Goal: Information Seeking & Learning: Learn about a topic

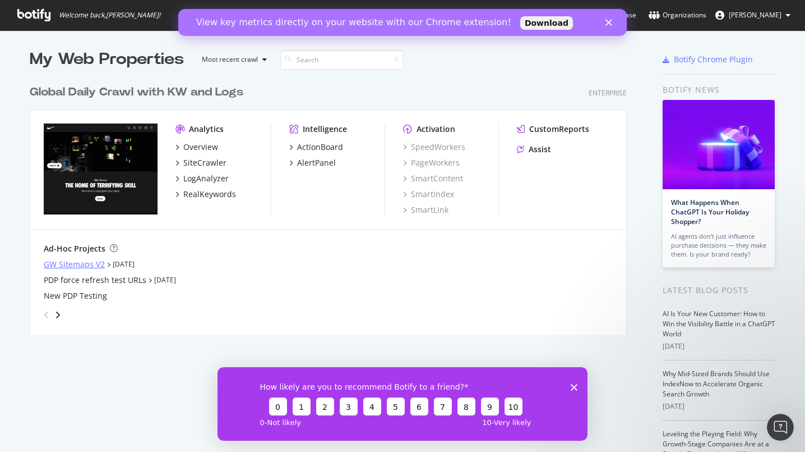
click at [86, 266] on div "GW Sitemaps V2" at bounding box center [74, 264] width 61 height 11
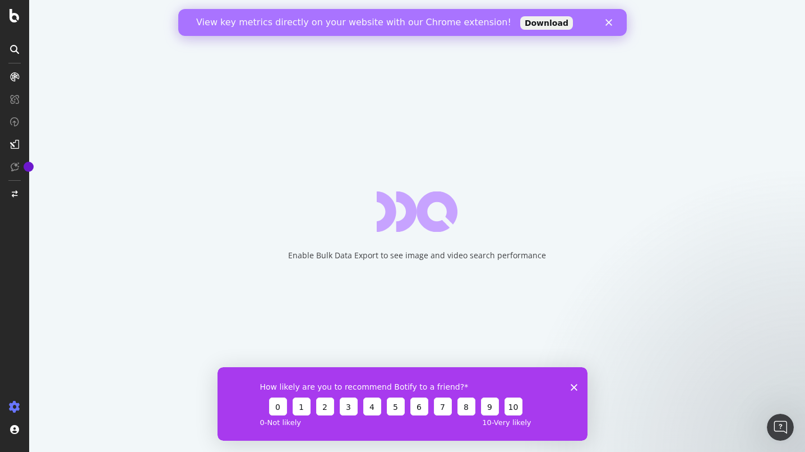
click at [614, 21] on div "Close" at bounding box center [611, 22] width 11 height 7
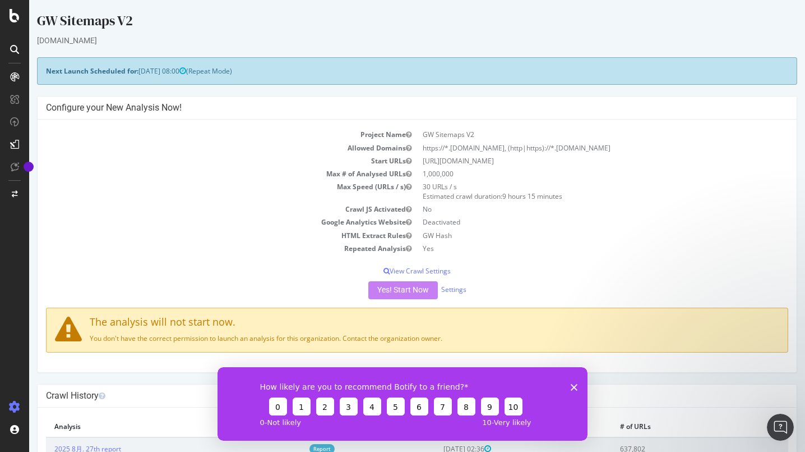
click at [573, 388] on polygon "Close survey" at bounding box center [574, 386] width 7 height 7
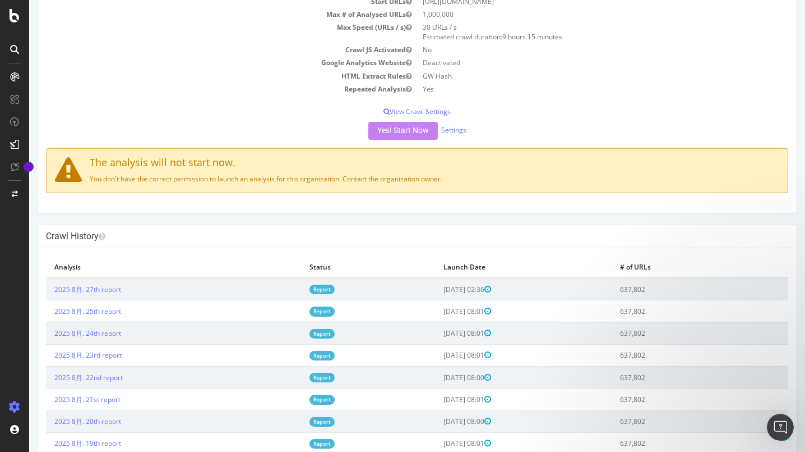
scroll to position [188, 0]
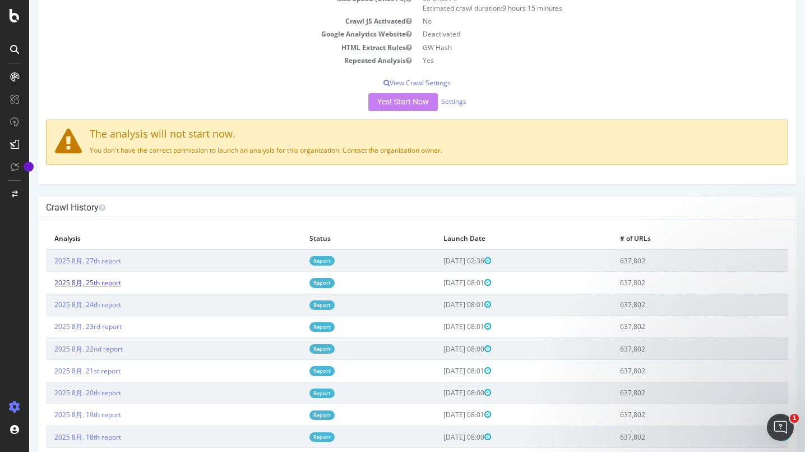
click at [85, 284] on link "2025 8月. 25th report" at bounding box center [87, 283] width 67 height 10
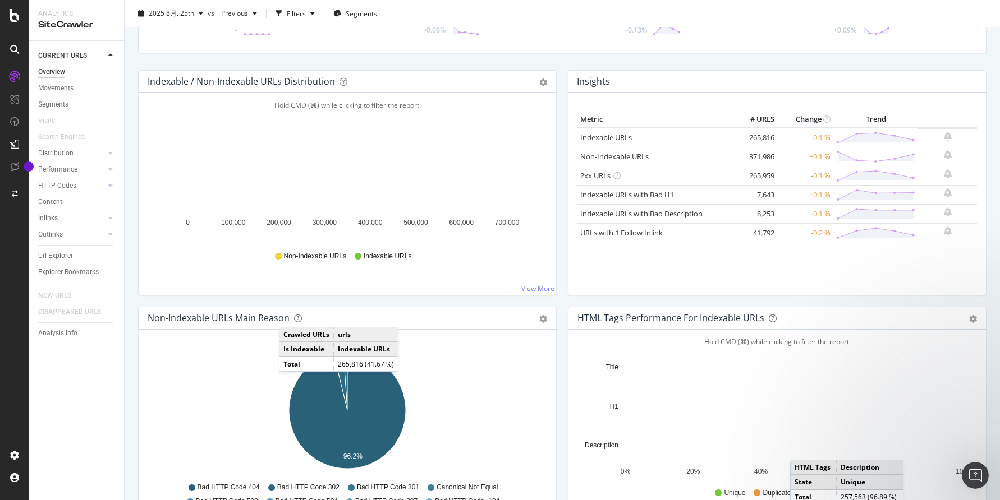
scroll to position [193, 0]
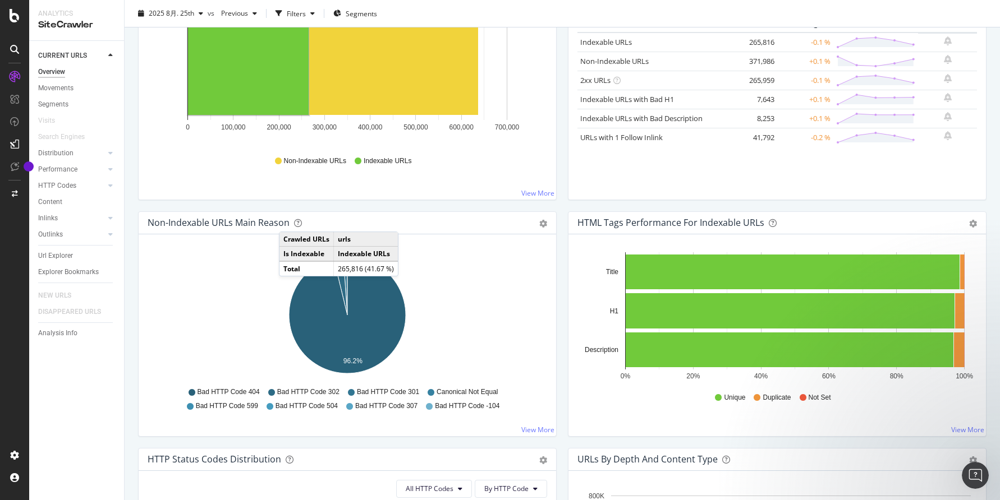
click at [496, 273] on icon "96.2%" at bounding box center [347, 317] width 399 height 130
click at [581, 389] on div "Unique Duplicate Not Set" at bounding box center [776, 397] width 399 height 28
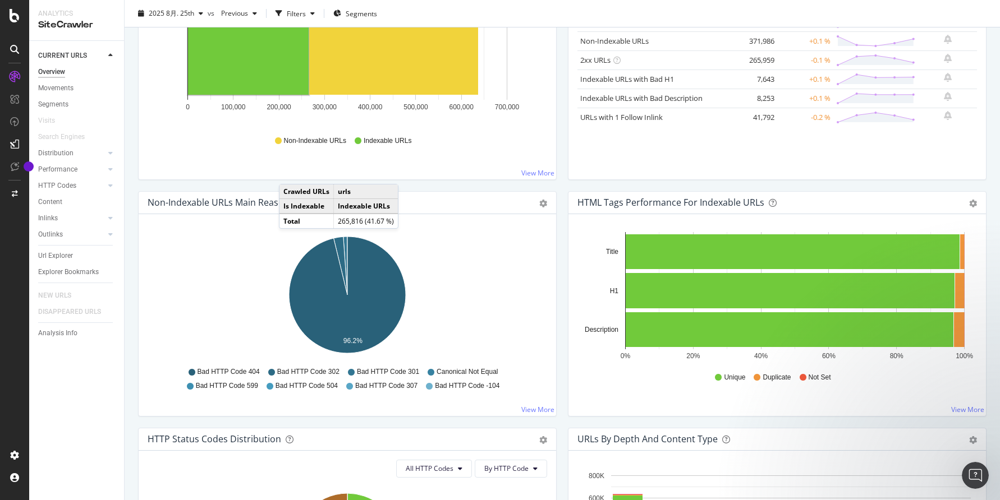
scroll to position [0, 0]
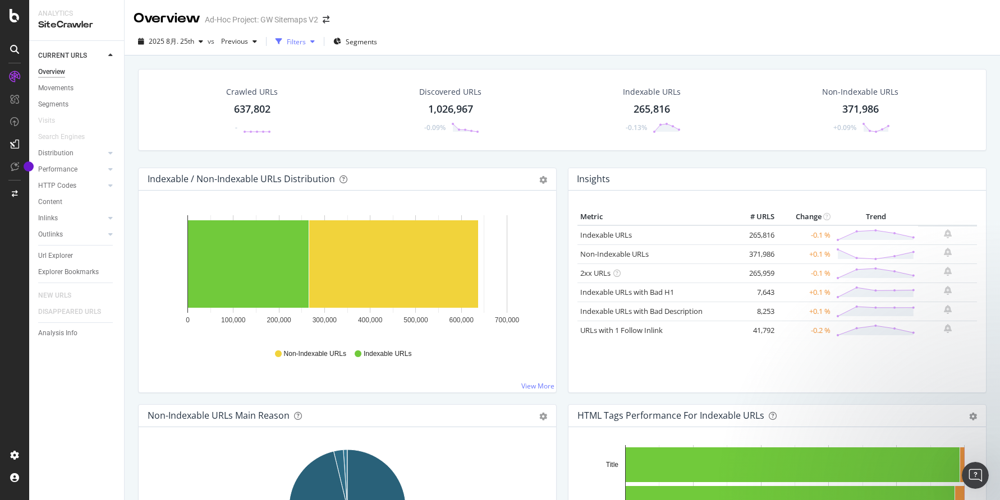
click at [308, 44] on div "button" at bounding box center [312, 41] width 13 height 7
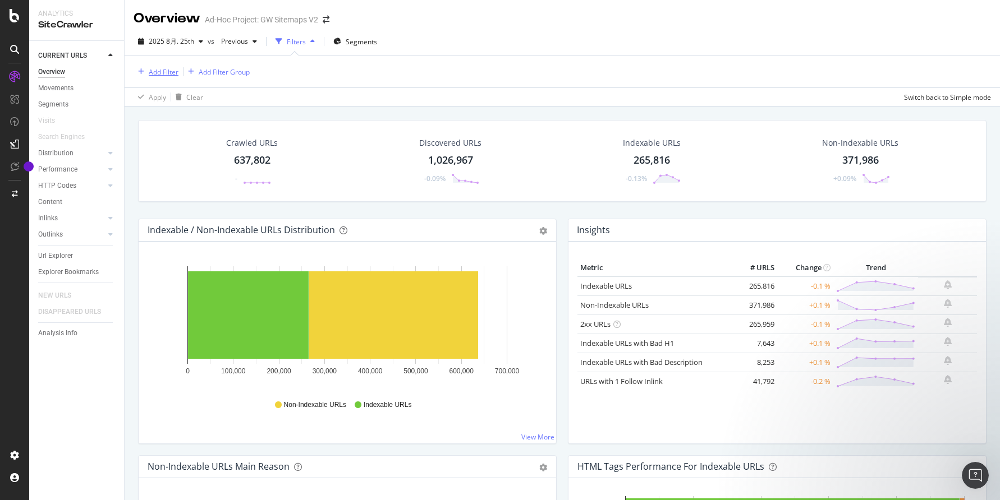
click at [164, 71] on div "Add Filter" at bounding box center [164, 72] width 30 height 10
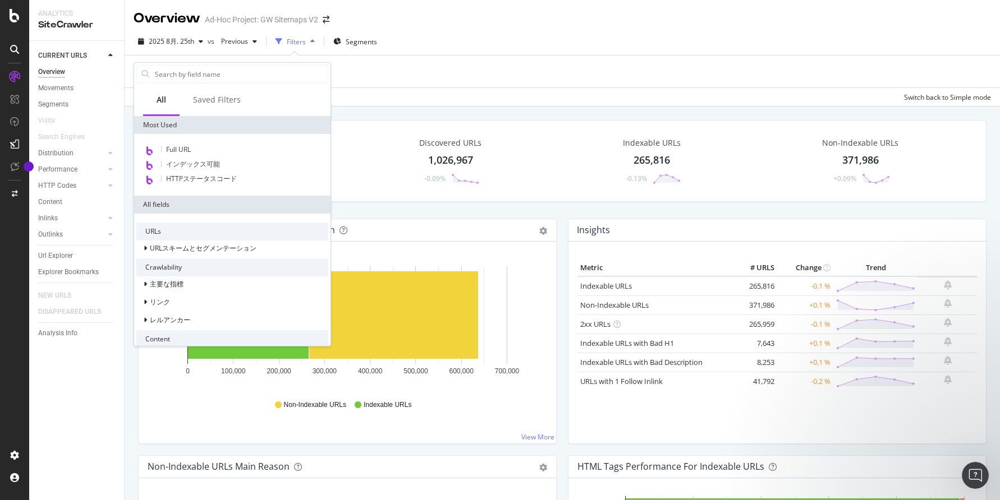
click at [356, 75] on div "Add Filter Add Filter Group" at bounding box center [561, 72] width 857 height 32
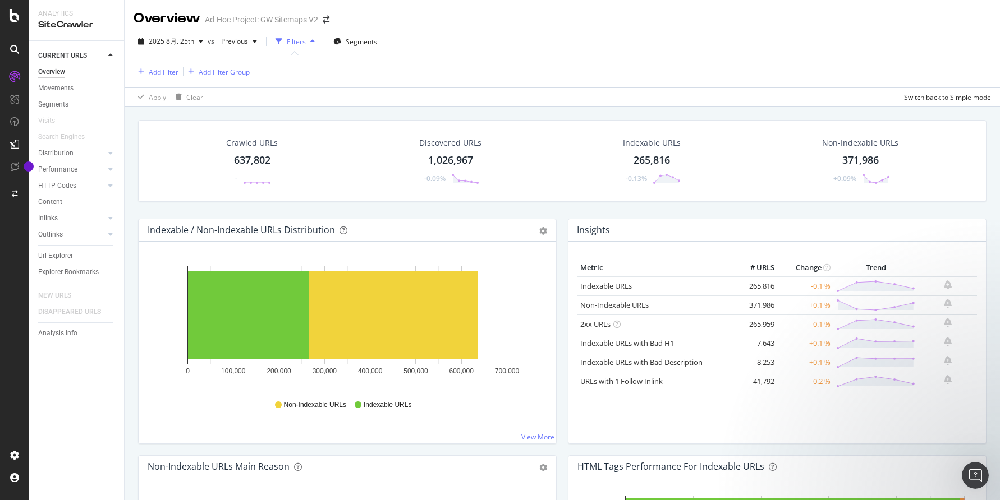
click at [298, 37] on div "Filters" at bounding box center [296, 42] width 19 height 10
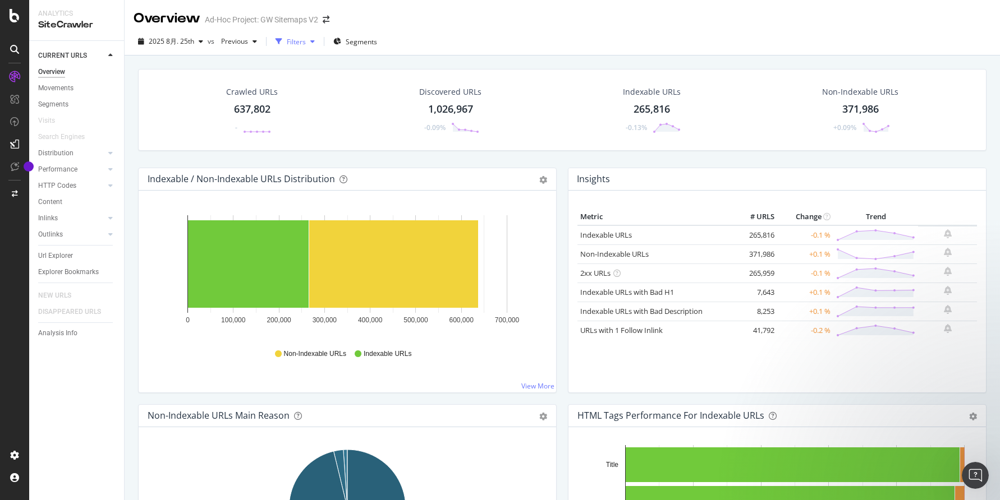
click at [303, 44] on div "Filters" at bounding box center [296, 42] width 19 height 10
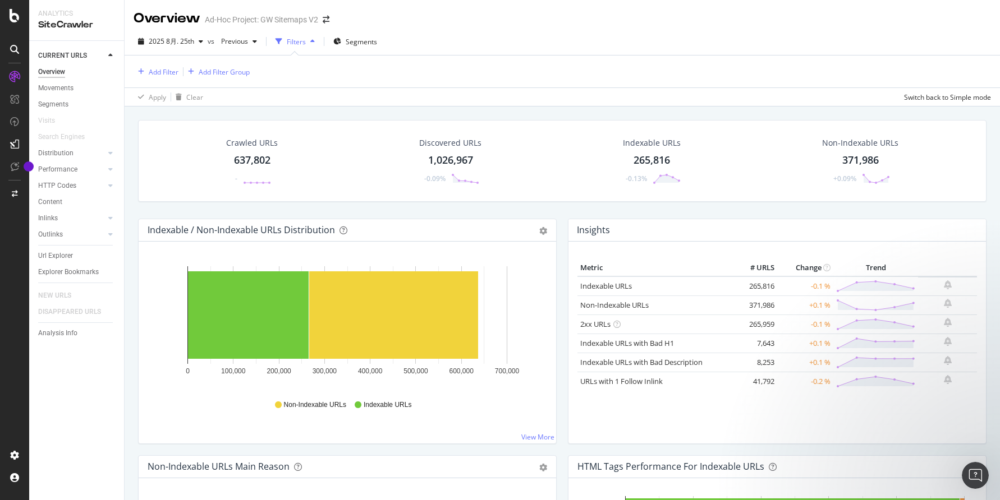
click at [231, 81] on div "Add Filter Add Filter Group" at bounding box center [561, 72] width 857 height 32
click at [231, 71] on div "Add Filter Group" at bounding box center [224, 72] width 51 height 10
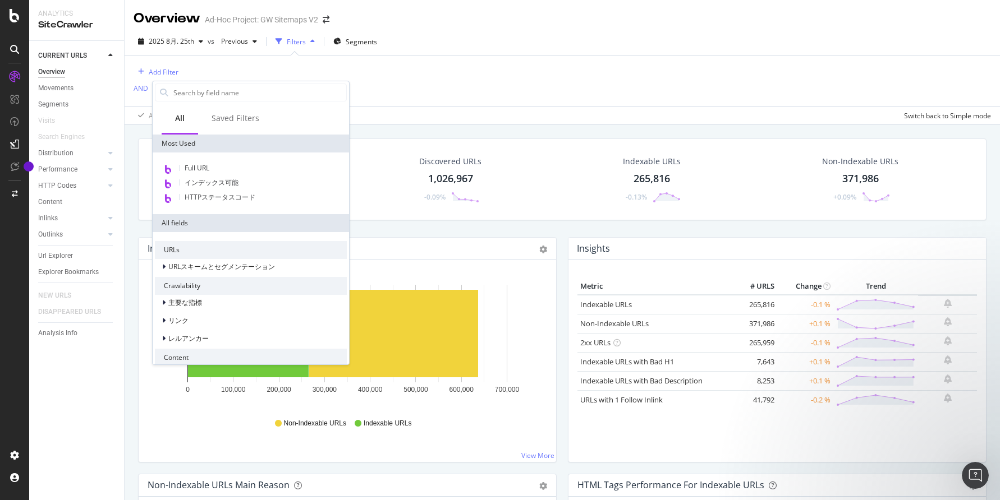
click at [385, 74] on div "Add Filter AND Add Filter" at bounding box center [561, 81] width 857 height 50
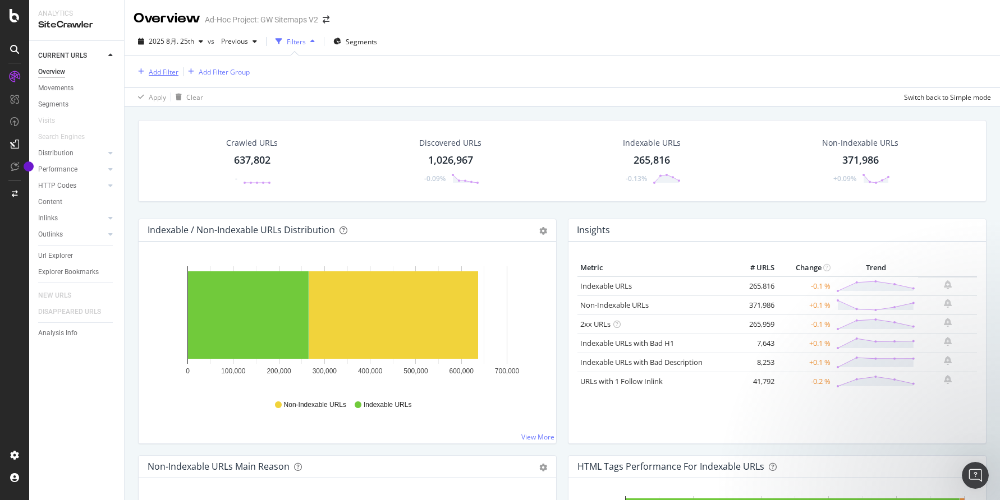
click at [153, 69] on div "Add Filter" at bounding box center [164, 72] width 30 height 10
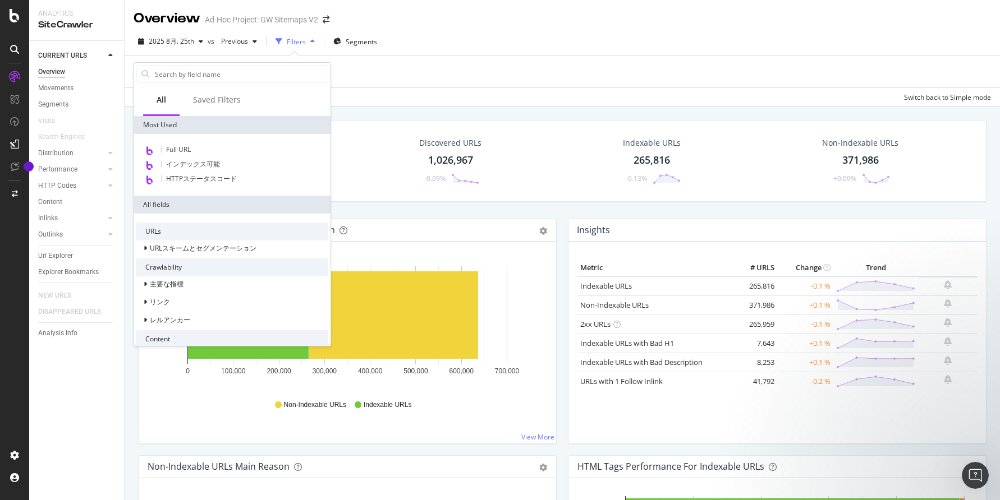
click at [358, 104] on div "Apply Clear Switch back to Simple mode" at bounding box center [562, 96] width 875 height 19
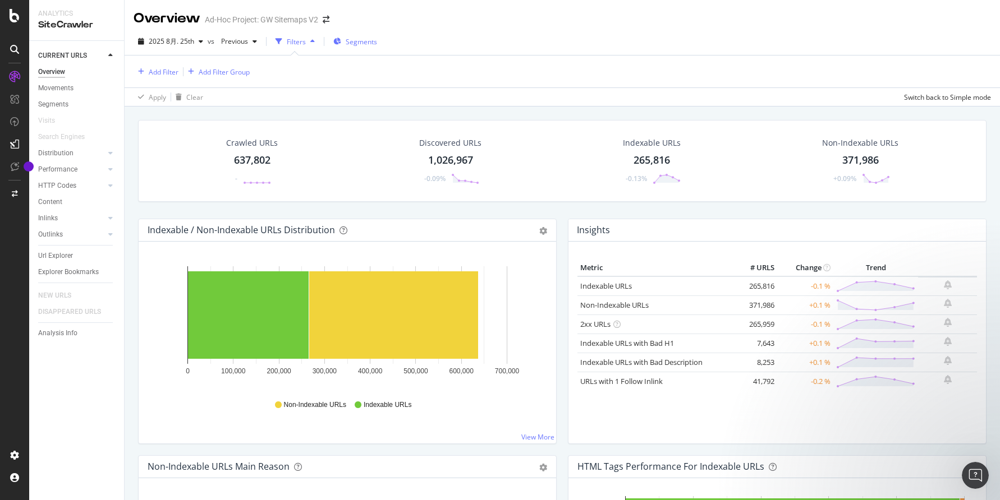
click at [350, 39] on span "Segments" at bounding box center [361, 42] width 31 height 10
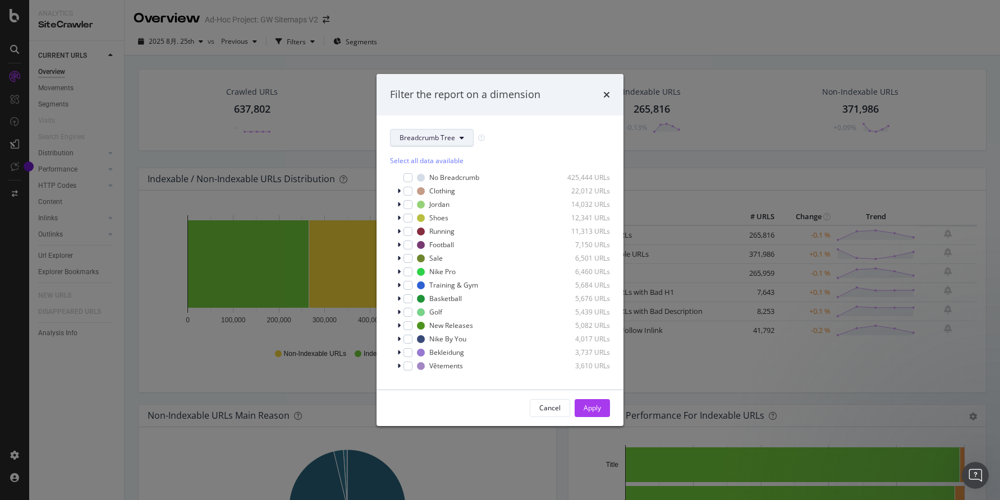
click at [454, 132] on button "Breadcrumb Tree" at bounding box center [432, 138] width 84 height 18
click at [437, 200] on span "country" at bounding box center [435, 199] width 72 height 10
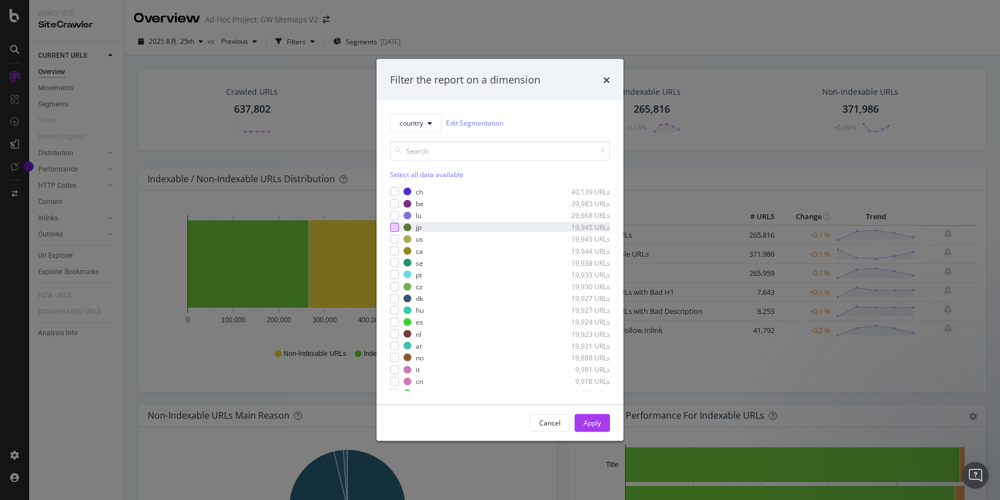
click at [394, 224] on div "modal" at bounding box center [394, 227] width 9 height 9
click at [601, 419] on button "Apply" at bounding box center [591, 423] width 35 height 18
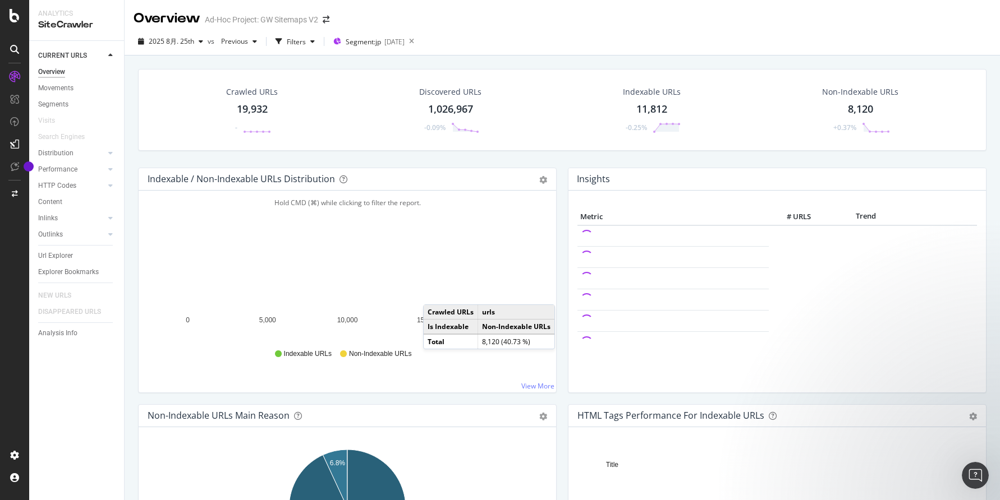
scroll to position [157, 0]
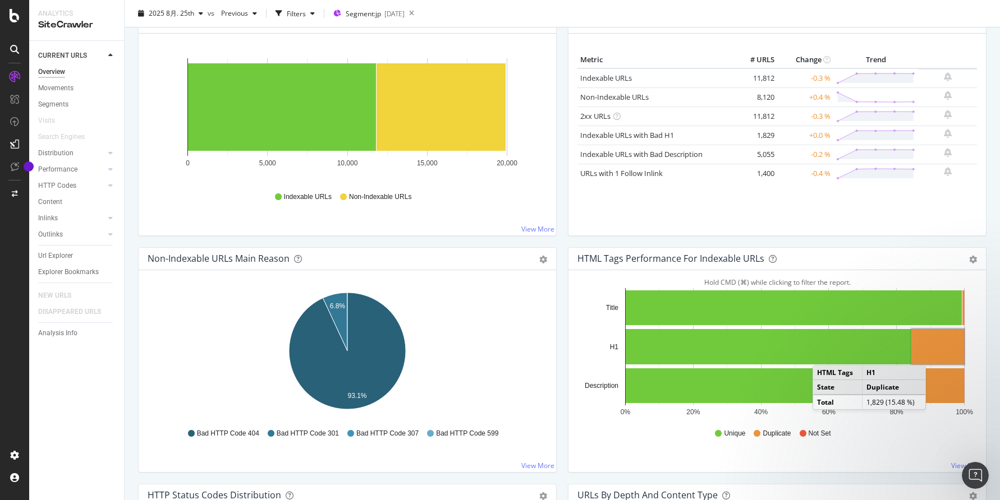
click at [805, 353] on rect "A chart." at bounding box center [937, 346] width 52 height 35
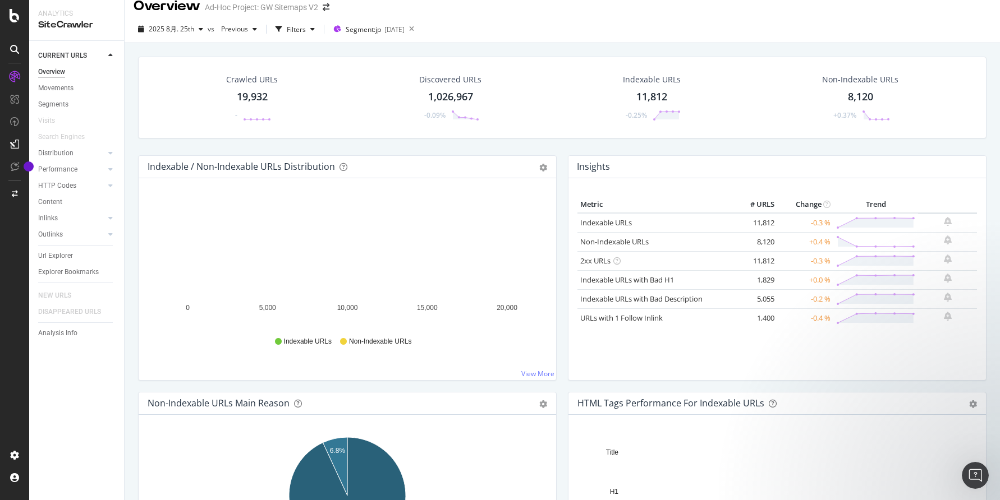
scroll to position [11, 0]
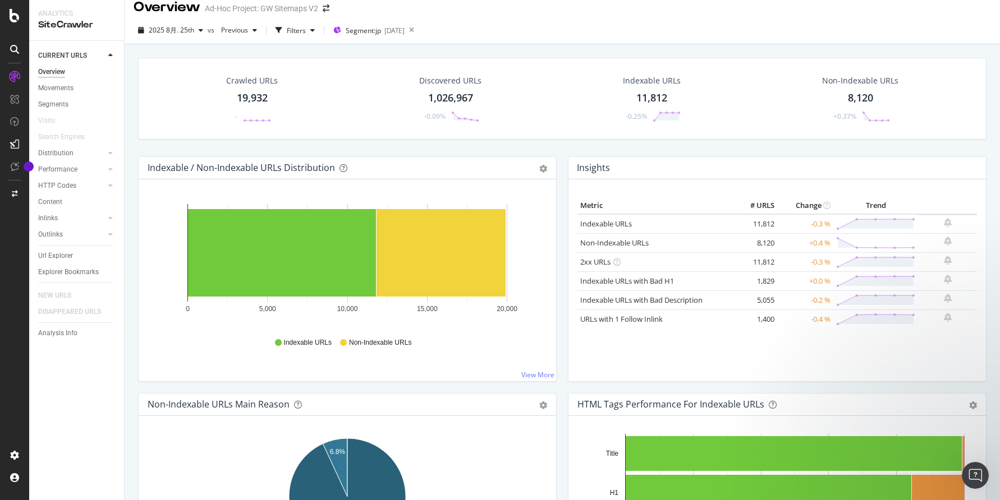
drag, startPoint x: 398, startPoint y: 31, endPoint x: 460, endPoint y: 57, distance: 66.9
click at [460, 57] on div "Overview Ad-Hoc Project: GW Sitemaps V2 2025 8月. 25th vs Previous Filters Segme…" at bounding box center [562, 250] width 875 height 500
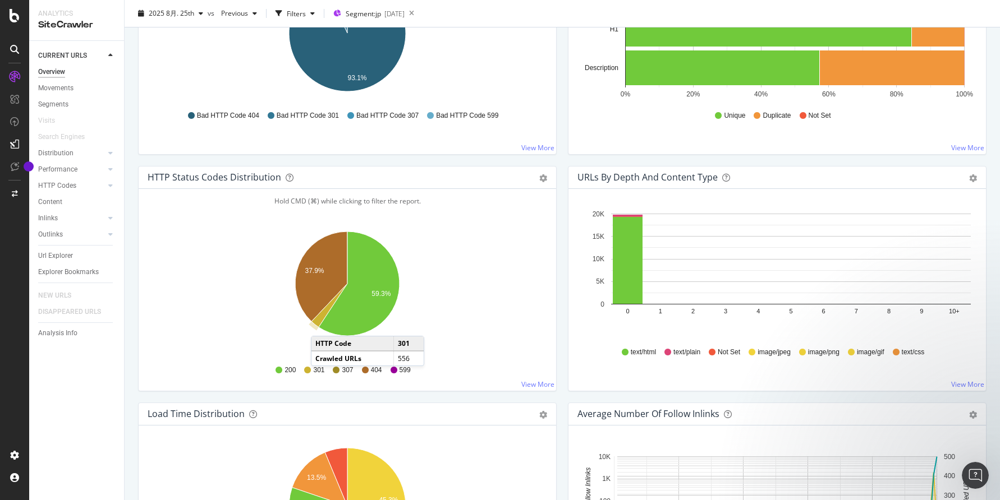
scroll to position [644, 0]
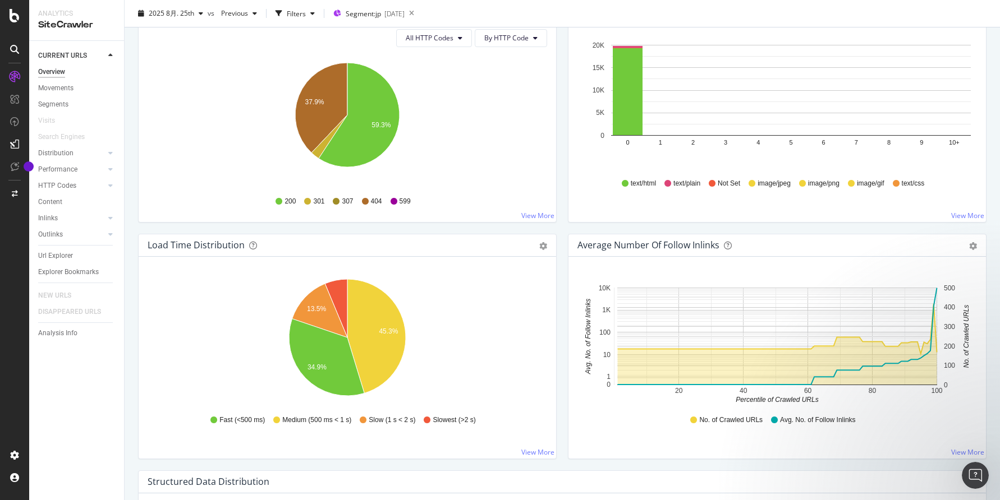
click at [805, 376] on icon "A chart." at bounding box center [777, 344] width 319 height 81
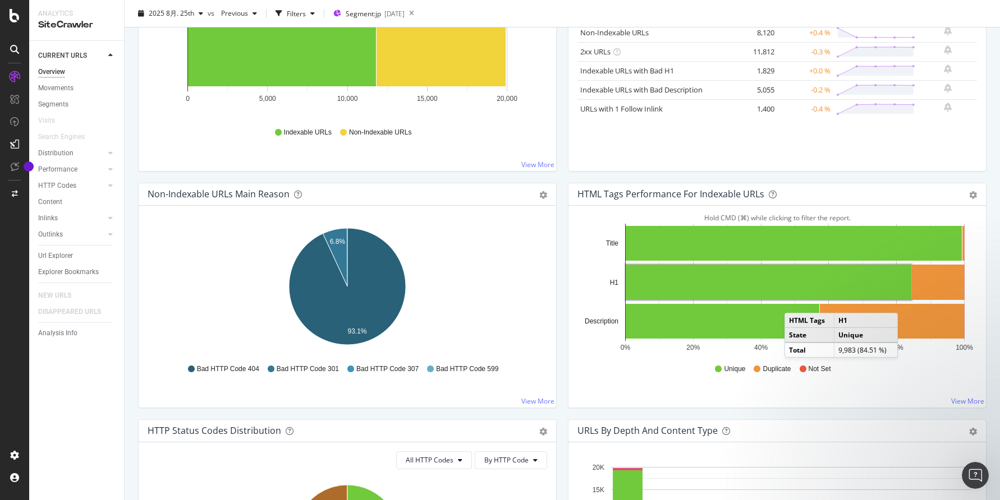
scroll to position [230, 0]
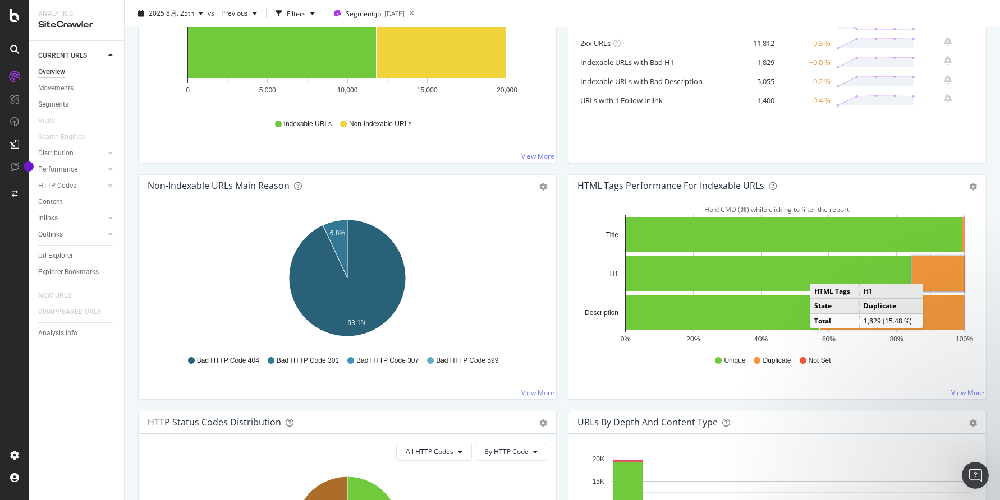
click at [805, 273] on rect "A chart." at bounding box center [937, 273] width 52 height 35
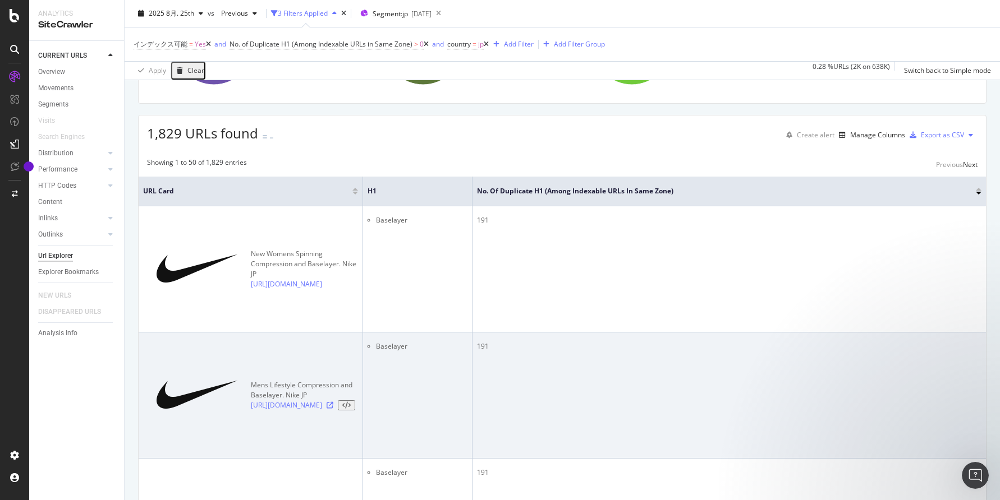
scroll to position [133, 0]
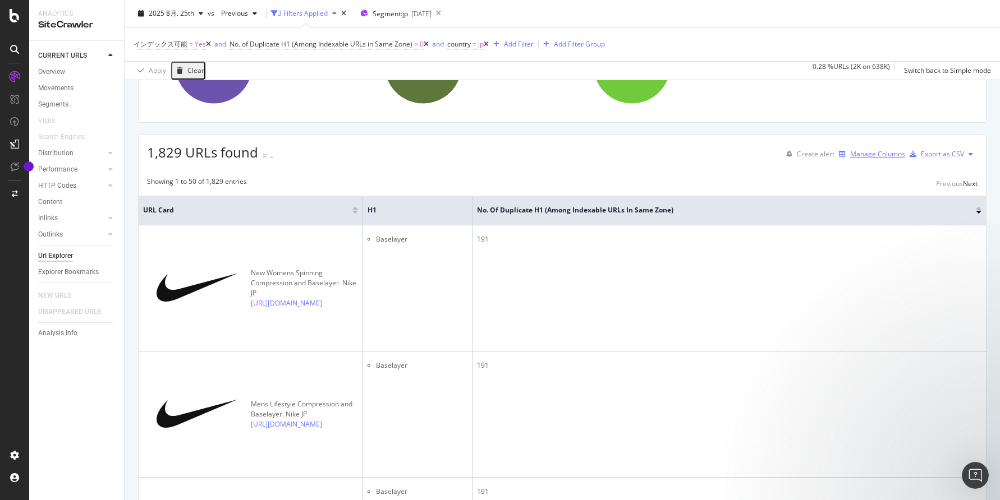
click at [805, 159] on div "Manage Columns" at bounding box center [877, 154] width 55 height 10
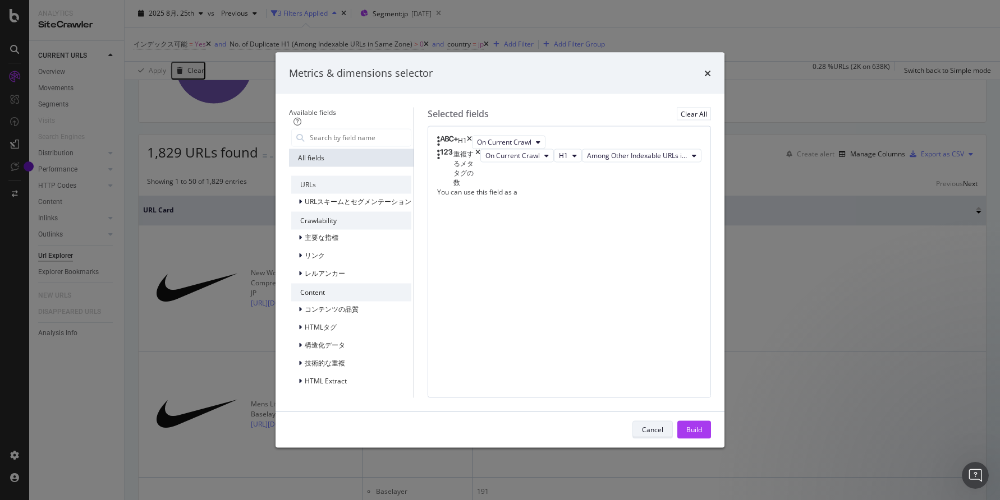
click at [663, 435] on div "Cancel" at bounding box center [652, 430] width 21 height 10
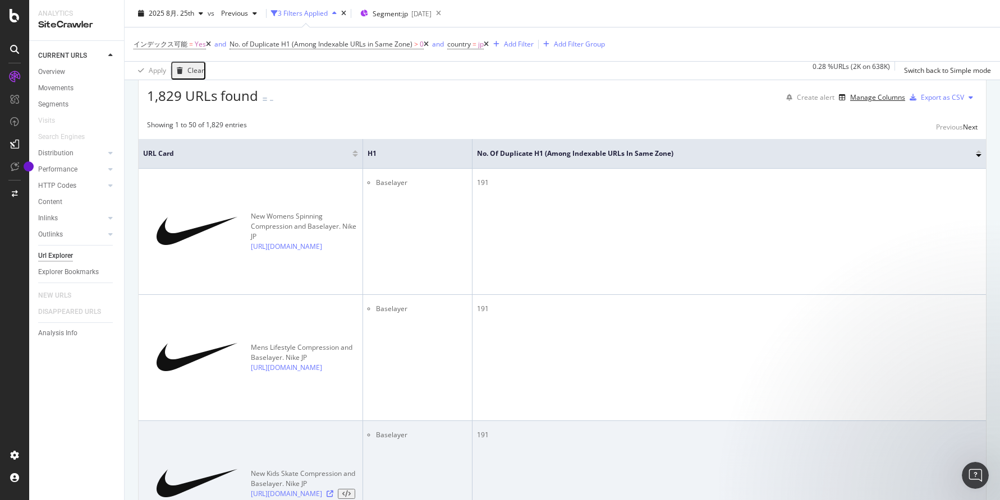
scroll to position [181, 0]
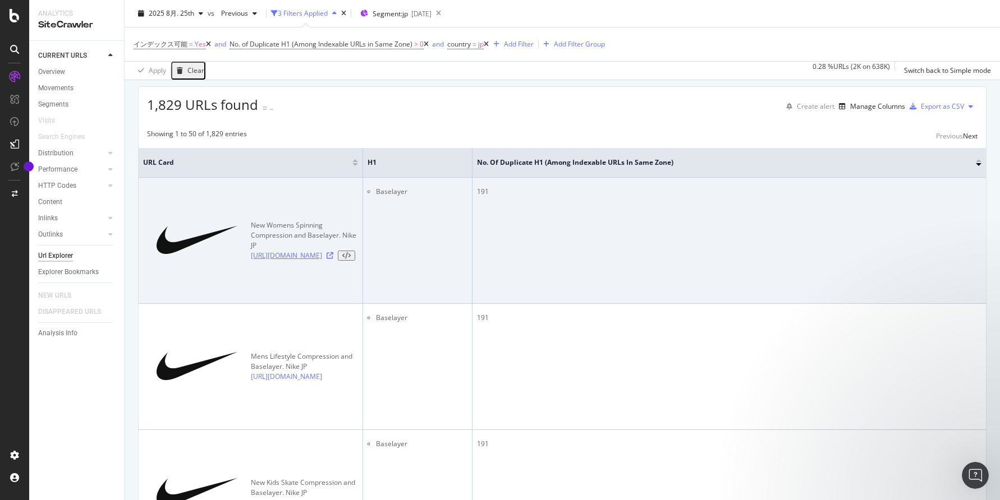
click at [251, 251] on link "https://www.nike.com/jp/en/w/new-womens-spinning-compression-baselayer-3n82yz4p…" at bounding box center [286, 256] width 71 height 10
click at [333, 252] on icon at bounding box center [329, 255] width 7 height 7
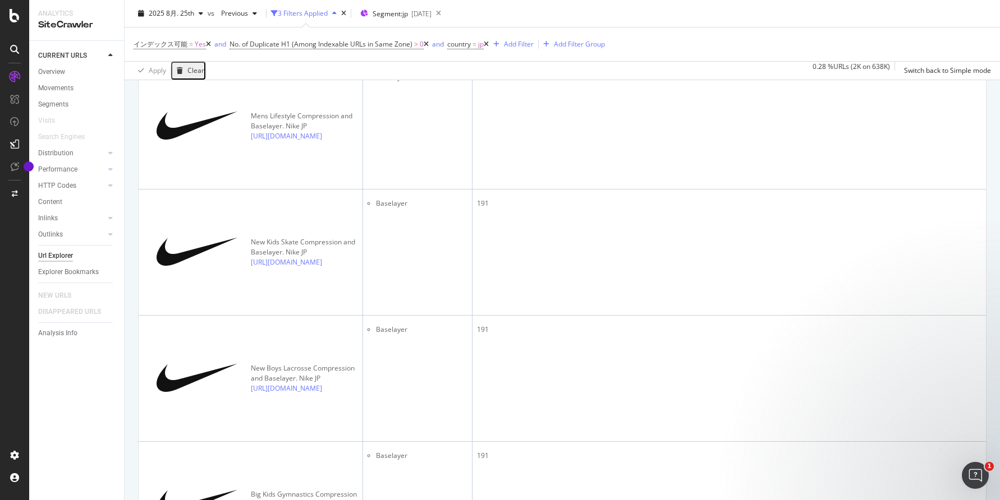
scroll to position [0, 0]
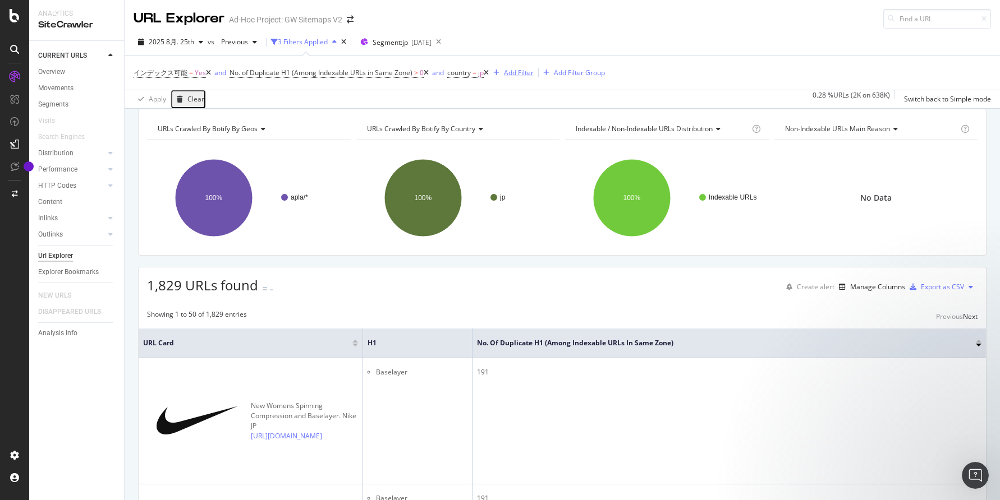
click at [524, 71] on div "Add Filter" at bounding box center [519, 73] width 30 height 10
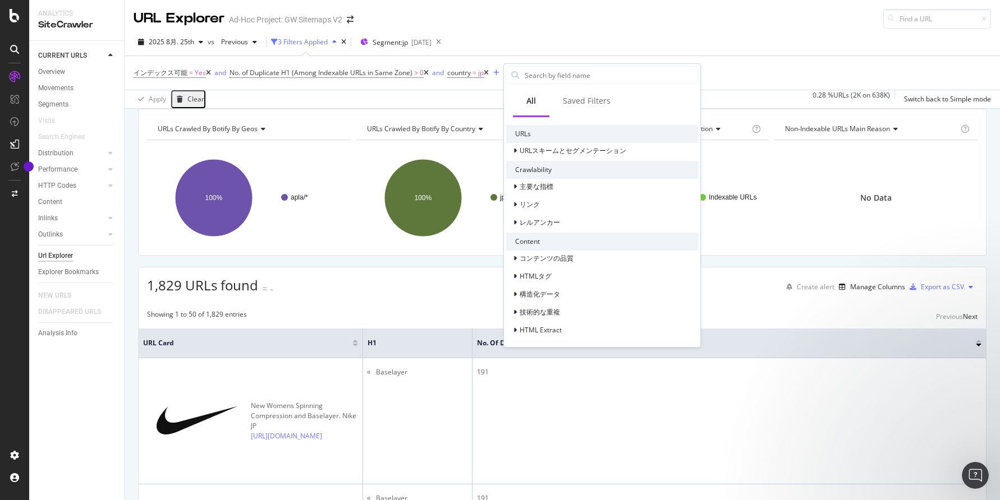
scroll to position [98, 0]
click at [534, 274] on span "HTMLタグ" at bounding box center [535, 277] width 32 height 10
click at [601, 96] on div "Saved Filters" at bounding box center [587, 100] width 48 height 11
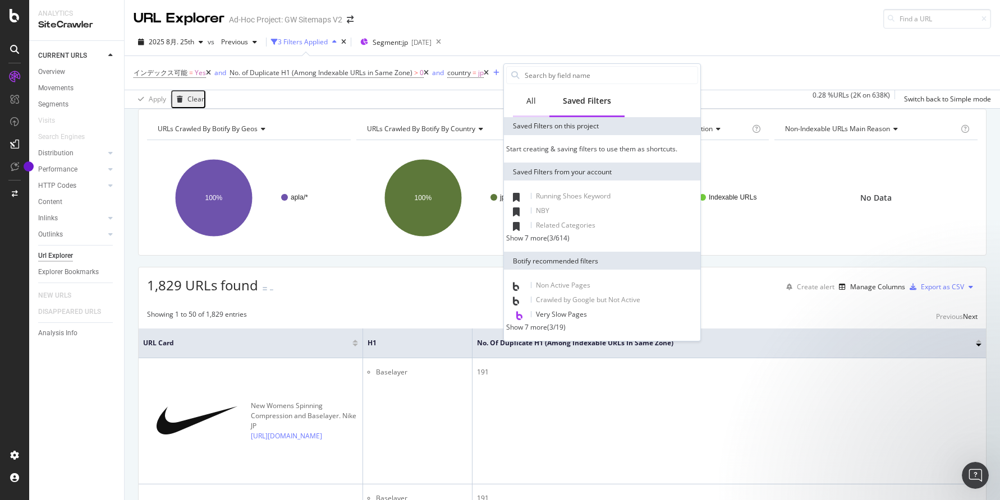
click at [528, 93] on div "All" at bounding box center [531, 101] width 36 height 31
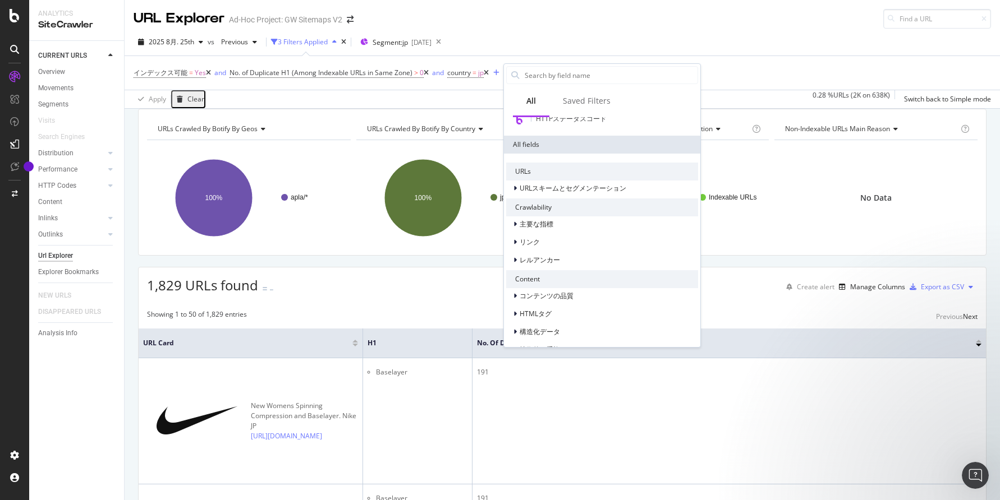
scroll to position [99, 0]
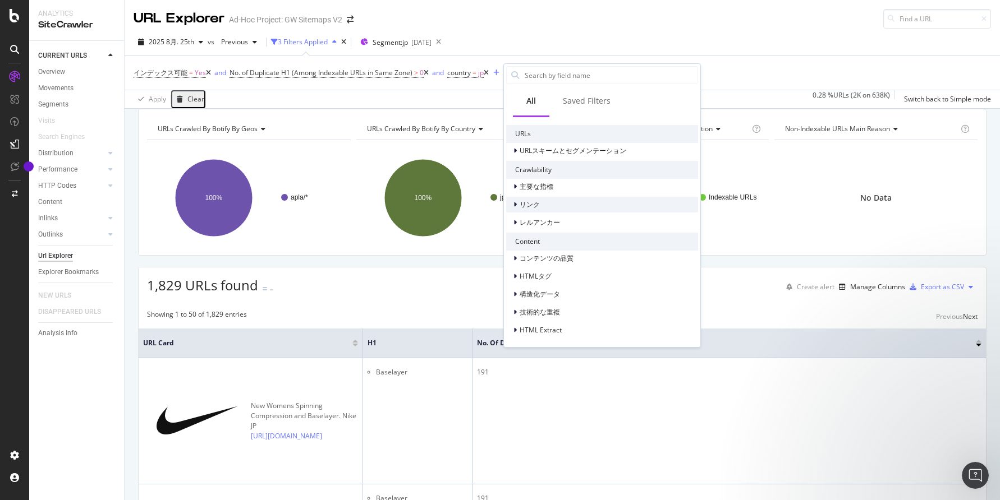
click at [519, 205] on span "リンク" at bounding box center [529, 205] width 20 height 10
click at [523, 218] on span "レルアンカー" at bounding box center [539, 223] width 40 height 10
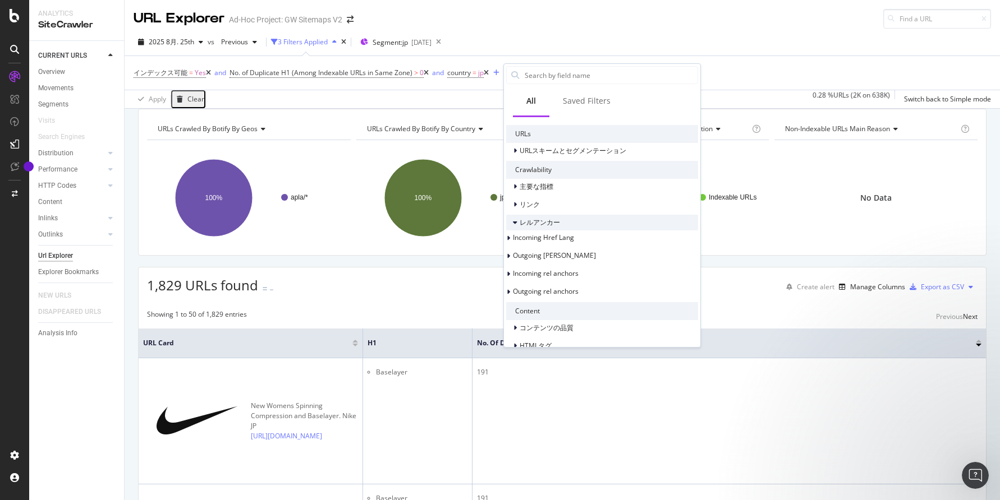
click at [523, 218] on span "レルアンカー" at bounding box center [539, 223] width 40 height 10
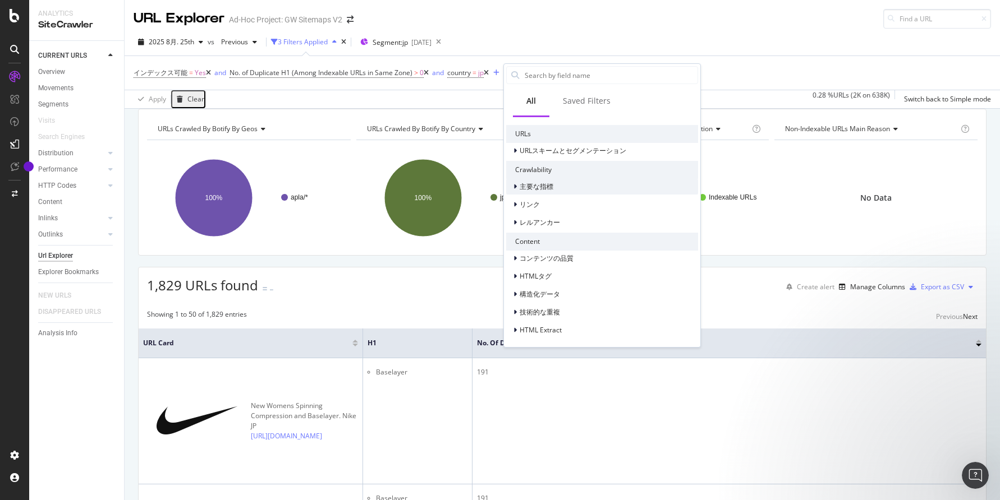
click at [533, 182] on span "主要な指標" at bounding box center [536, 187] width 34 height 10
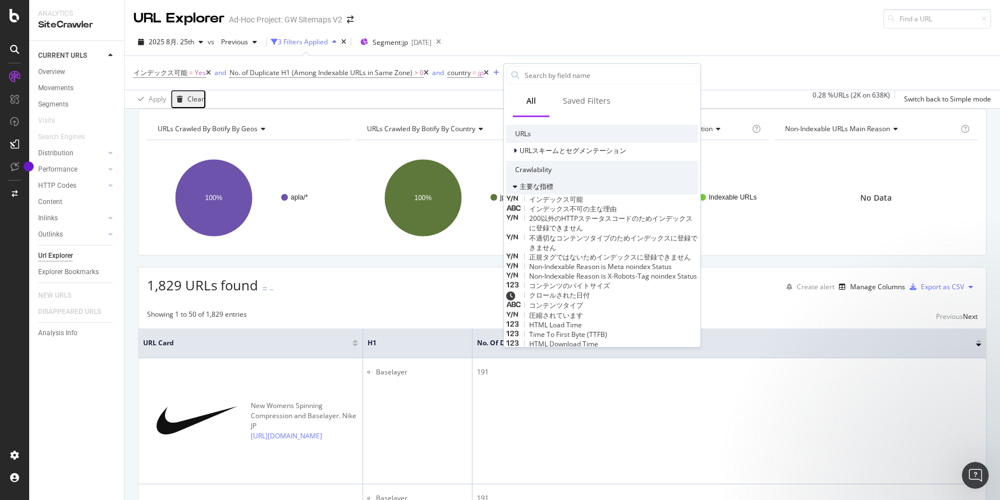
click at [533, 182] on span "主要な指標" at bounding box center [536, 187] width 34 height 10
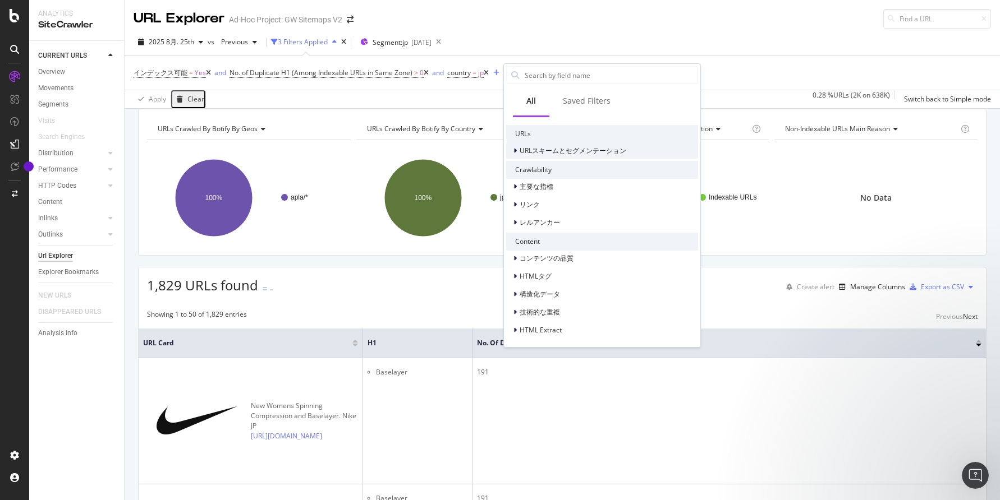
click at [533, 149] on span "URLスキームとセグメンテーション" at bounding box center [572, 151] width 107 height 10
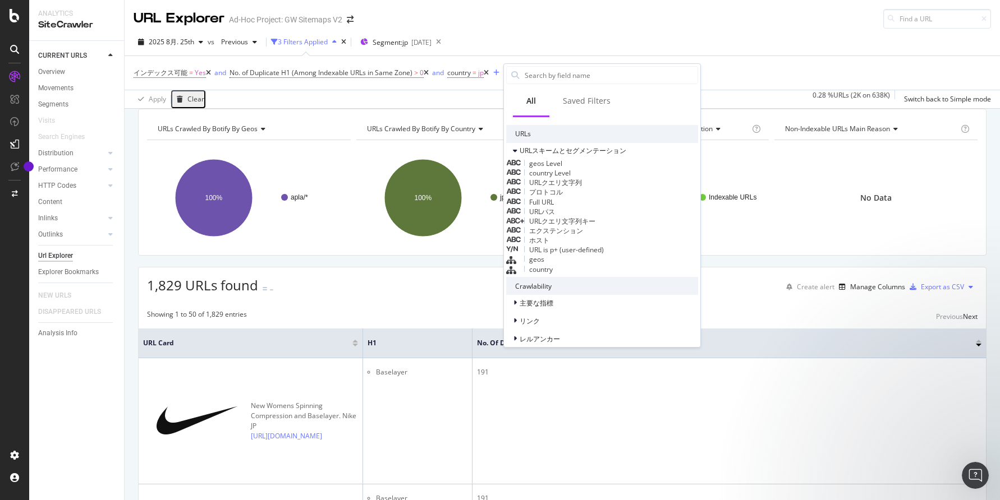
click at [545, 217] on div "URLパス" at bounding box center [602, 212] width 192 height 10
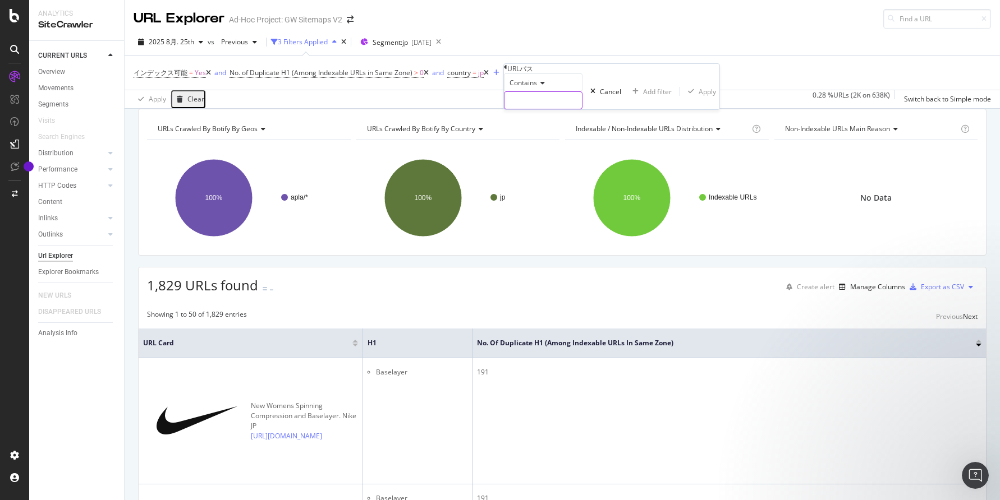
click at [561, 109] on input "text" at bounding box center [542, 100] width 77 height 17
type input "/jp/w/"
click at [704, 96] on div "Apply" at bounding box center [712, 92] width 17 height 10
click at [627, 78] on div "Add Filter" at bounding box center [604, 73] width 45 height 12
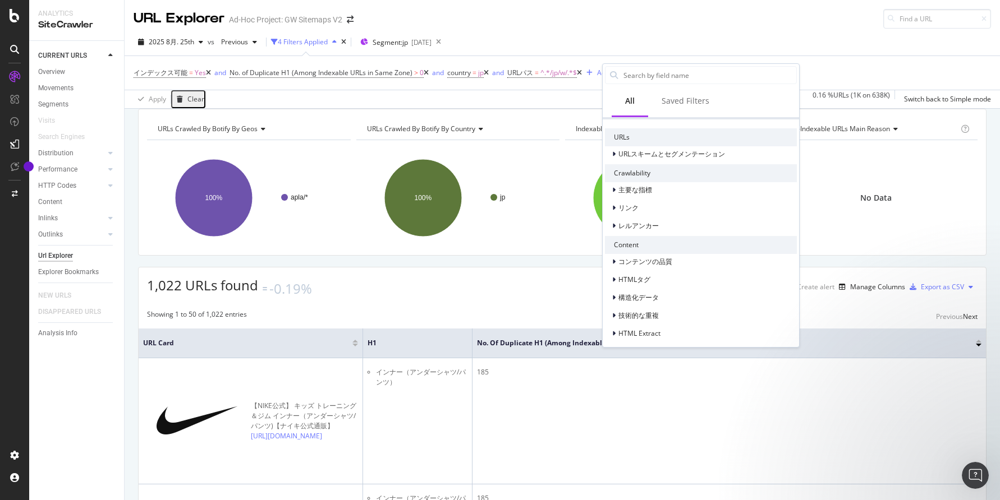
scroll to position [199, 0]
click at [624, 314] on span "技術的な重複" at bounding box center [638, 312] width 40 height 10
click at [642, 259] on span "コンテンツの品質" at bounding box center [645, 259] width 54 height 10
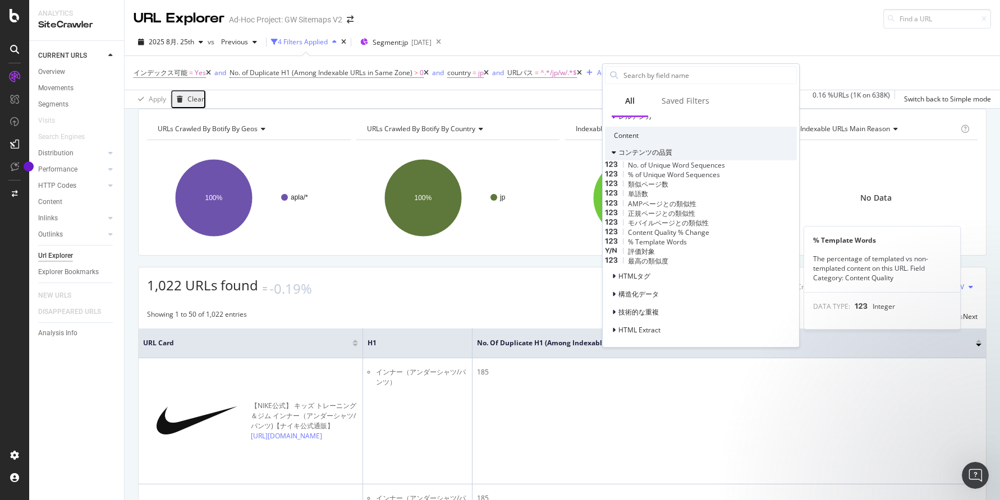
scroll to position [346, 0]
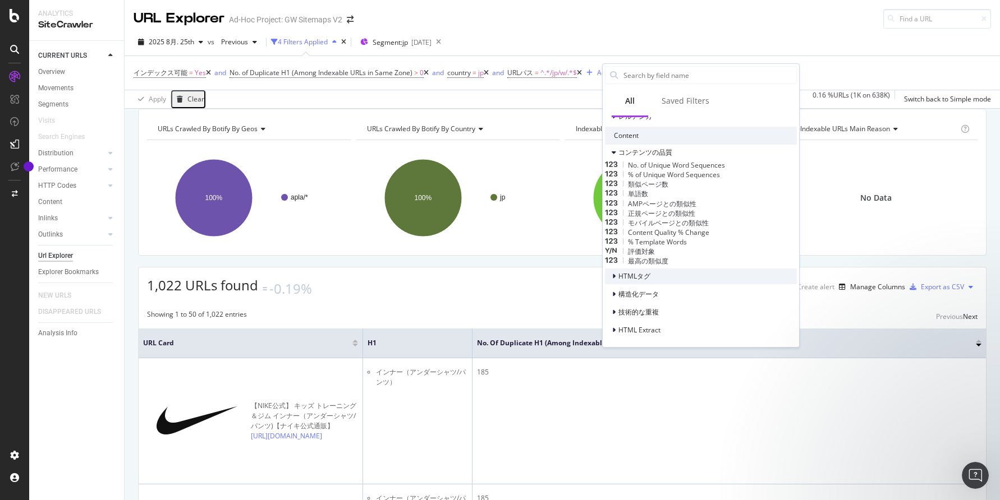
click at [634, 276] on span "HTMLタグ" at bounding box center [634, 276] width 32 height 10
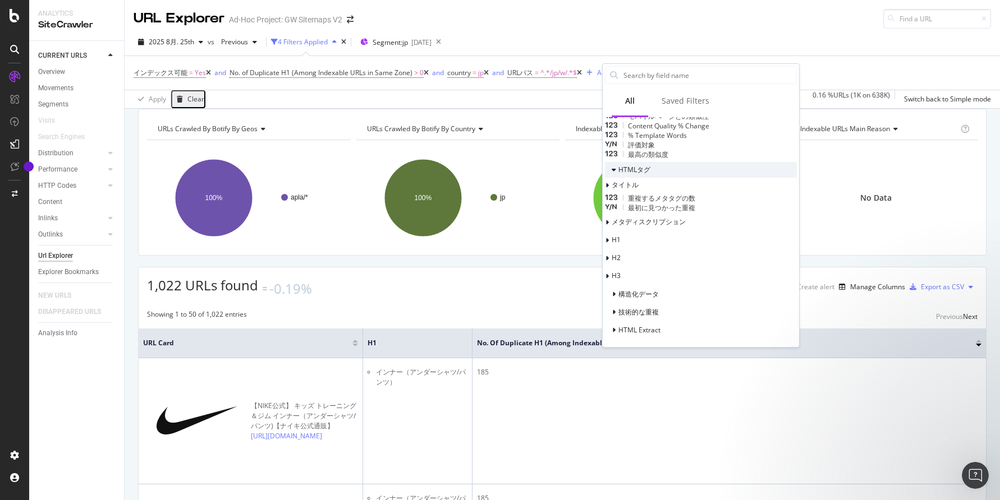
scroll to position [461, 0]
click at [620, 328] on span "HTML Extract" at bounding box center [639, 330] width 42 height 10
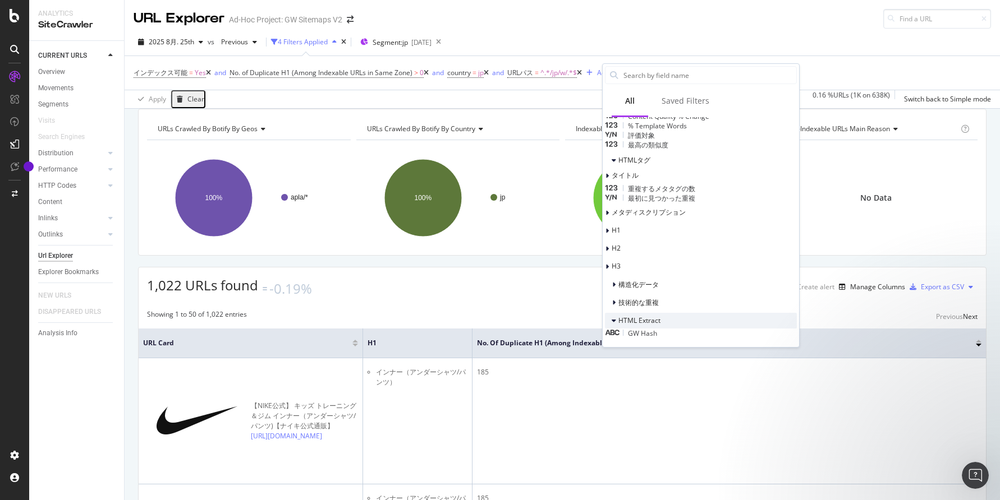
scroll to position [475, 0]
click at [630, 304] on div "技術的な重複" at bounding box center [632, 302] width 54 height 11
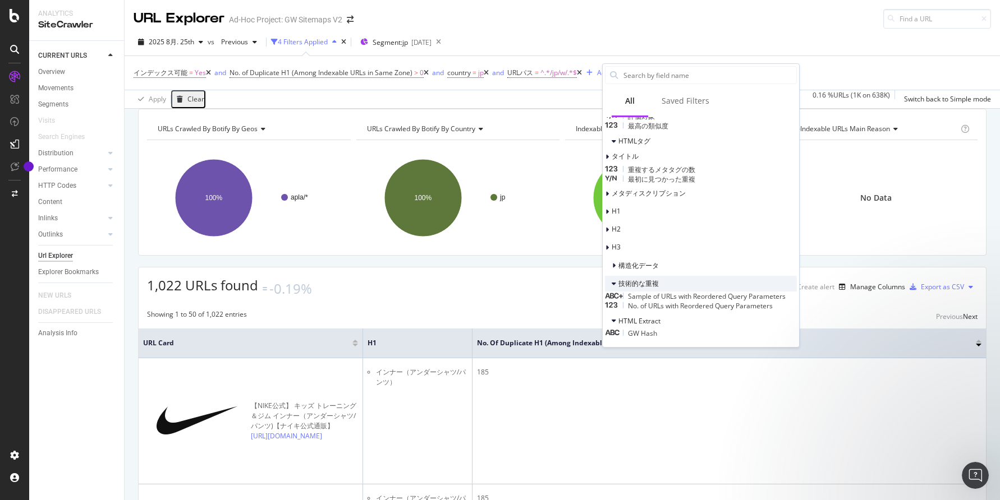
scroll to position [501, 0]
click at [641, 261] on span "構造化データ" at bounding box center [638, 266] width 40 height 10
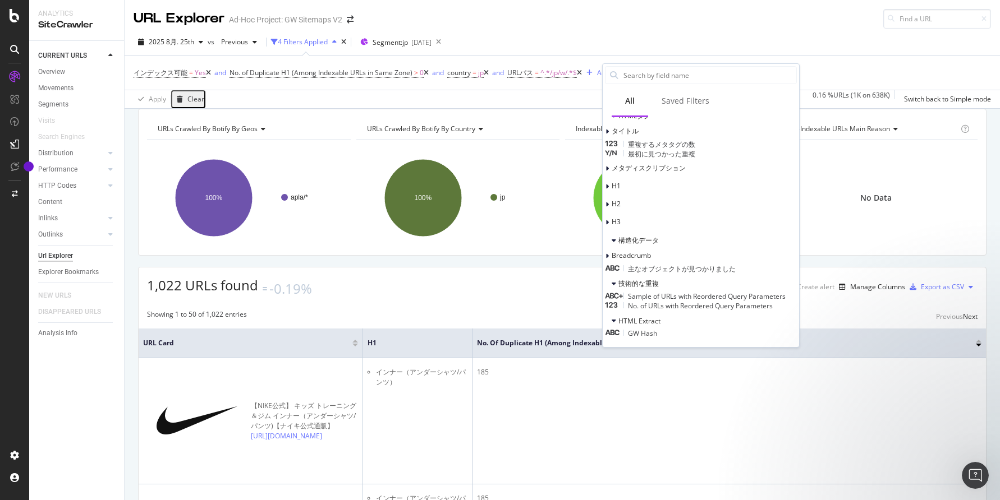
scroll to position [508, 0]
click at [642, 264] on div "Breadcrumb" at bounding box center [701, 256] width 192 height 16
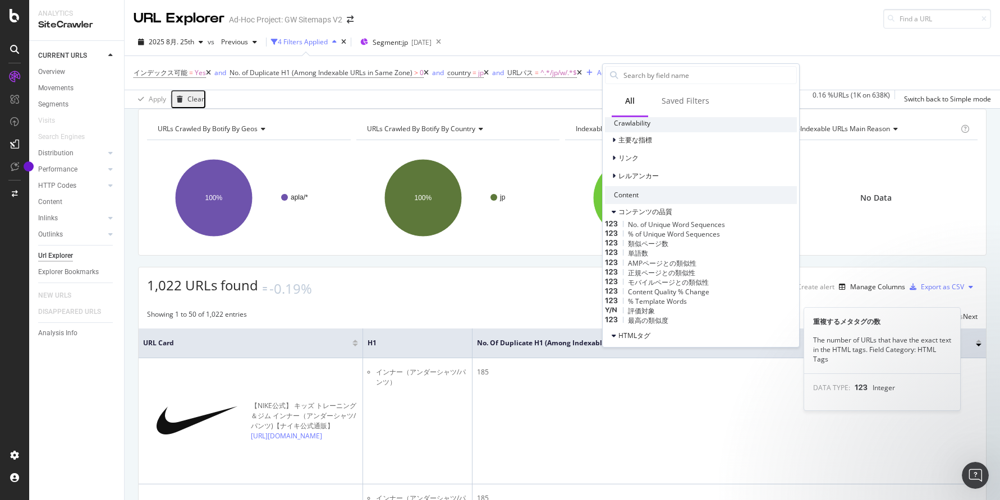
scroll to position [0, 0]
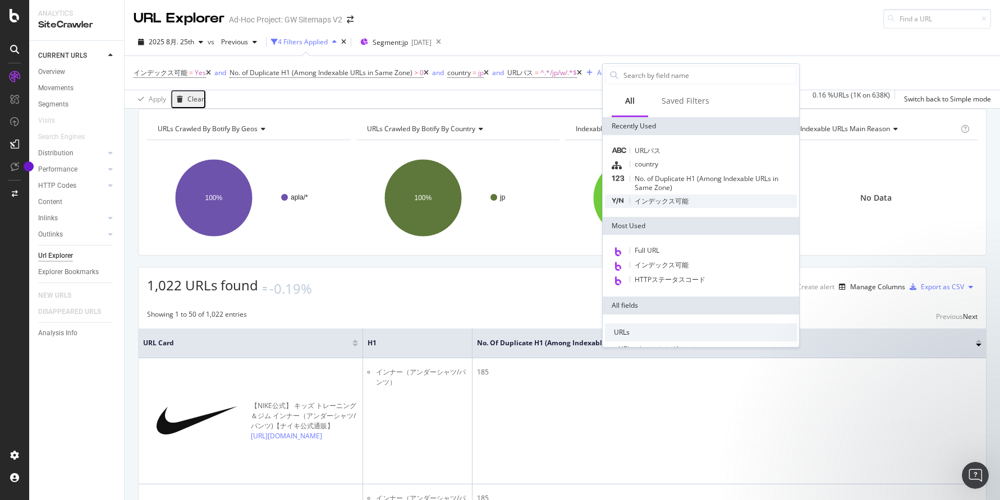
click at [655, 207] on div "インデックス可能" at bounding box center [701, 201] width 192 height 13
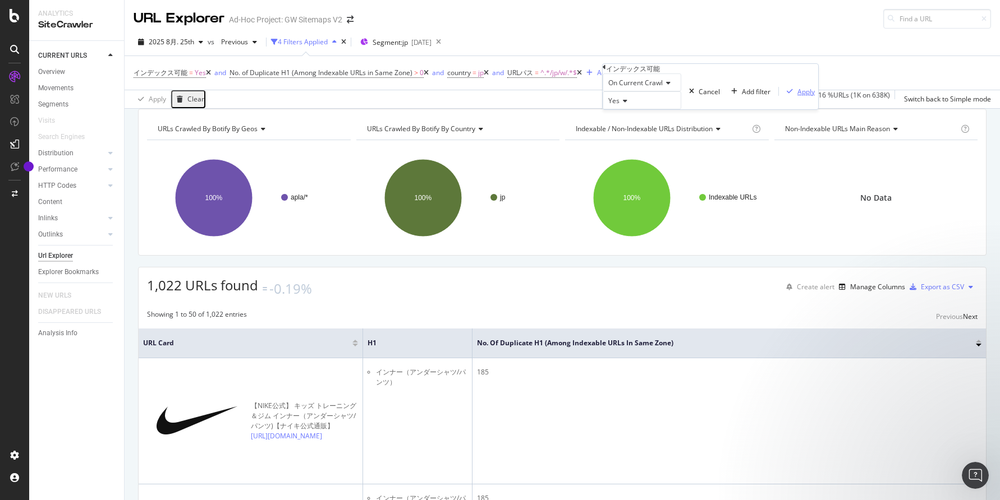
click at [797, 96] on div "Apply" at bounding box center [805, 92] width 17 height 10
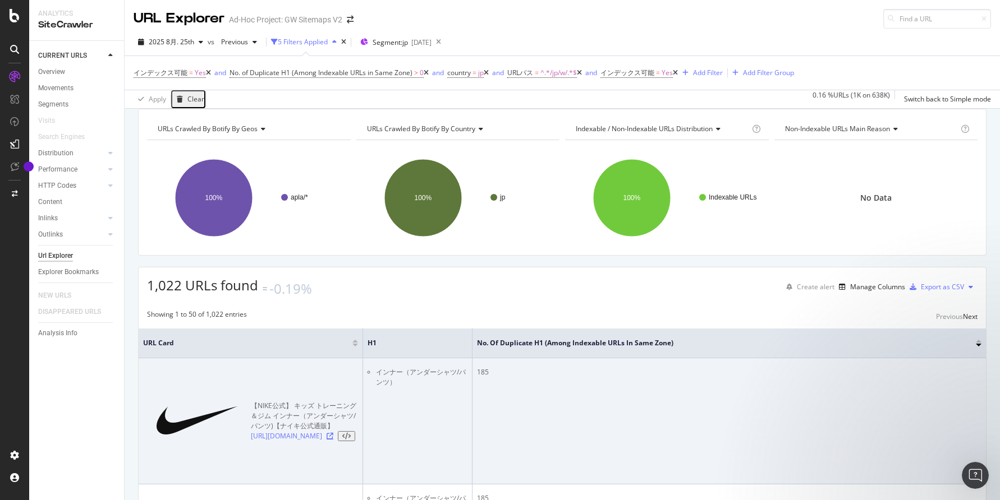
click at [333, 433] on icon at bounding box center [329, 436] width 7 height 7
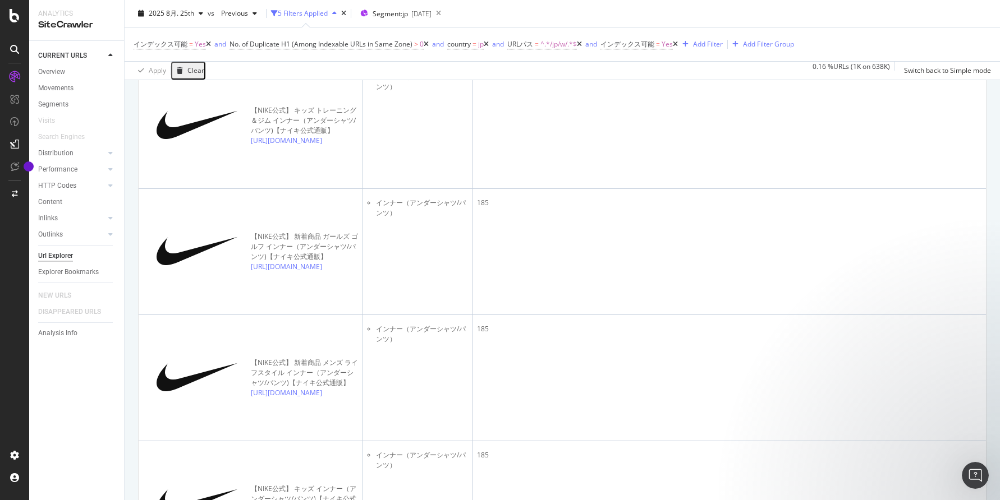
scroll to position [328, 0]
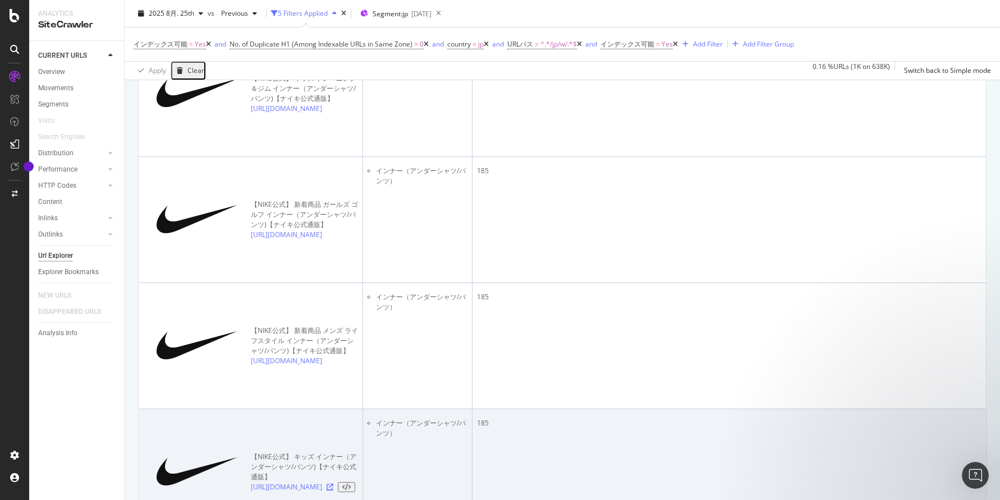
click at [333, 451] on icon at bounding box center [329, 487] width 7 height 7
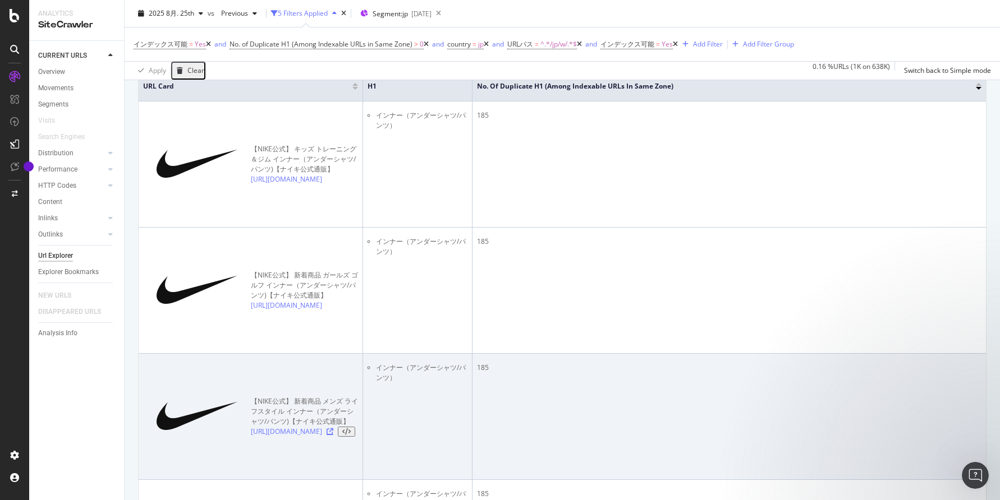
scroll to position [247, 0]
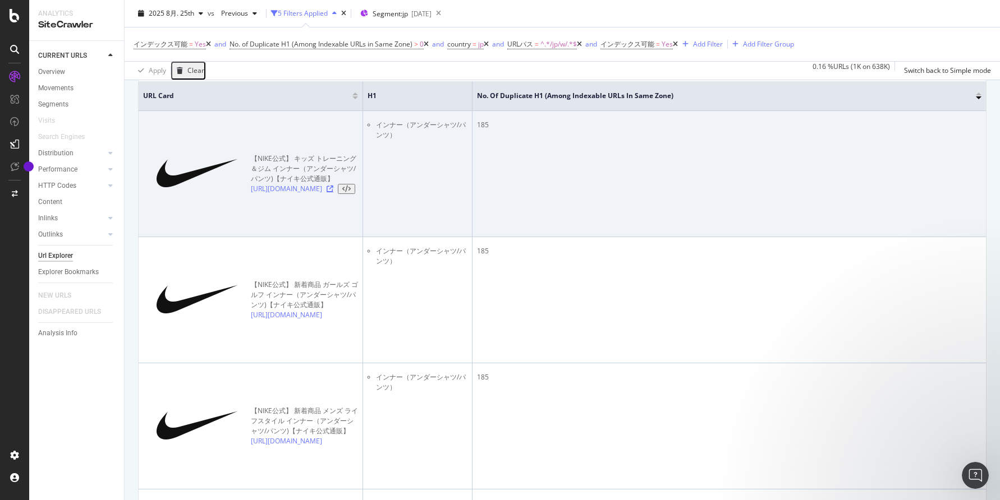
click at [333, 186] on icon at bounding box center [329, 189] width 7 height 7
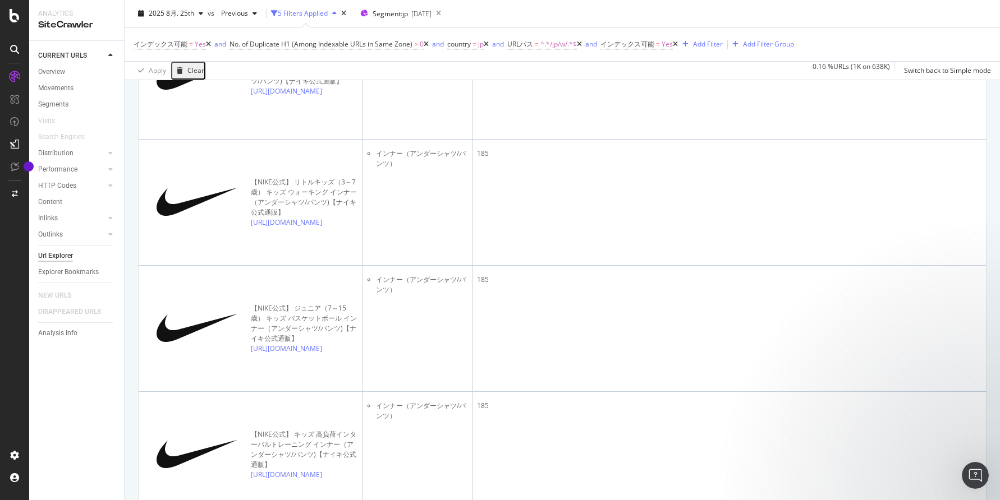
scroll to position [1987, 0]
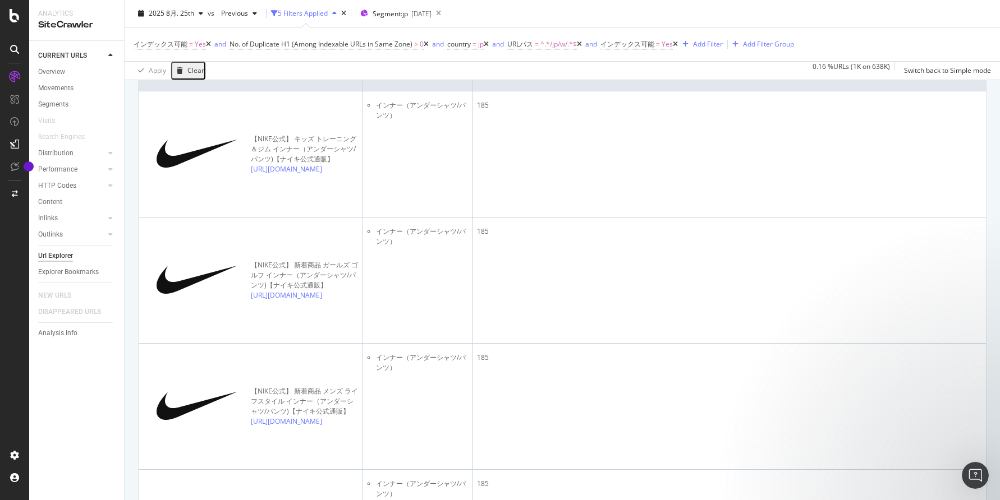
scroll to position [0, 0]
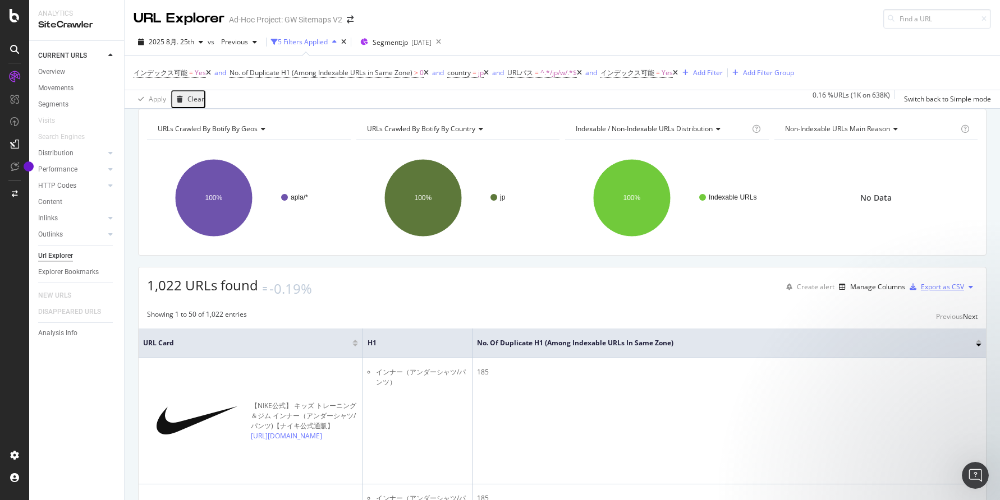
click at [805, 292] on div "Export as CSV" at bounding box center [941, 287] width 43 height 10
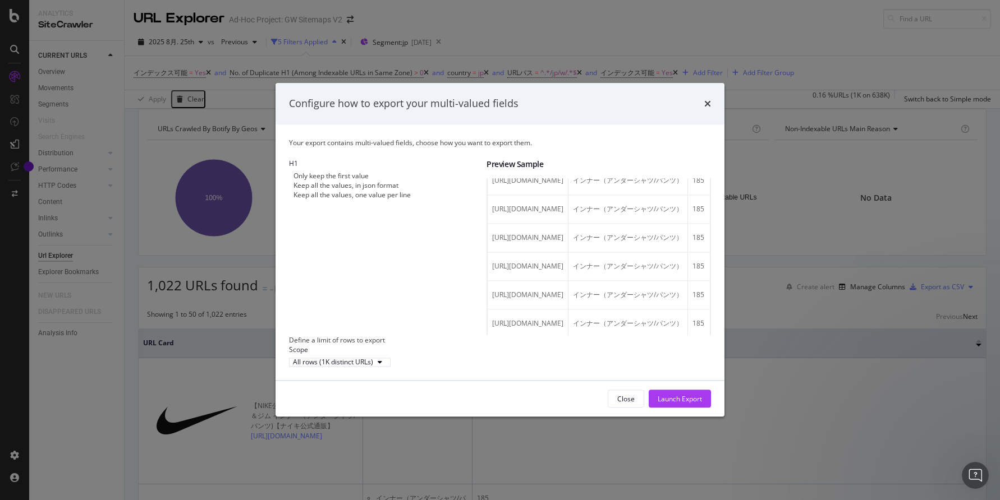
scroll to position [333, 0]
click at [320, 185] on div "Keep all the values, in json format" at bounding box center [345, 186] width 105 height 10
click at [338, 171] on div "Only keep the first value" at bounding box center [330, 176] width 75 height 10
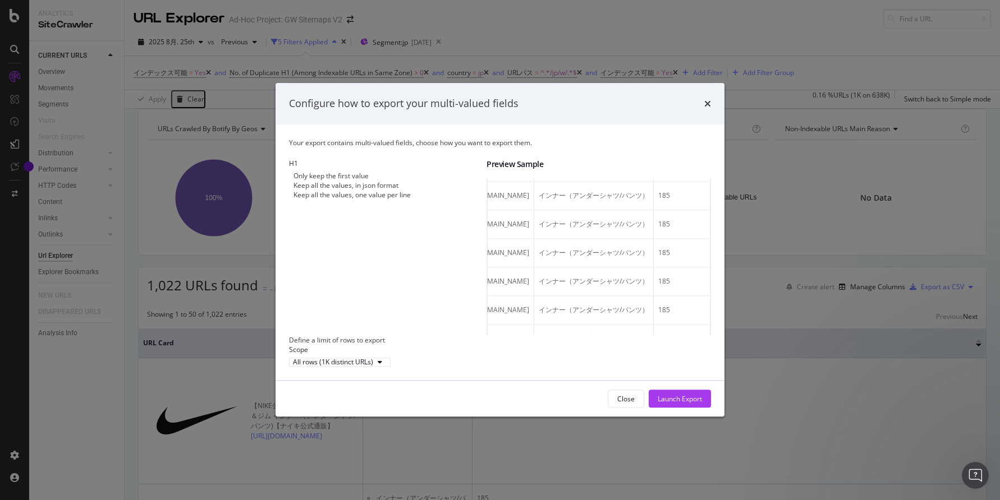
scroll to position [218, 0]
click at [361, 366] on div "All rows (1K distinct URLs)" at bounding box center [340, 362] width 94 height 7
click at [458, 381] on div "Your export contains multi-valued fields, choose how you want to export them. H…" at bounding box center [499, 253] width 449 height 256
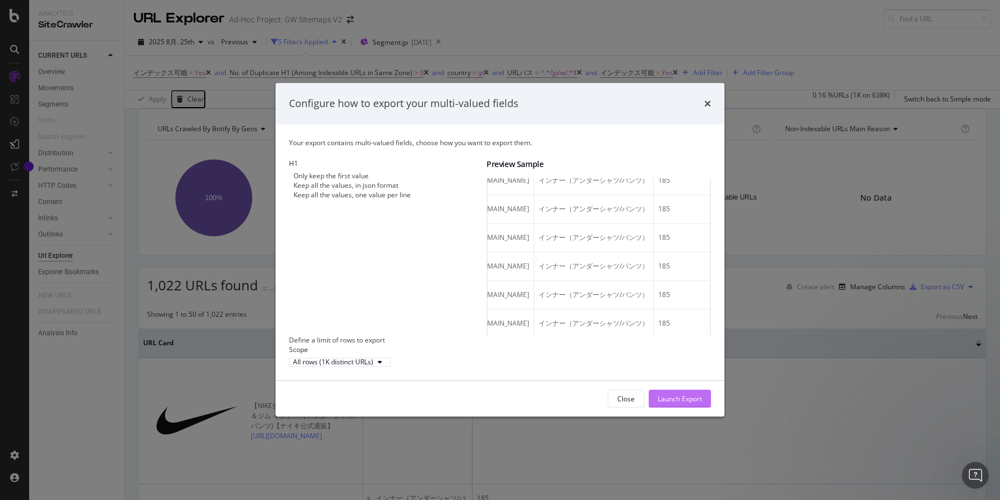
click at [669, 404] on div "Launch Export" at bounding box center [679, 399] width 44 height 10
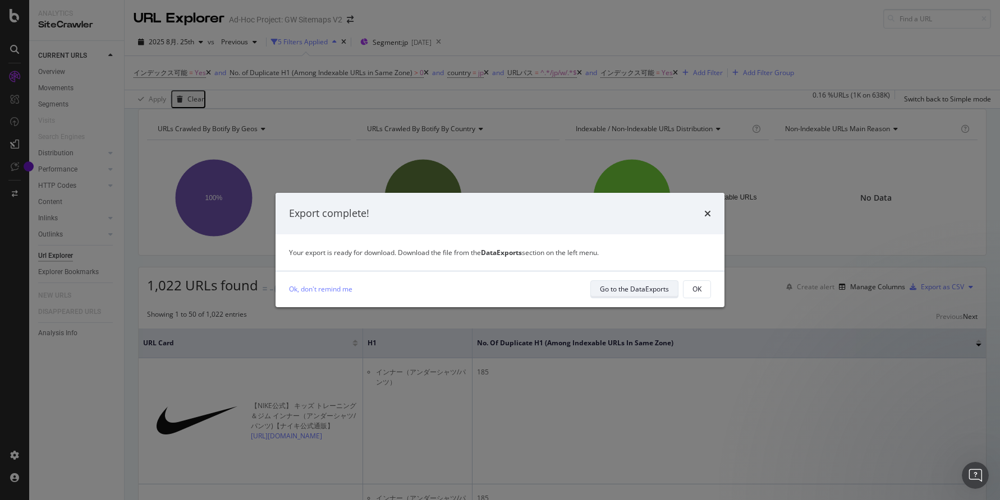
click at [633, 292] on div "Go to the DataExports" at bounding box center [634, 289] width 69 height 10
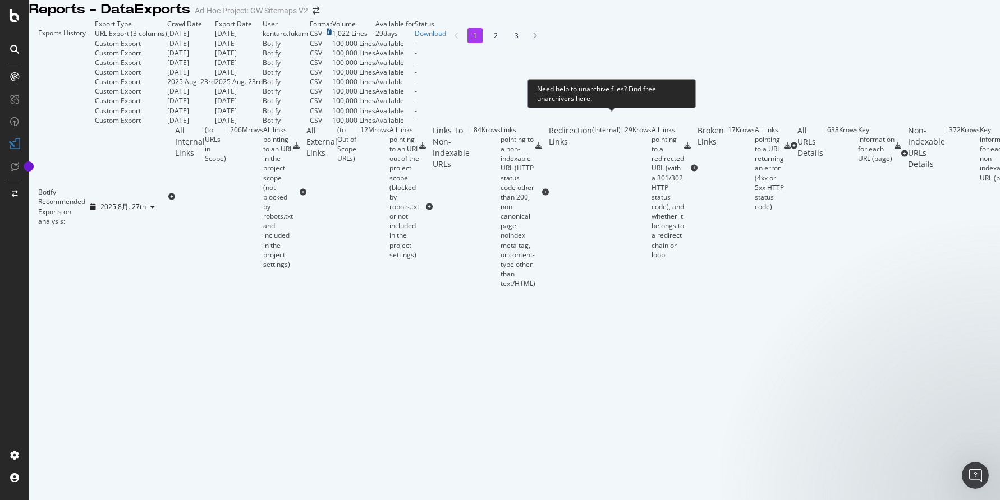
click at [331, 35] on icon at bounding box center [328, 32] width 5 height 7
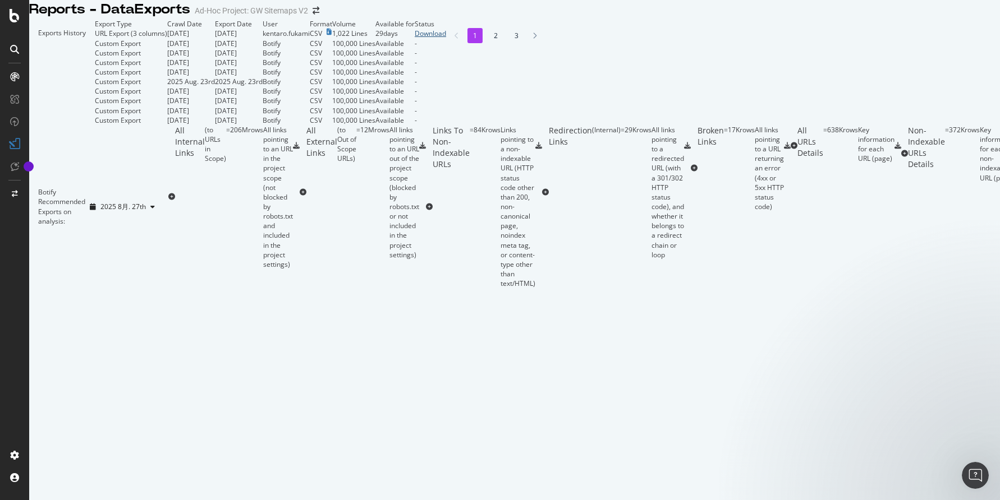
click at [446, 38] on div "Download" at bounding box center [429, 34] width 31 height 10
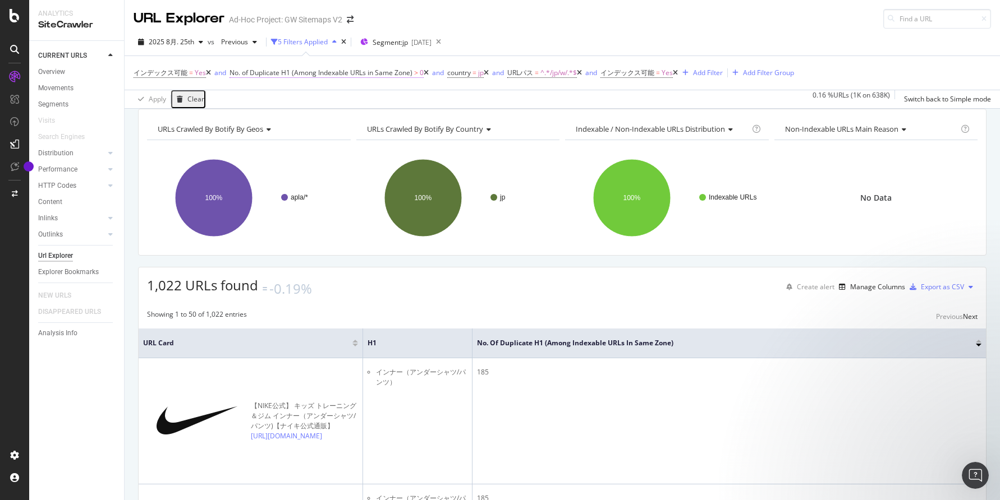
click at [315, 72] on span "No. of Duplicate H1 (Among Indexable URLs in Same Zone)" at bounding box center [320, 73] width 183 height 10
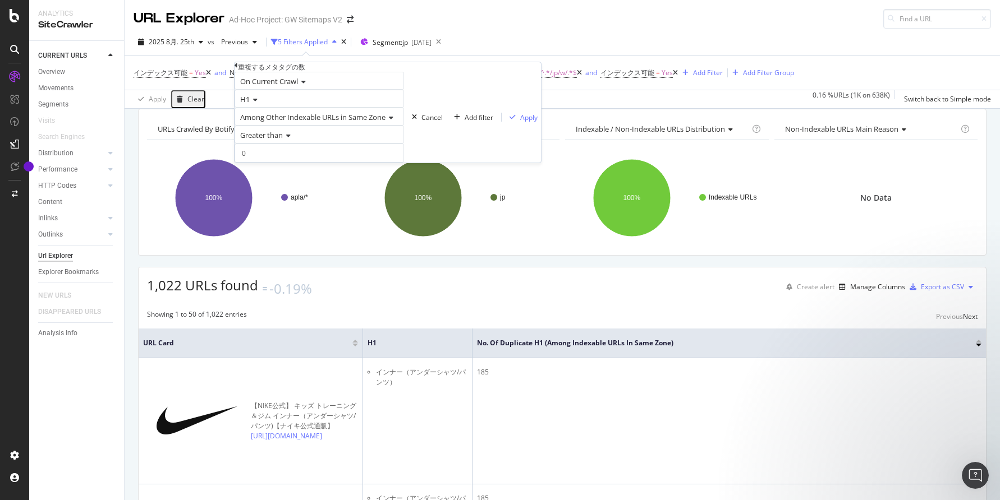
click at [284, 86] on span "On Current Crawl" at bounding box center [269, 81] width 58 height 10
click at [328, 90] on div "On Current Crawl" at bounding box center [318, 81] width 169 height 18
click at [257, 103] on icon at bounding box center [254, 99] width 8 height 7
click at [251, 118] on span "Title" at bounding box center [244, 114] width 13 height 10
click at [272, 122] on span "Among All URLs" at bounding box center [266, 117] width 52 height 10
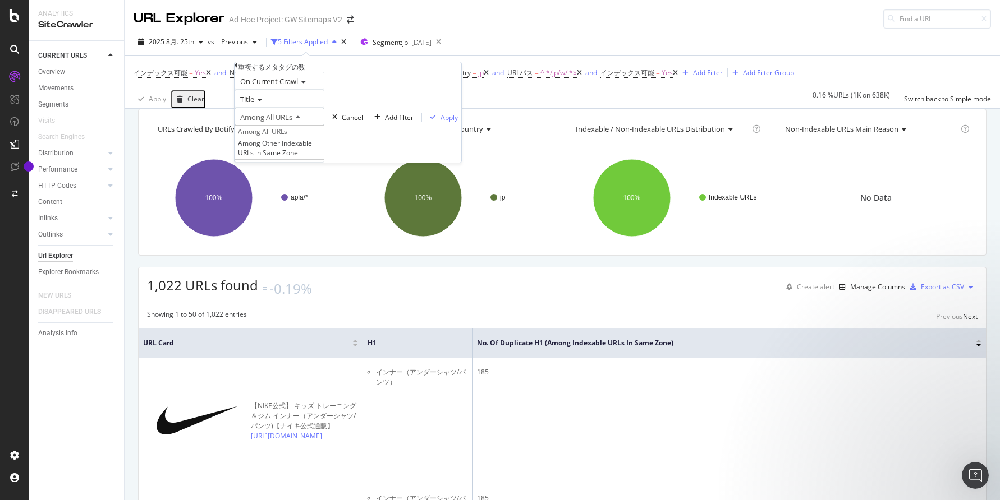
click at [319, 126] on div "Among All URLs" at bounding box center [279, 117] width 90 height 18
click at [267, 140] on span "Greater than" at bounding box center [261, 135] width 43 height 10
click at [314, 126] on div "Among All URLs" at bounding box center [279, 117] width 90 height 18
click at [440, 122] on div "Apply" at bounding box center [448, 118] width 17 height 10
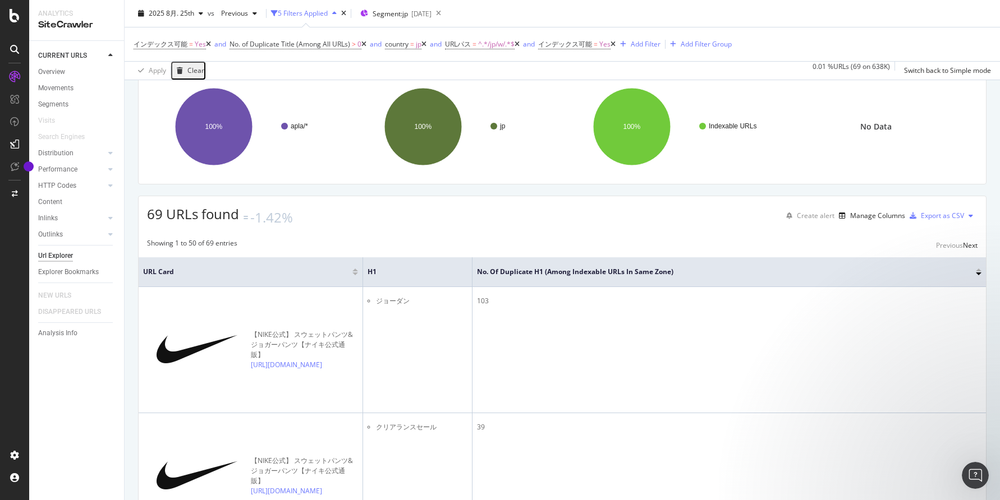
scroll to position [73, 0]
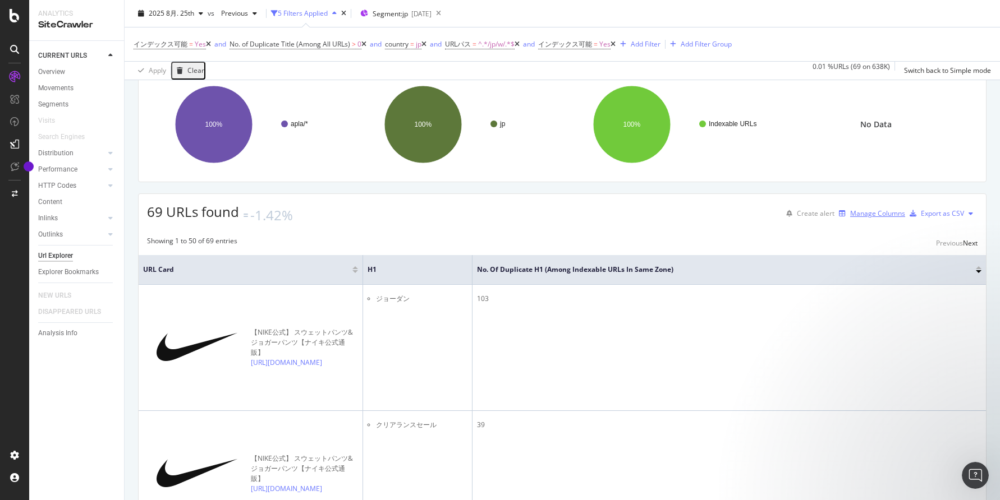
click at [805, 218] on div "Manage Columns" at bounding box center [877, 214] width 55 height 10
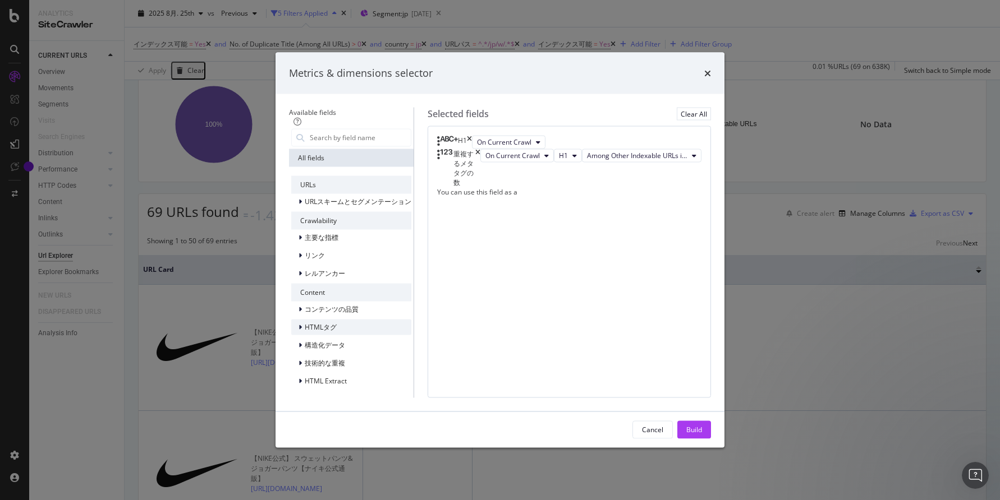
click at [305, 323] on span "HTMLタグ" at bounding box center [321, 328] width 32 height 10
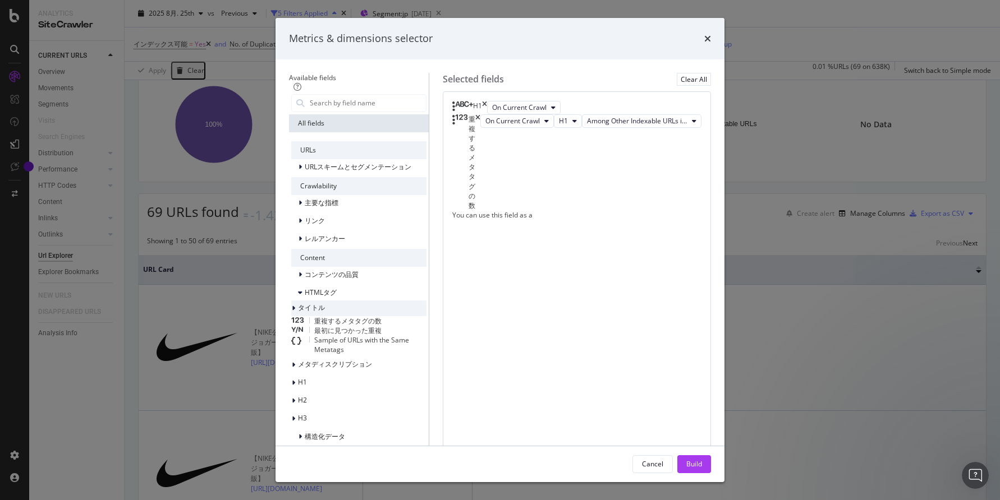
click at [298, 312] on span "タイトル" at bounding box center [311, 308] width 27 height 10
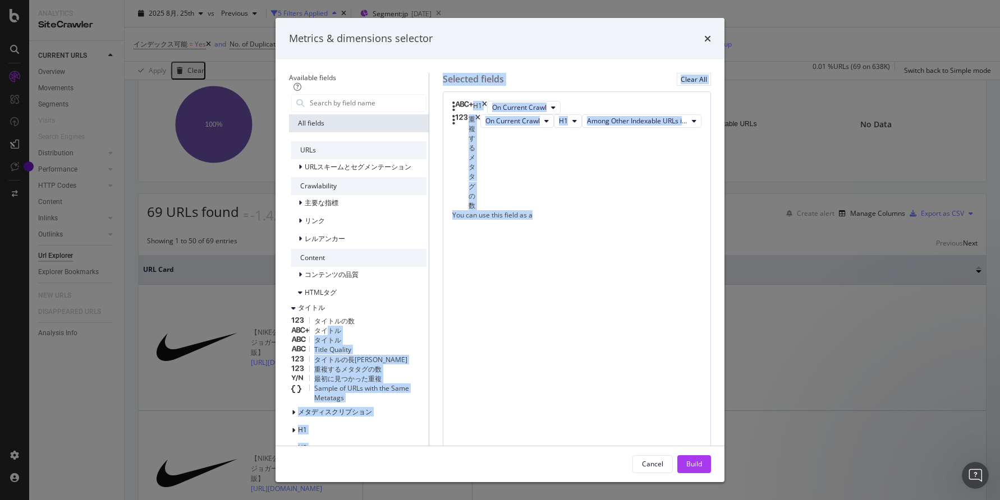
drag, startPoint x: 320, startPoint y: 344, endPoint x: 612, endPoint y: 141, distance: 356.6
click at [613, 141] on div "Available fields All fields URLs URLスキームとセグメンテーション Crawlability 主要な指標 リンク レルアンカ…" at bounding box center [500, 305] width 422 height 465
click at [612, 114] on div "H1 On Current Crawl" at bounding box center [576, 107] width 249 height 13
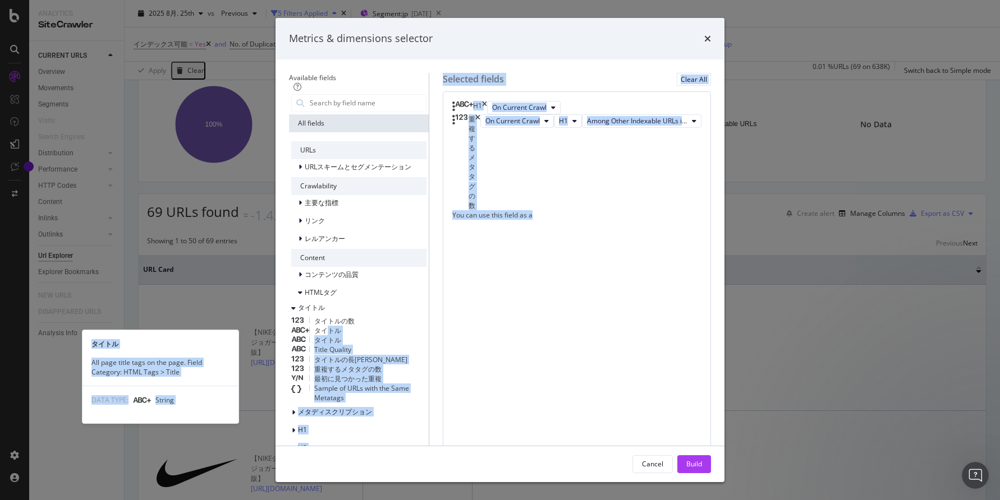
click at [323, 335] on span "タイトル" at bounding box center [327, 331] width 27 height 10
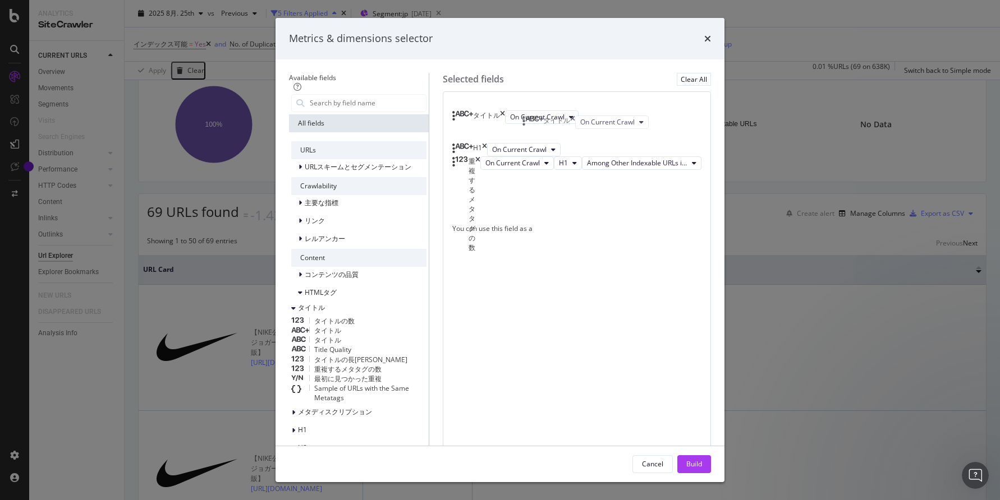
drag, startPoint x: 619, startPoint y: 218, endPoint x: 617, endPoint y: 121, distance: 97.0
click at [618, 121] on body "Analytics SiteCrawler CURRENT URLS Overview Movements Segments Visits Search En…" at bounding box center [500, 250] width 1000 height 500
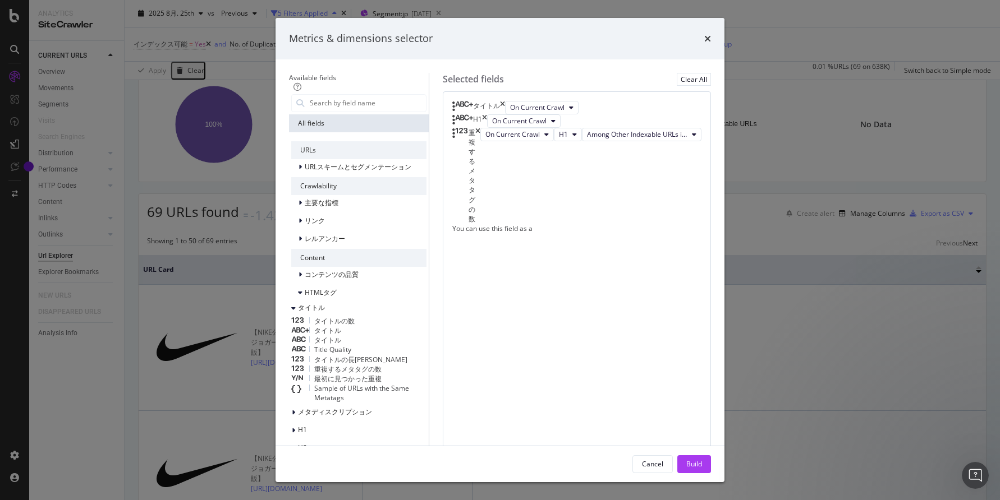
click at [315, 335] on span "タイトル" at bounding box center [327, 331] width 27 height 10
drag, startPoint x: 551, startPoint y: 285, endPoint x: 572, endPoint y: 280, distance: 22.0
click at [572, 280] on body "Analytics SiteCrawler CURRENT URLS Overview Movements Segments Visits Search En…" at bounding box center [500, 250] width 1000 height 500
click at [523, 237] on icon "times" at bounding box center [520, 230] width 5 height 13
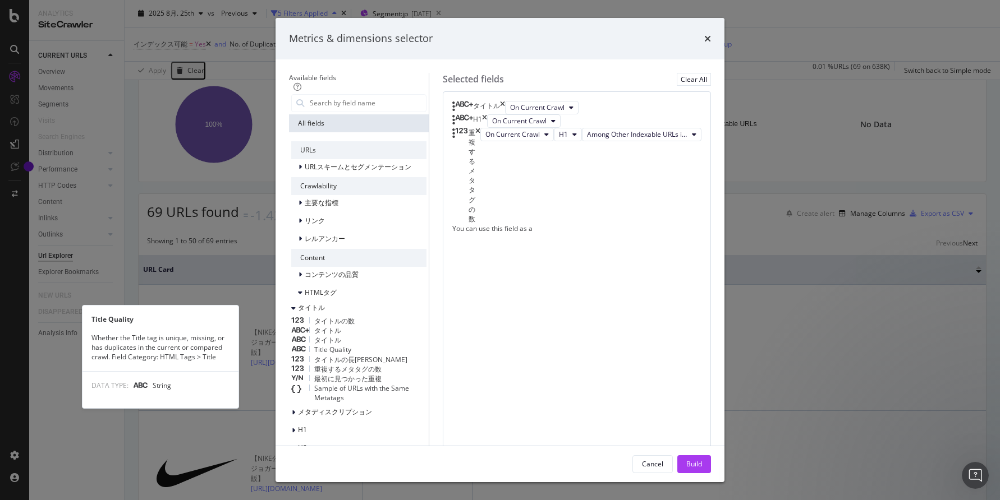
scroll to position [52, 0]
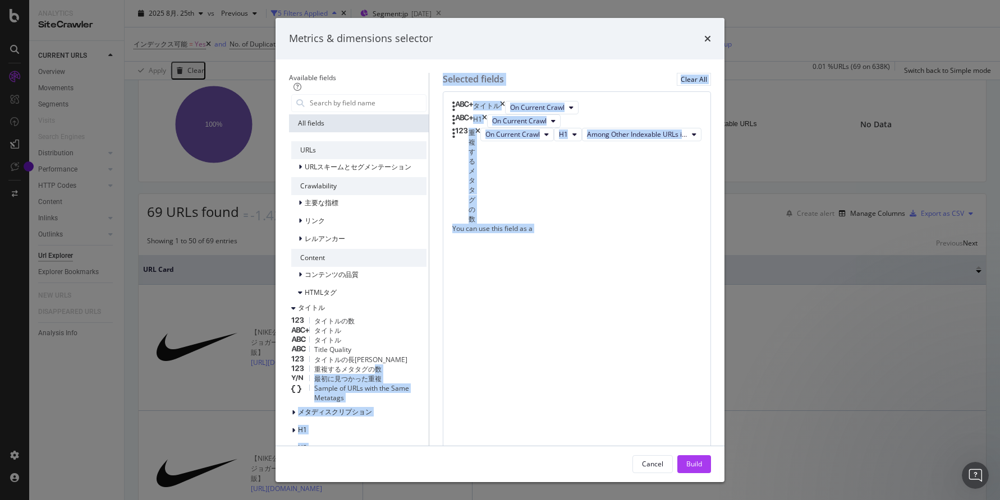
drag, startPoint x: 359, startPoint y: 349, endPoint x: 570, endPoint y: 317, distance: 213.9
click at [570, 317] on div "Available fields All fields URLs URLスキームとセグメンテーション Crawlability 主要な指標 リンク レルアンカ…" at bounding box center [500, 305] width 422 height 465
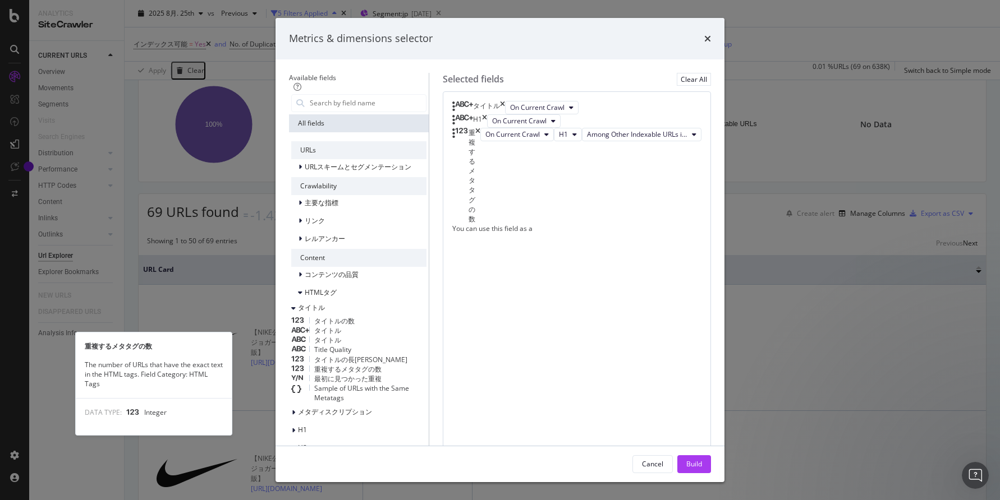
click at [314, 365] on span "重複するメタタグの数" at bounding box center [347, 370] width 67 height 10
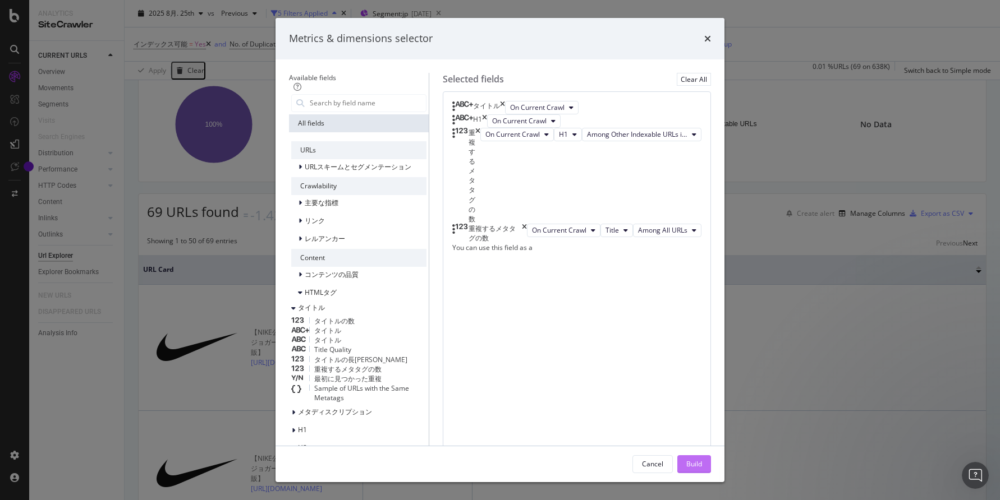
click at [702, 451] on div "Build" at bounding box center [694, 464] width 16 height 10
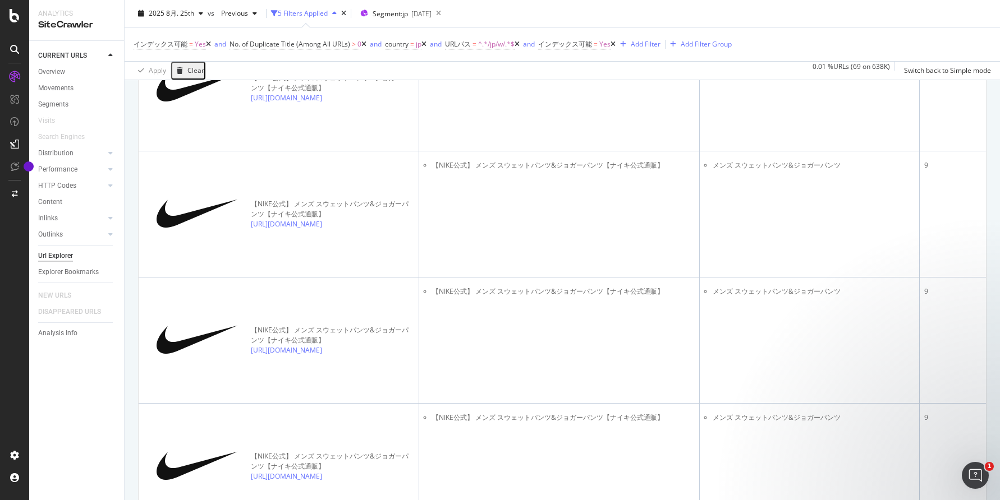
scroll to position [2533, 0]
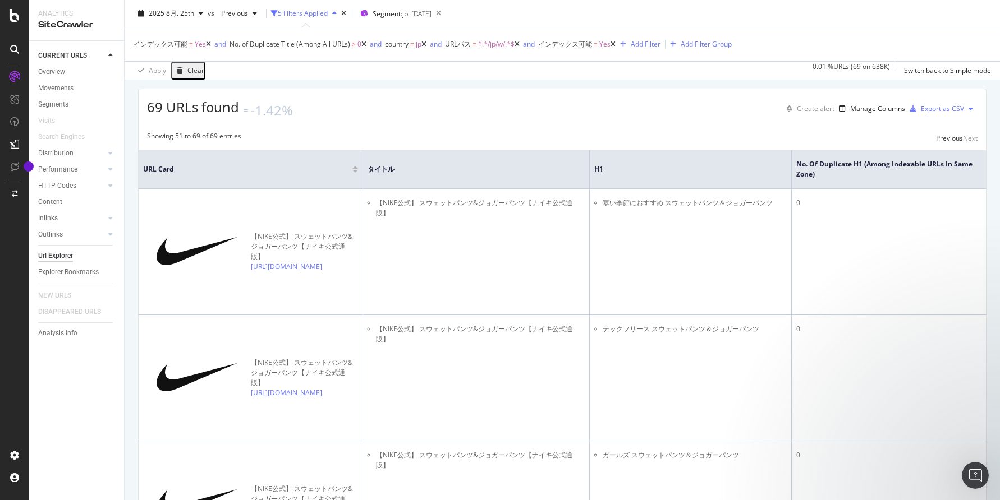
scroll to position [0, 0]
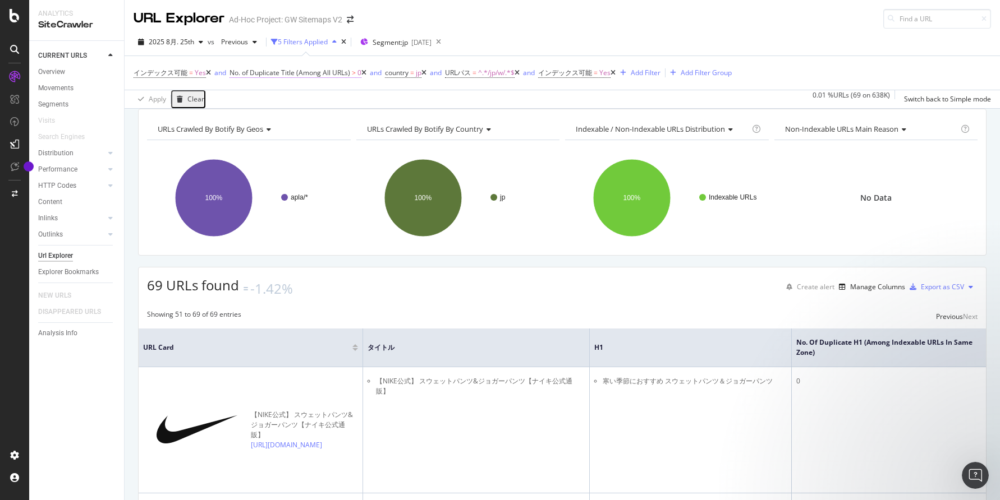
click at [284, 76] on span "No. of Duplicate Title (Among All URLs)" at bounding box center [289, 73] width 121 height 10
click at [262, 103] on icon at bounding box center [258, 99] width 8 height 7
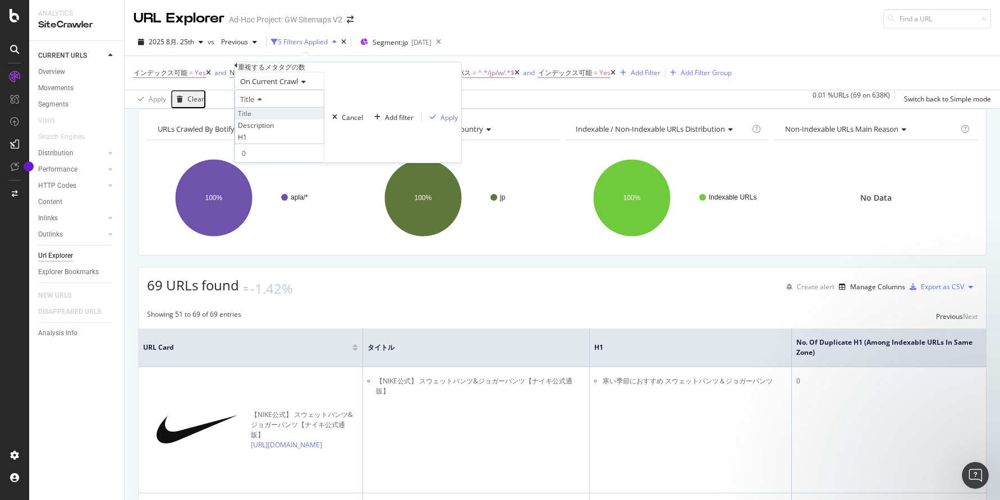
click at [251, 118] on span "Title" at bounding box center [244, 114] width 13 height 10
click at [280, 122] on span "Among All URLs" at bounding box center [266, 117] width 52 height 10
click at [272, 140] on span "Greater than" at bounding box center [261, 135] width 43 height 10
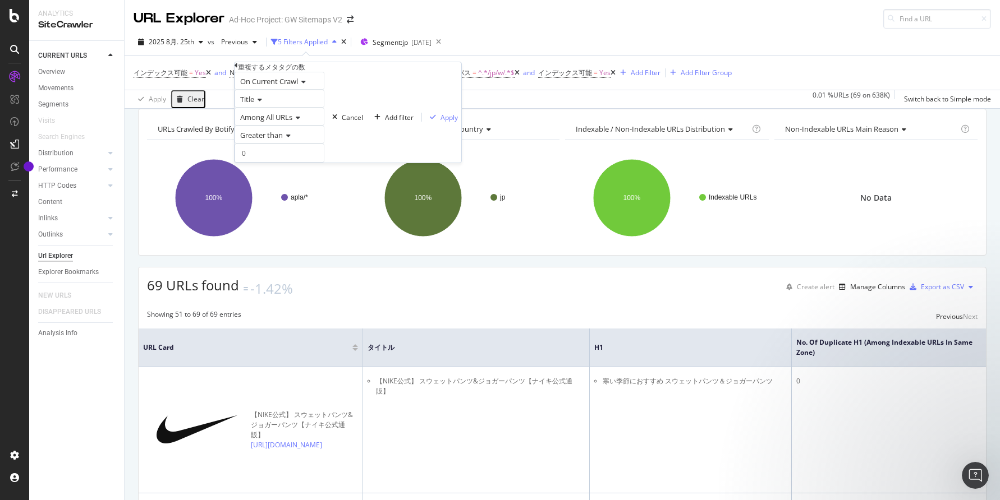
click at [402, 95] on div "Apply Clear 0.01 % URLs ( 69 on 638K ) Switch back to Simple mode" at bounding box center [562, 99] width 875 height 19
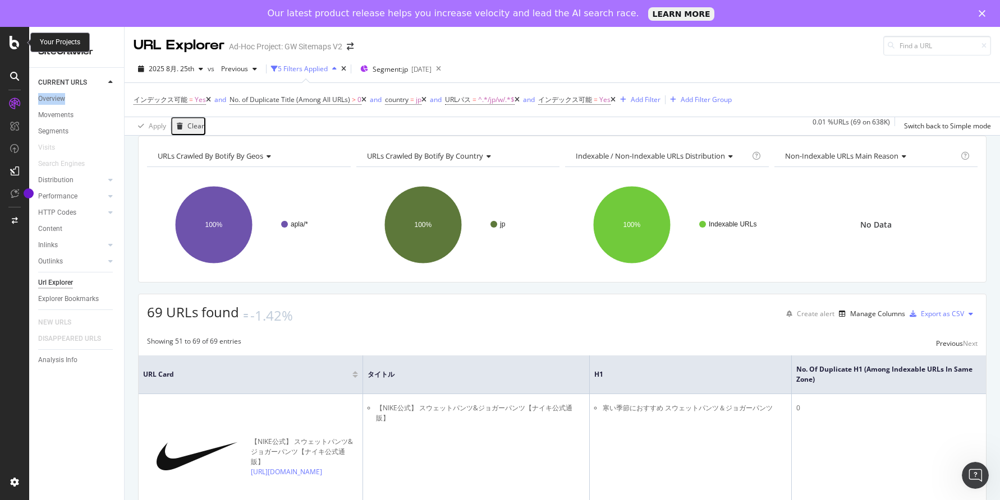
click at [15, 39] on icon at bounding box center [15, 42] width 10 height 13
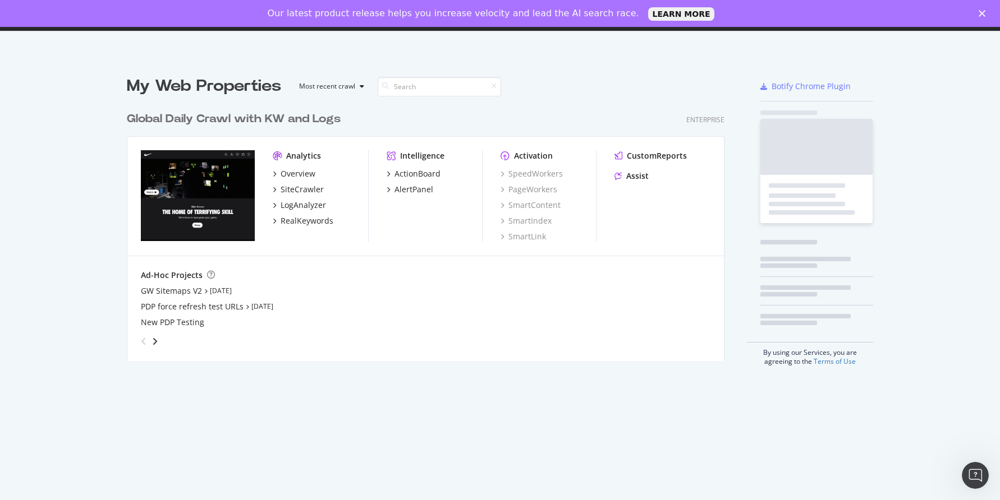
scroll to position [500, 1000]
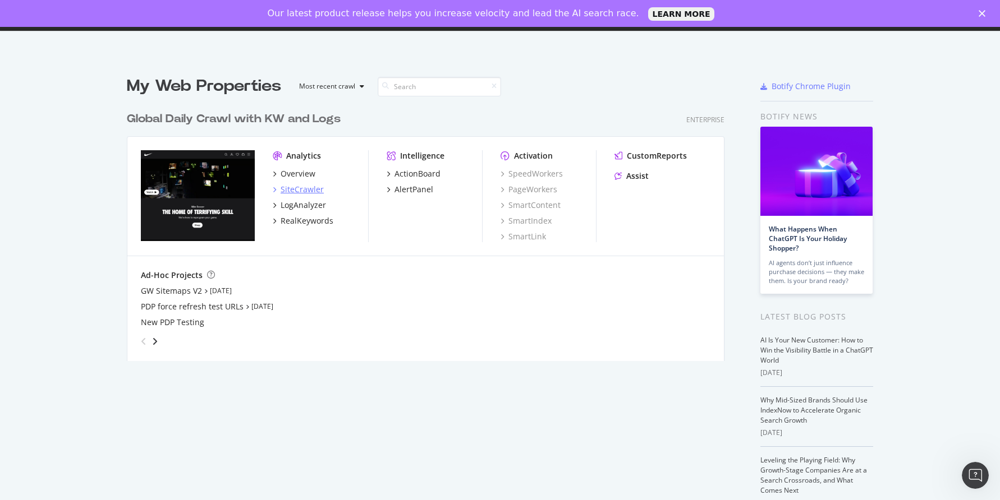
click at [303, 192] on div "SiteCrawler" at bounding box center [301, 189] width 43 height 11
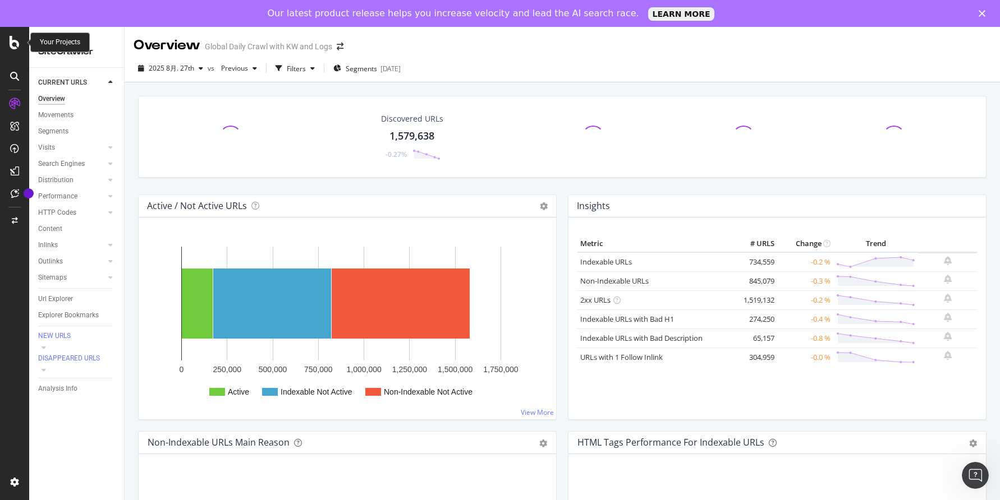
click at [7, 44] on div at bounding box center [14, 42] width 27 height 13
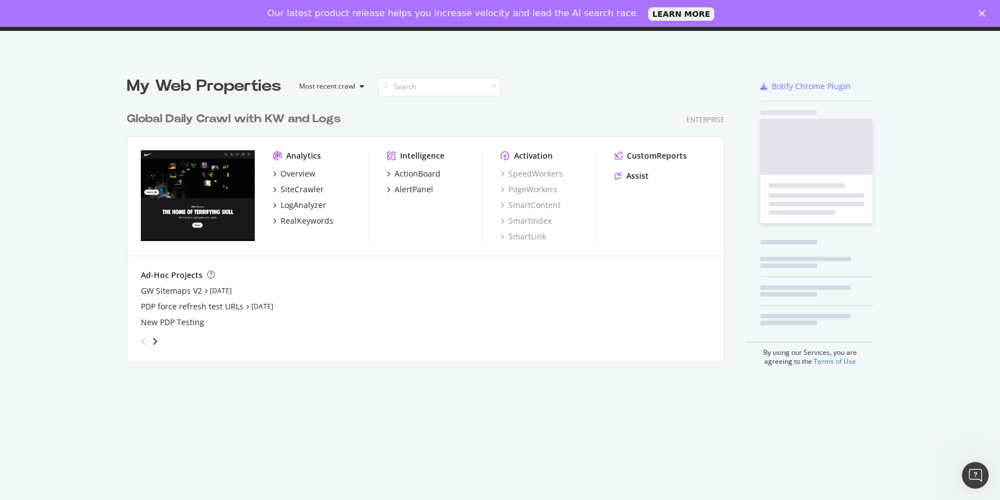
scroll to position [500, 1000]
click at [296, 204] on div "LogAnalyzer" at bounding box center [302, 205] width 45 height 11
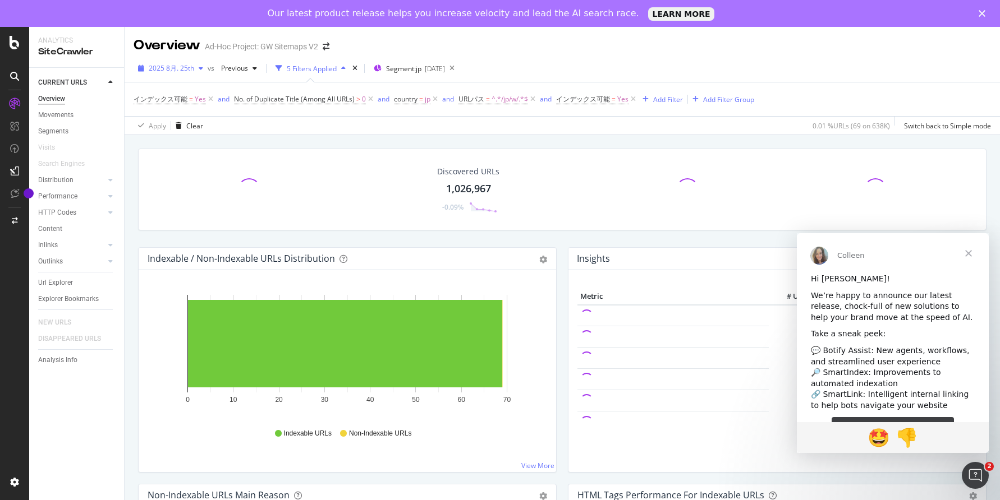
click at [196, 66] on div "button" at bounding box center [200, 68] width 13 height 7
click at [72, 196] on div "Performance" at bounding box center [57, 197] width 39 height 12
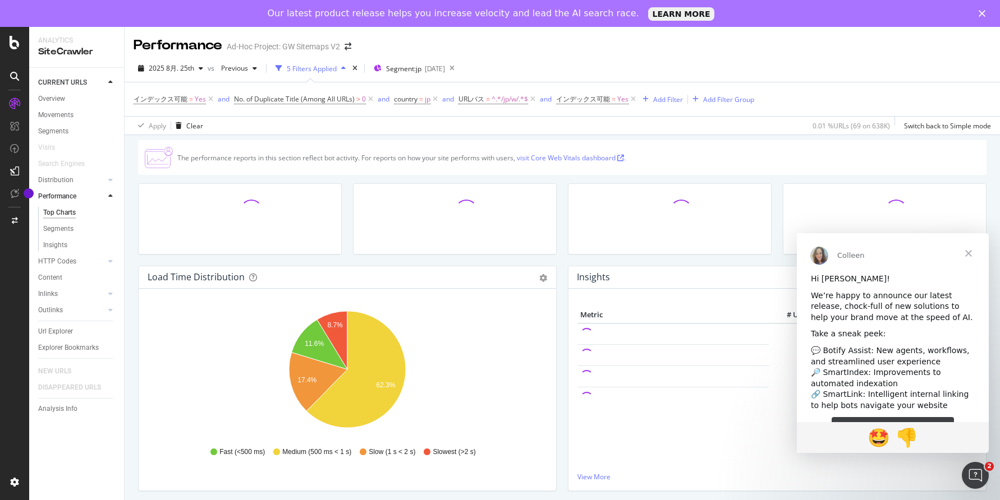
click at [61, 213] on div "Top Charts" at bounding box center [59, 213] width 33 height 12
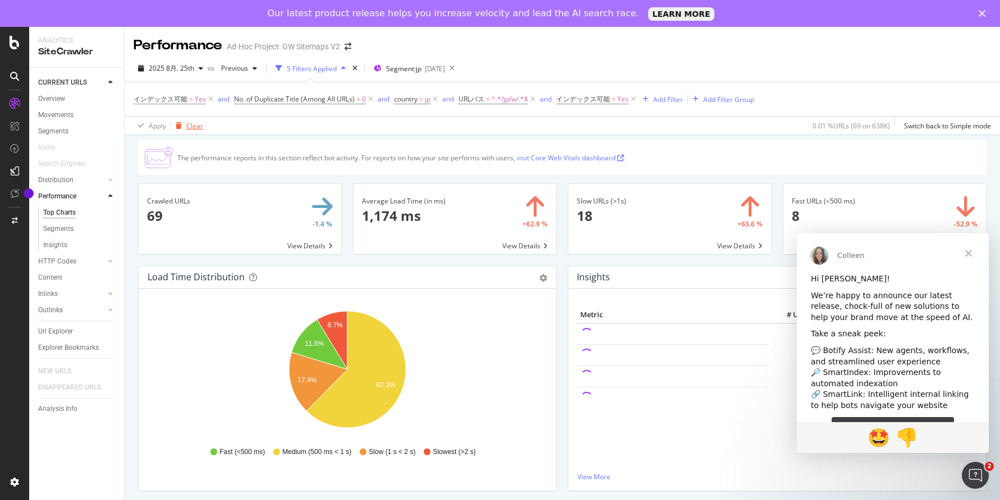
click at [192, 125] on div "Clear" at bounding box center [194, 126] width 17 height 10
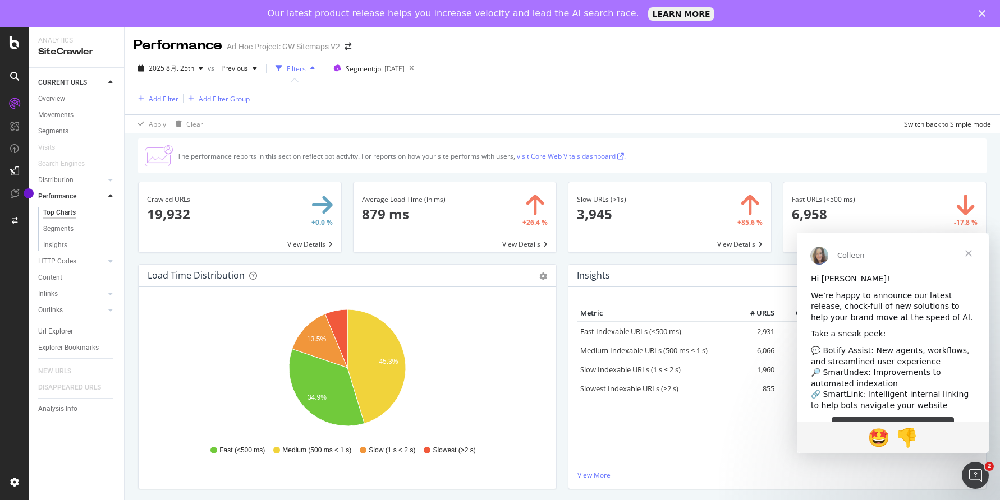
click at [969, 254] on span "Close" at bounding box center [968, 253] width 40 height 40
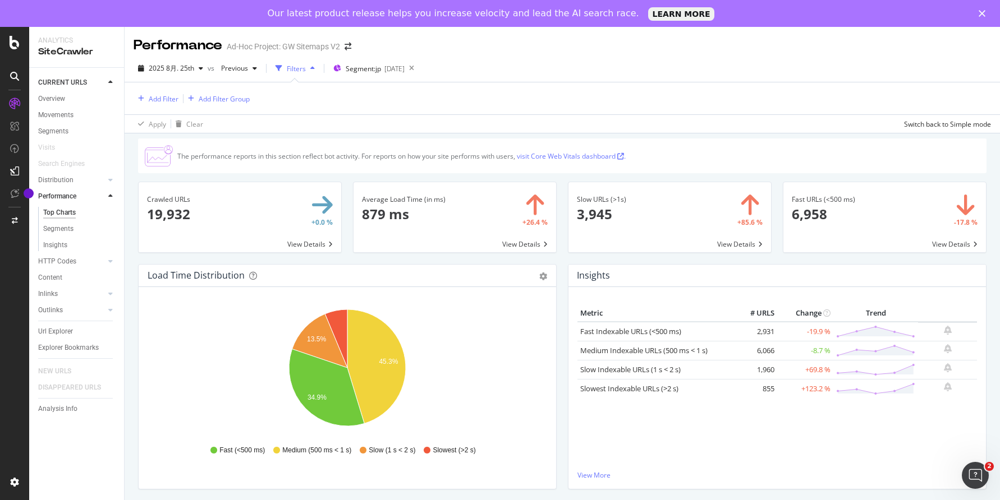
click at [736, 240] on span at bounding box center [669, 217] width 202 height 70
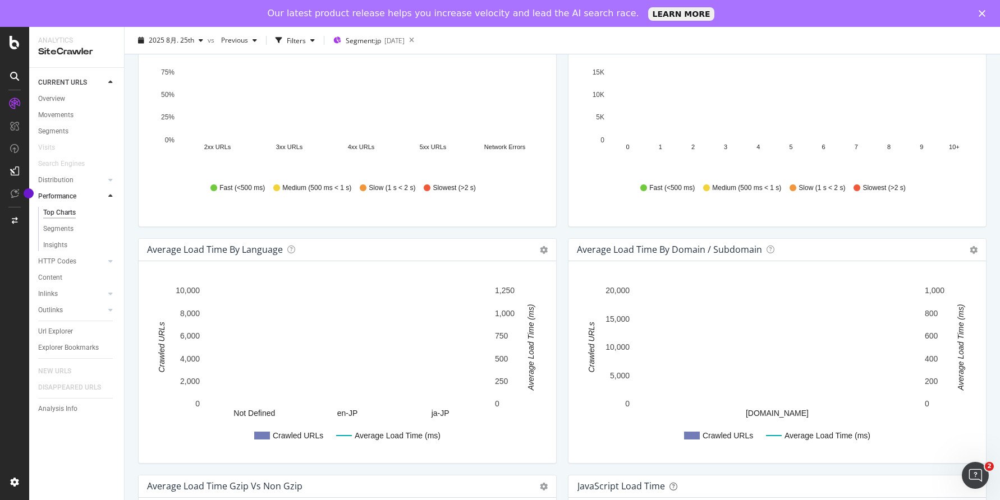
scroll to position [469, 0]
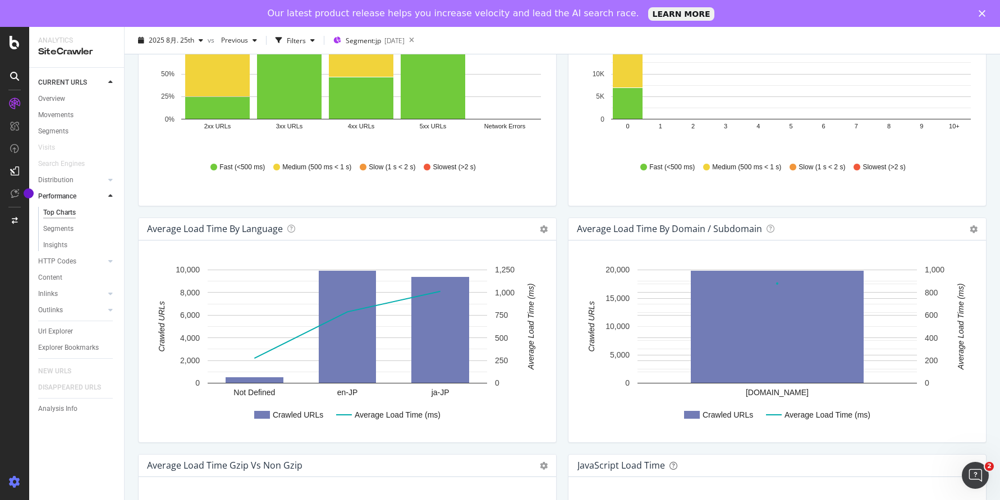
click at [11, 481] on icon at bounding box center [14, 482] width 11 height 11
click at [70, 229] on div "Segments" at bounding box center [58, 229] width 30 height 12
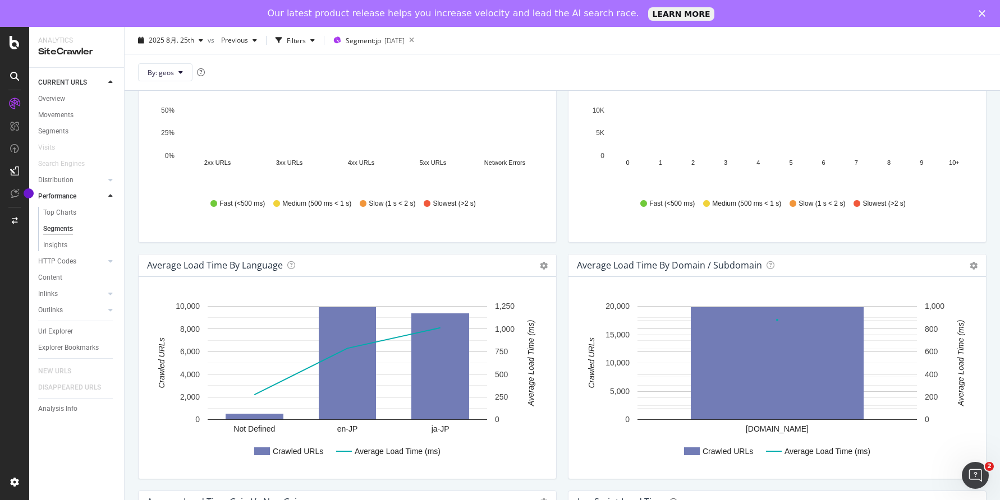
scroll to position [153, 0]
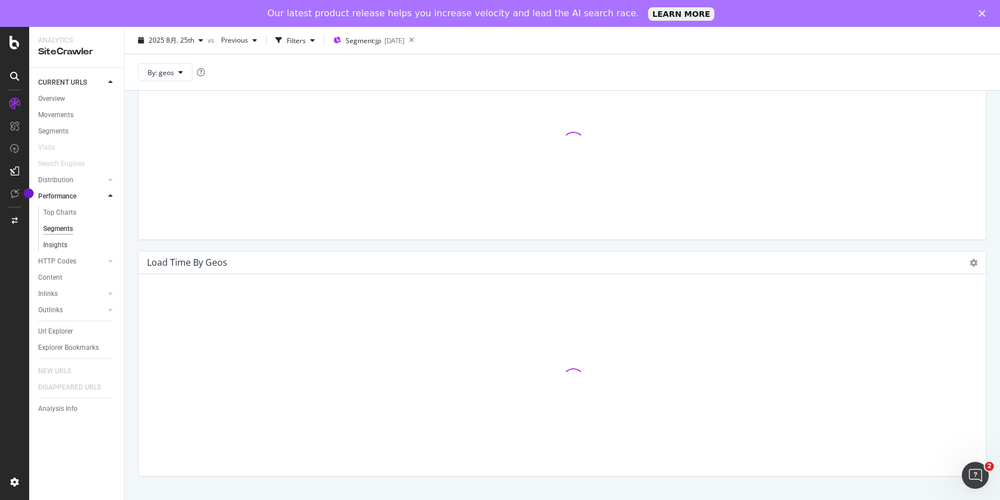
click at [67, 246] on link "Insights" at bounding box center [79, 246] width 73 height 12
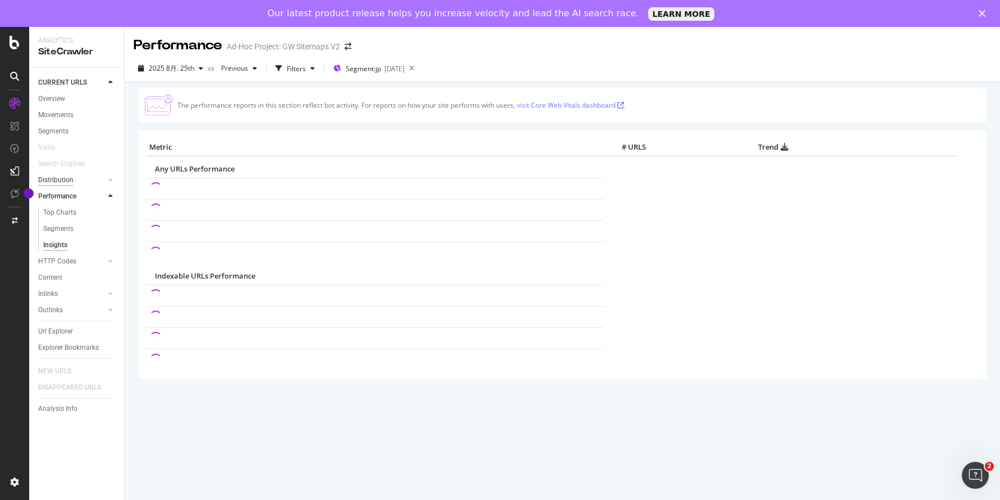
click at [65, 178] on div "Distribution" at bounding box center [55, 180] width 35 height 12
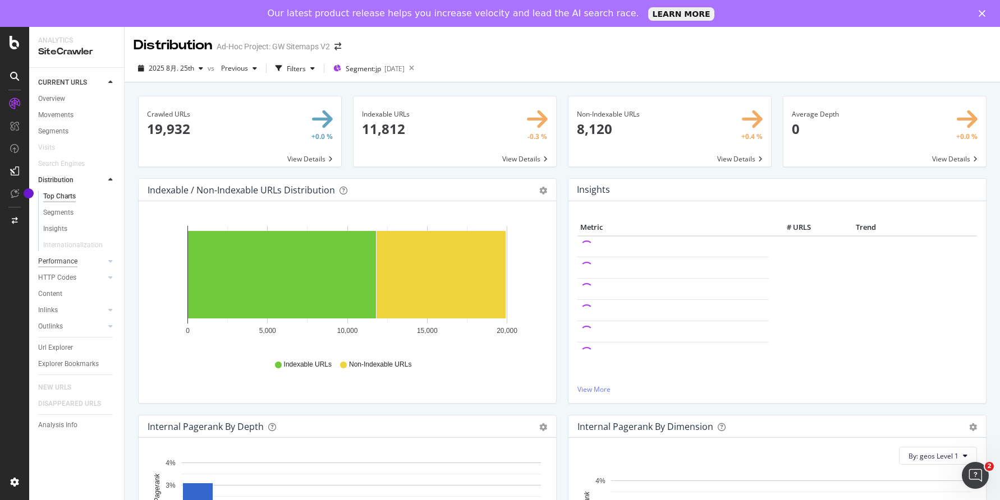
click at [48, 266] on div "Performance" at bounding box center [57, 262] width 39 height 12
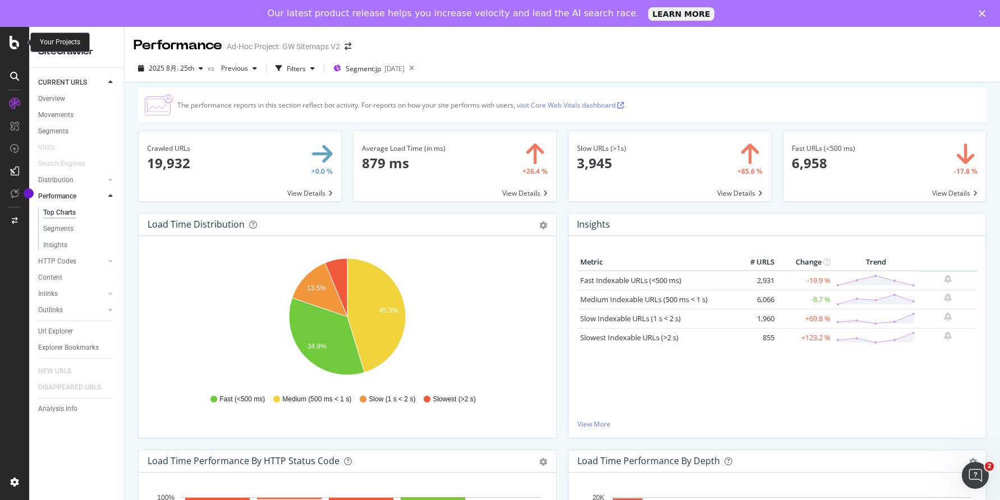
click at [15, 39] on icon at bounding box center [15, 42] width 10 height 13
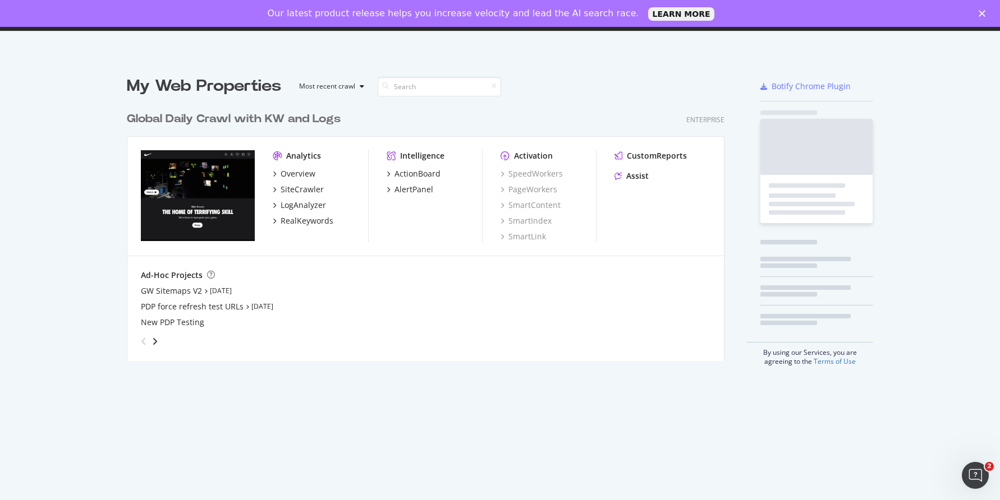
scroll to position [500, 1000]
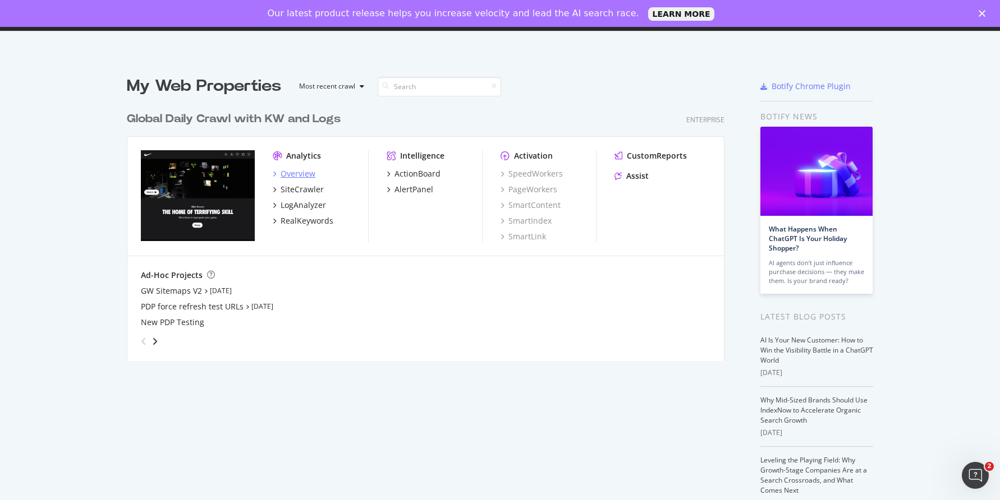
click at [306, 173] on div "Overview" at bounding box center [297, 173] width 35 height 11
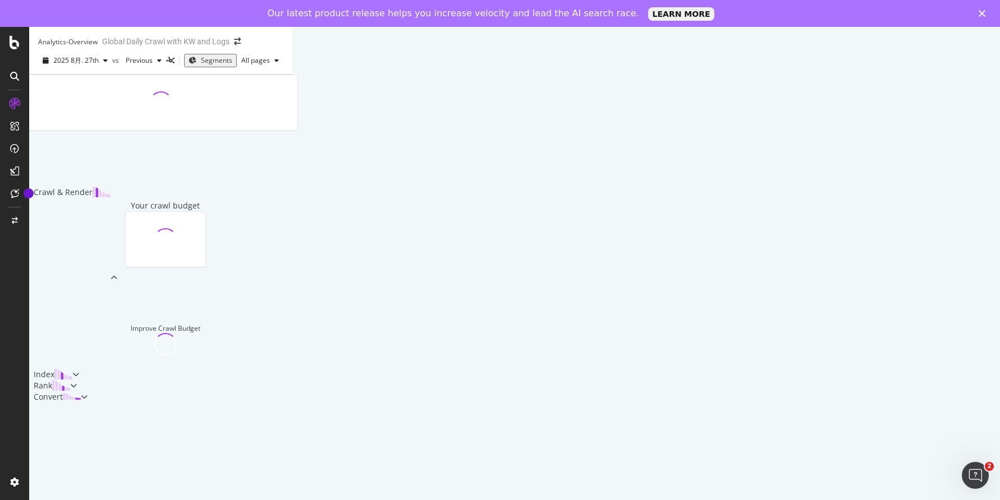
click at [983, 15] on polygon "Close" at bounding box center [981, 13] width 7 height 7
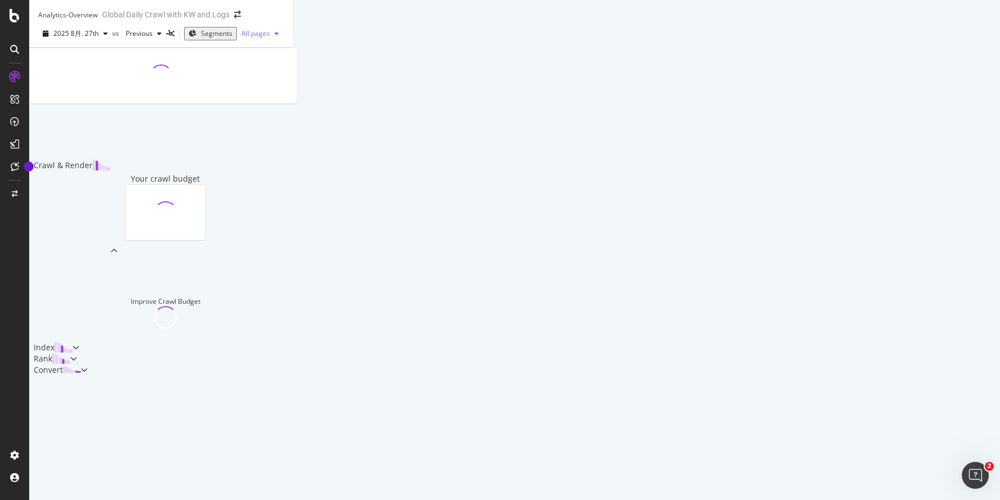
click at [270, 38] on span "All pages" at bounding box center [253, 34] width 33 height 10
click at [292, 38] on div "2025 8月. 27th vs Previous Segments All pages" at bounding box center [160, 36] width 263 height 22
click at [214, 38] on span "Segments" at bounding box center [216, 34] width 31 height 10
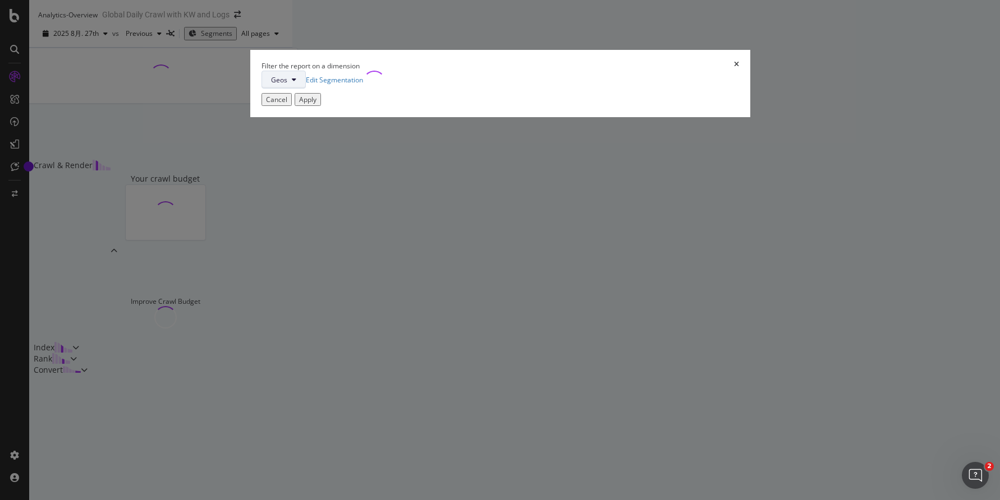
click at [306, 89] on button "Geos" at bounding box center [283, 80] width 44 height 18
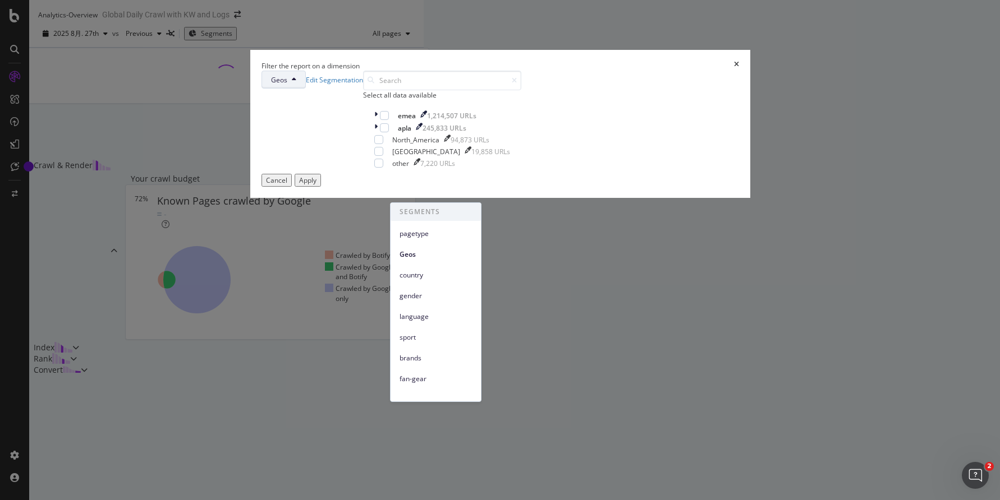
click at [363, 89] on div "Geos Edit Segmentation" at bounding box center [312, 80] width 102 height 18
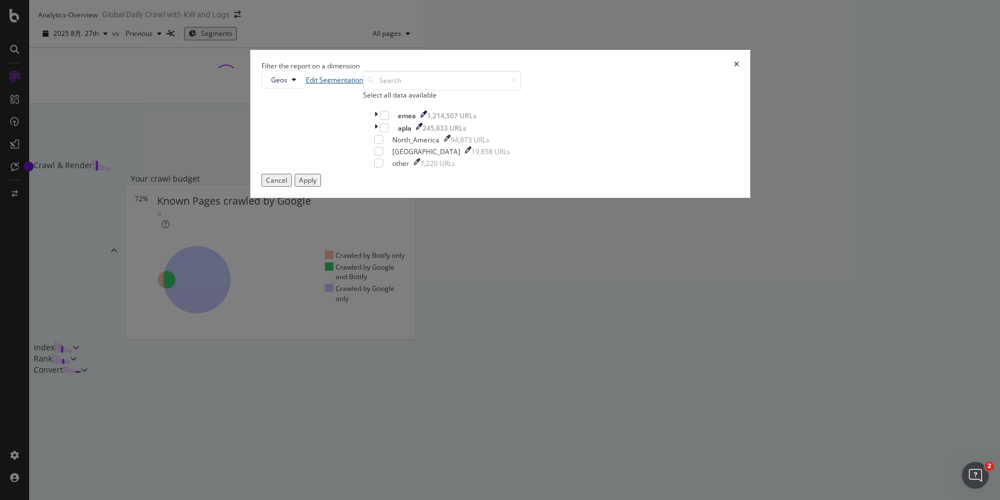
click at [363, 85] on link "Edit Segmentation" at bounding box center [334, 80] width 57 height 10
click at [380, 133] on div "modal" at bounding box center [377, 128] width 6 height 10
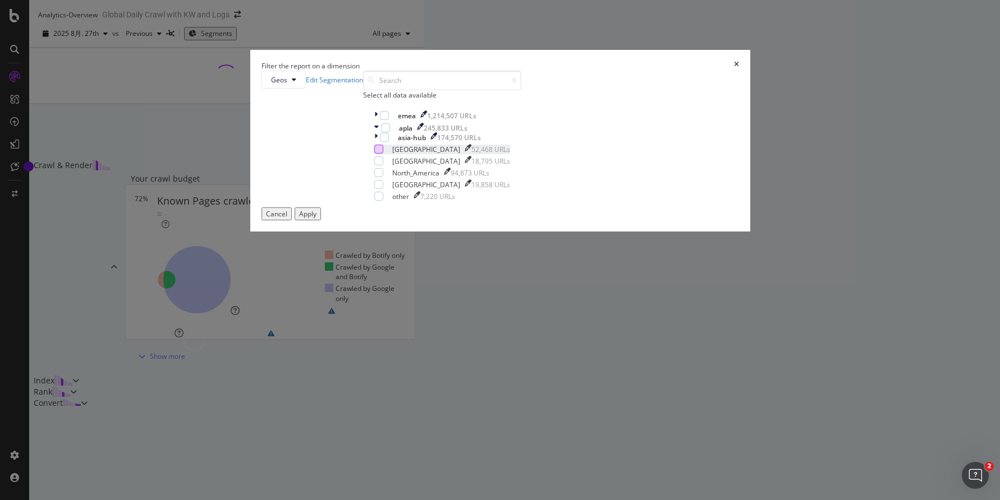
click at [383, 154] on div "modal" at bounding box center [378, 149] width 9 height 9
click at [377, 121] on icon "modal" at bounding box center [375, 116] width 3 height 10
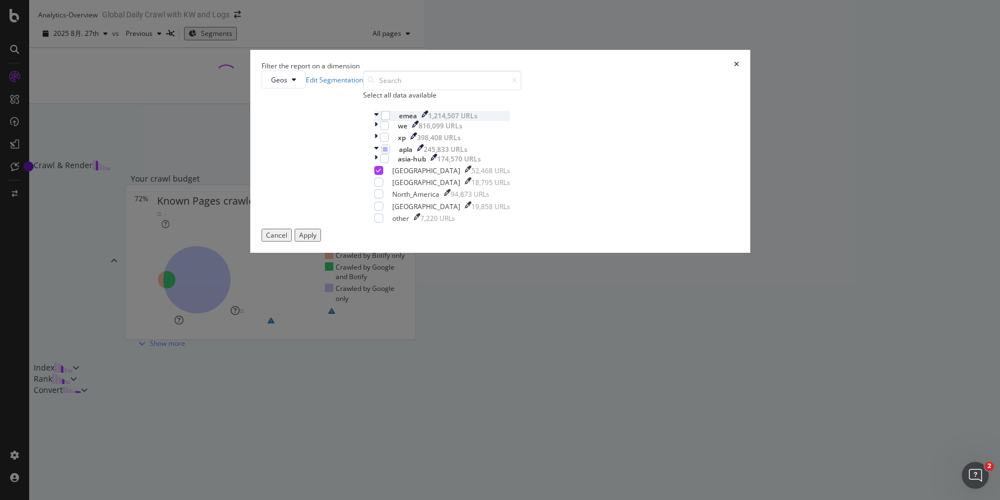
click at [379, 121] on icon "modal" at bounding box center [376, 116] width 4 height 10
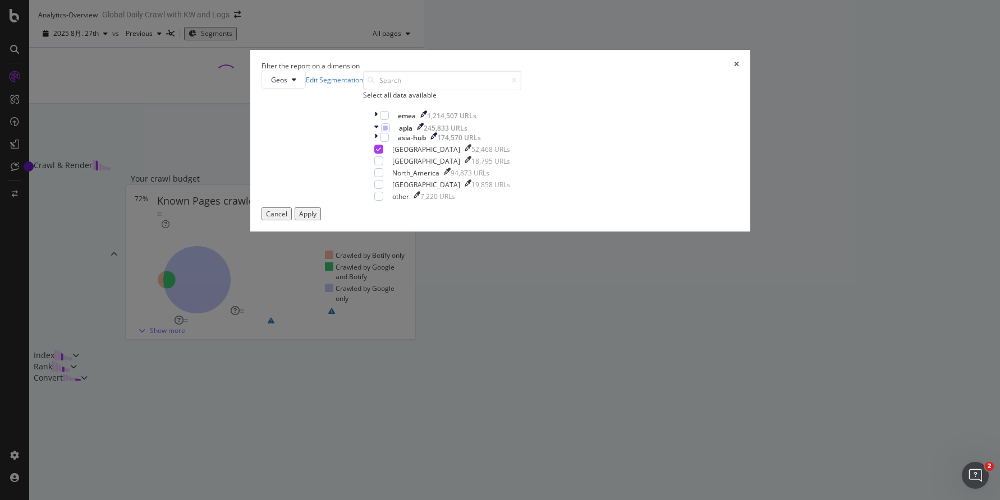
click at [316, 219] on div "Apply" at bounding box center [307, 214] width 17 height 10
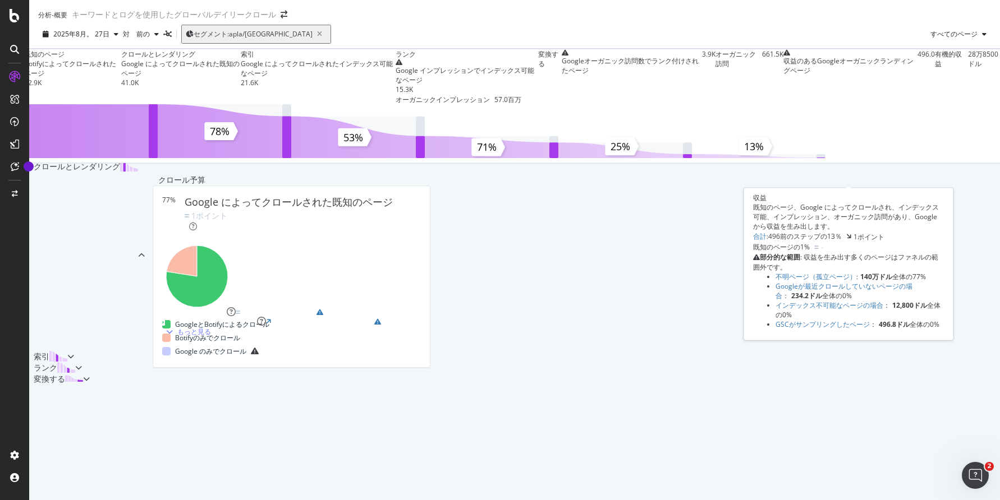
scroll to position [118, 0]
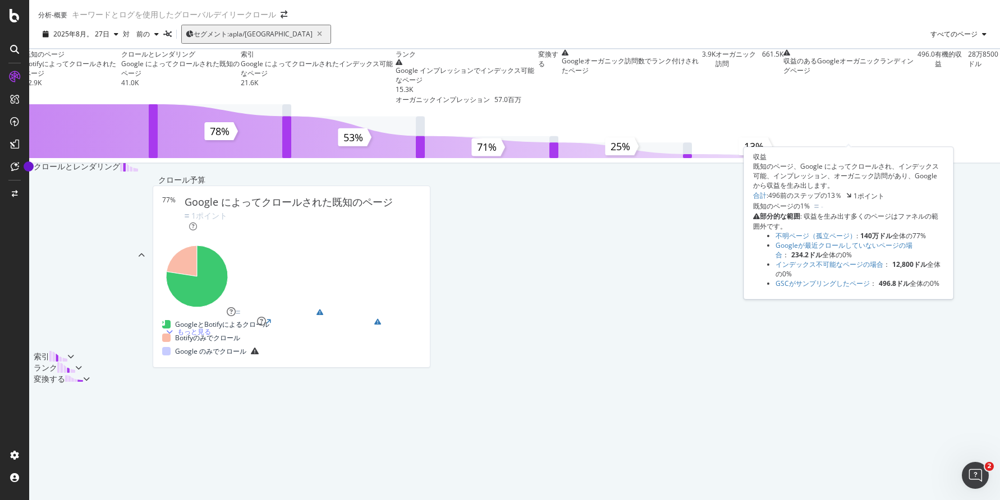
click at [999, 93] on span at bounding box center [1005, 76] width 0 height 55
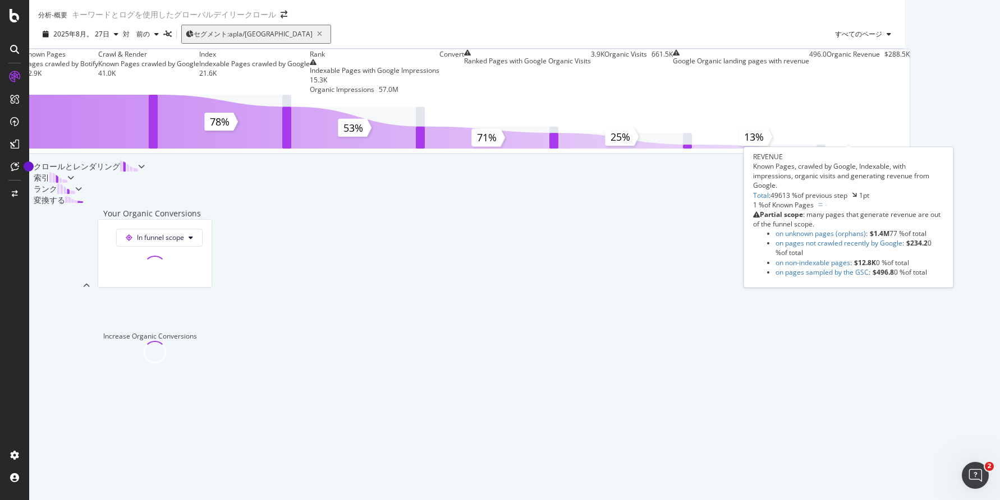
click at [854, 80] on div "分析 - 概要 キーワードとログを使用したグローバルデイリークロール 2025年8月。 27日 対 前の セグメント: apla/japan すべてのページ …" at bounding box center [500, 250] width 1000 height 500
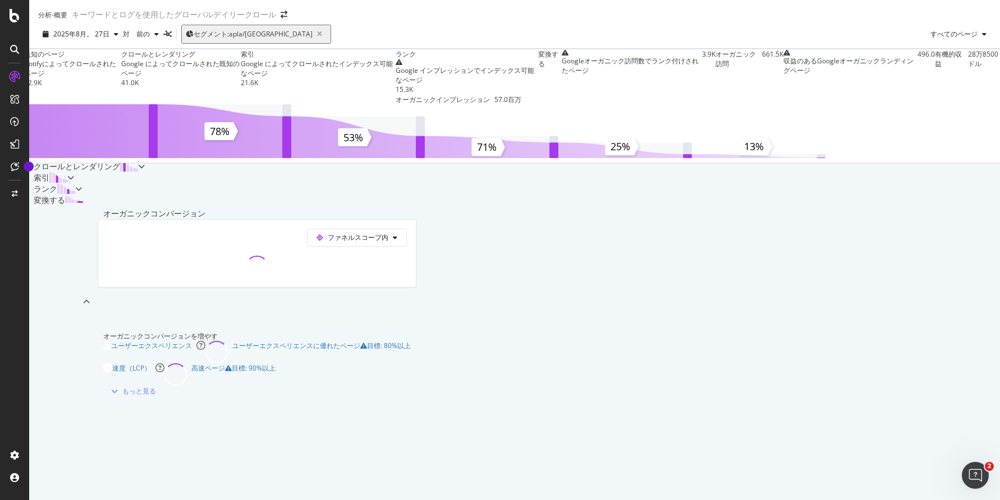
scroll to position [0, 0]
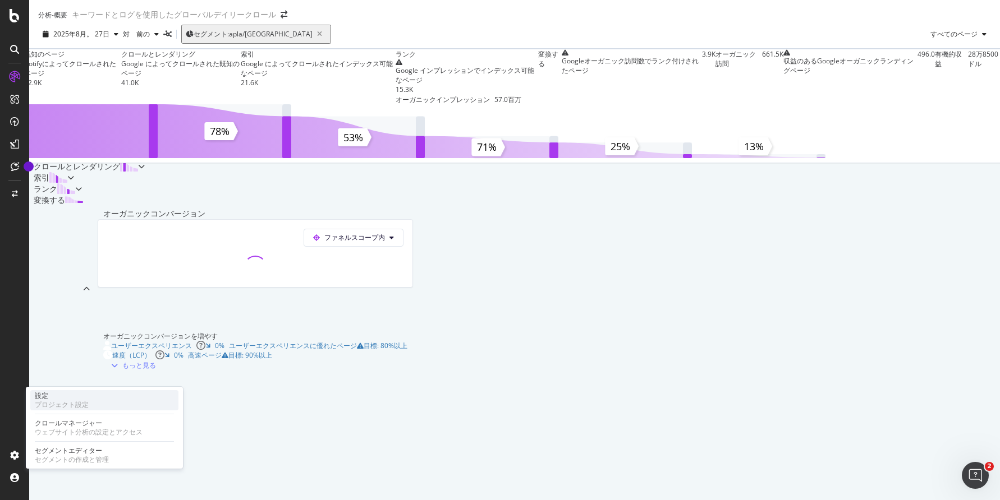
click at [61, 401] on font "プロジェクト設定" at bounding box center [62, 405] width 54 height 8
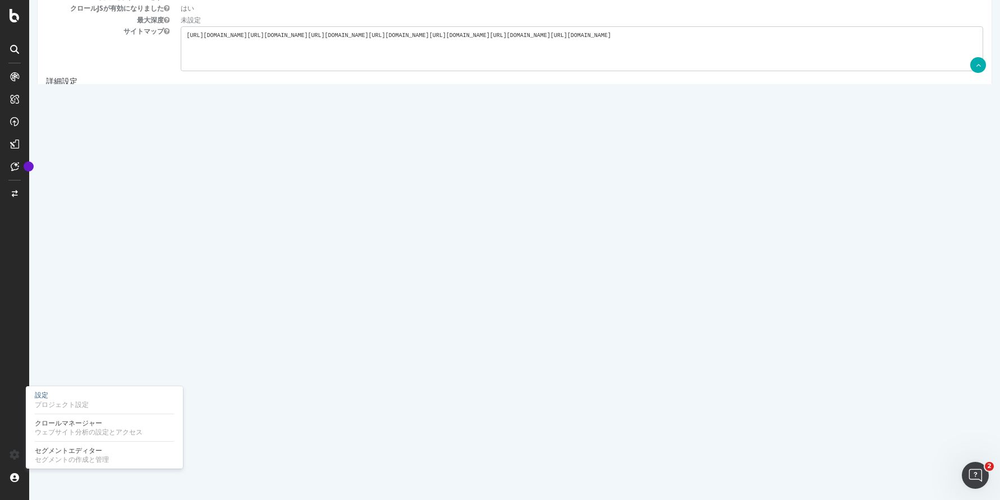
scroll to position [324, 0]
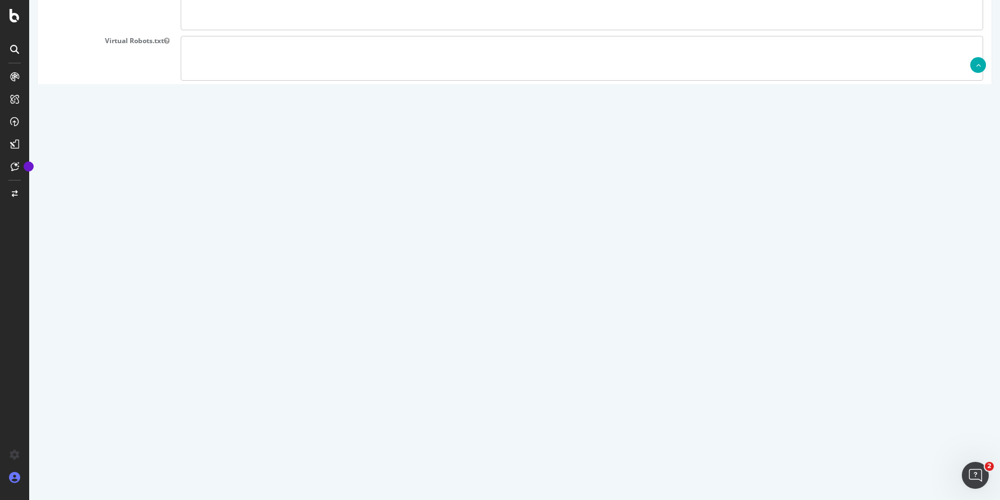
click at [17, 476] on icon at bounding box center [14, 477] width 11 height 11
click at [58, 416] on div "Profile" at bounding box center [63, 416] width 20 height 9
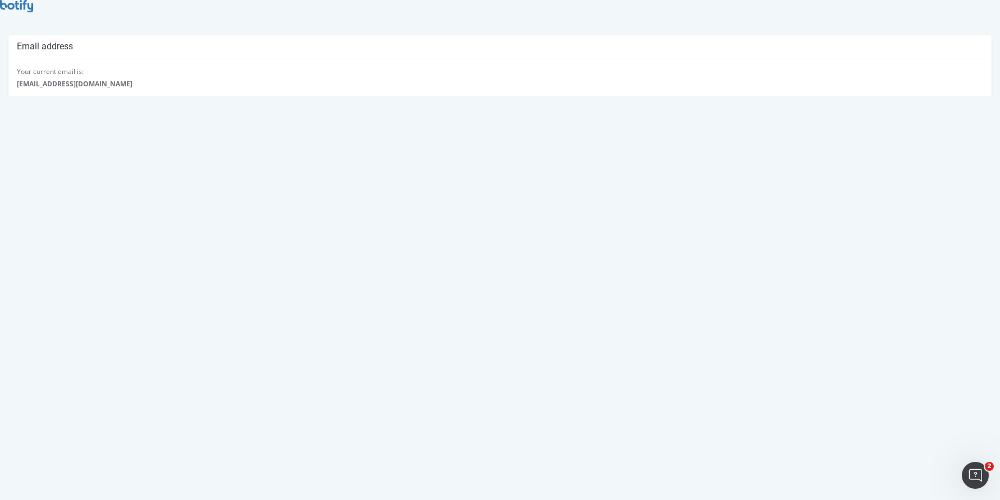
click at [75, 358] on select "Africa/Abidjan Africa/Accra Africa/Addis_Ababa Africa/Algiers Africa/Asmara Afr…" at bounding box center [255, 358] width 477 height 19
click at [17, 349] on select "Africa/Abidjan Africa/Accra Africa/Addis_Ababa Africa/Algiers Africa/Asmara Afr…" at bounding box center [255, 358] width 477 height 19
click at [89, 339] on div "Timezone* Africa/Abidjan Africa/Accra Africa/Addis_Ababa Africa/Algiers Africa/…" at bounding box center [255, 352] width 477 height 31
click at [110, 404] on select "English French Japanese" at bounding box center [255, 398] width 477 height 19
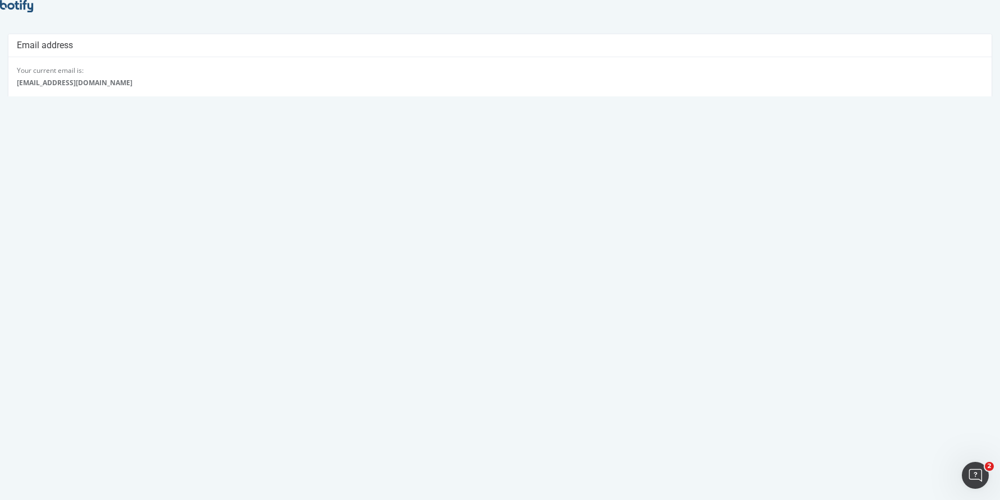
click at [27, 12] on icon at bounding box center [16, 6] width 33 height 12
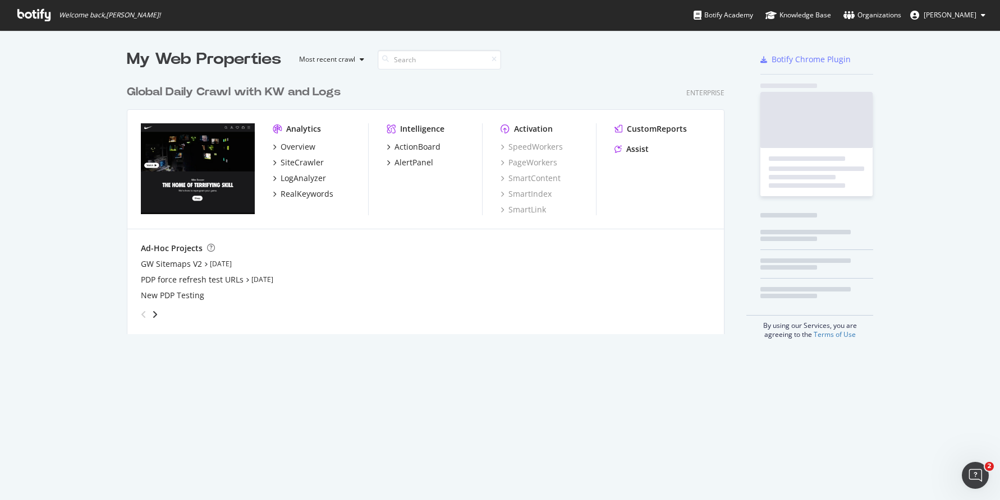
scroll to position [500, 1000]
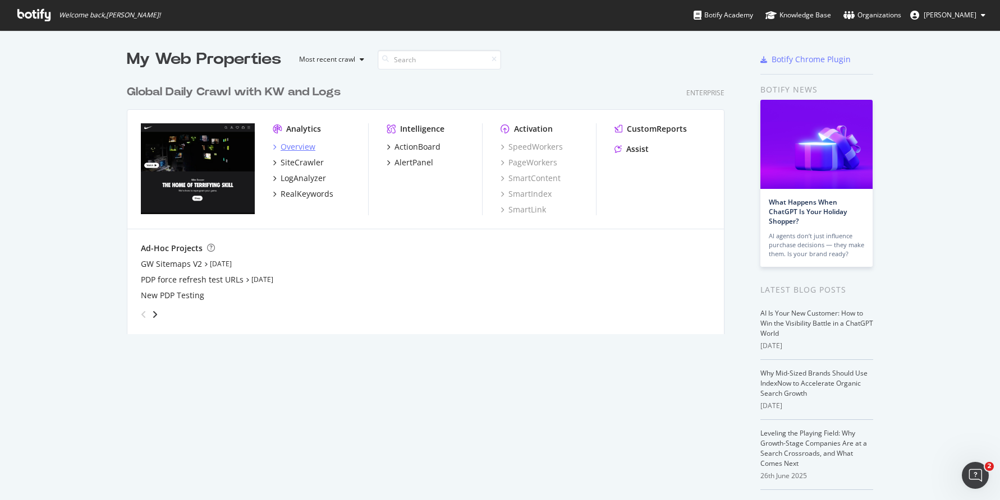
click at [302, 145] on div "Overview" at bounding box center [297, 146] width 35 height 11
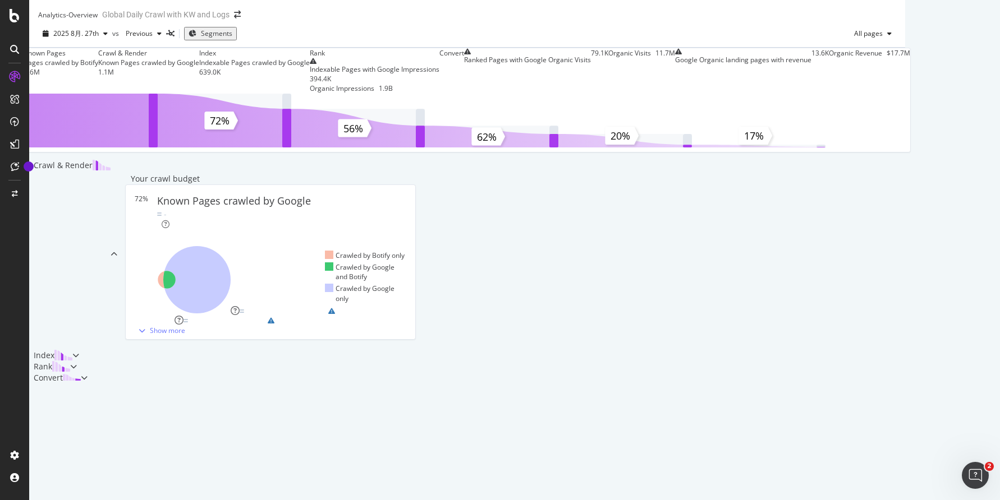
scroll to position [77, 0]
click at [357, 306] on div "Improve Crawl Budget" at bounding box center [270, 302] width 279 height 10
click at [441, 350] on div "Index" at bounding box center [467, 355] width 876 height 11
click at [72, 350] on div "Index" at bounding box center [50, 355] width 43 height 11
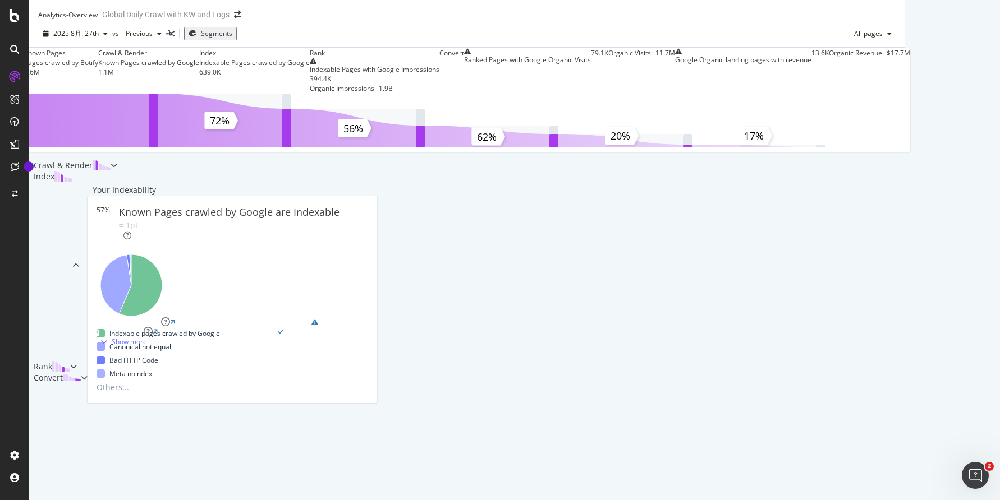
click at [147, 337] on div "Show more" at bounding box center [121, 342] width 51 height 10
click at [213, 38] on span "Segments" at bounding box center [216, 34] width 31 height 10
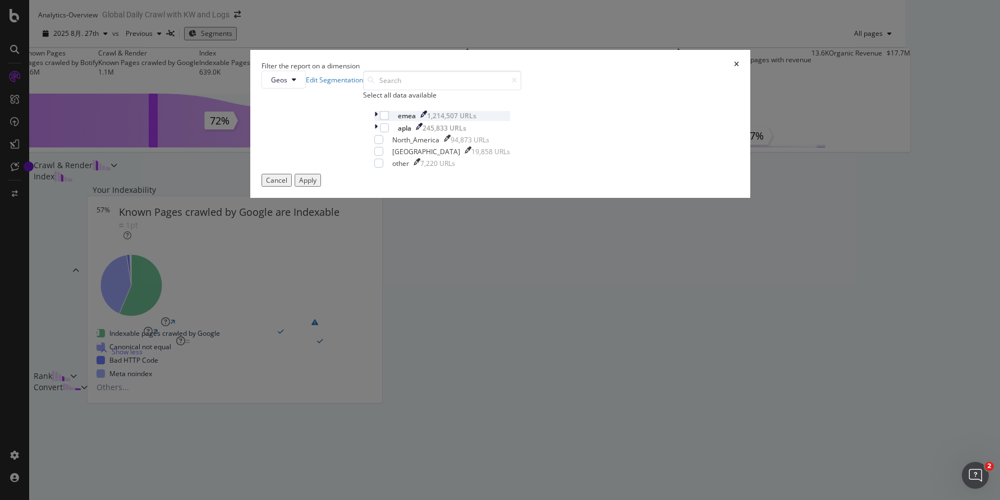
click at [377, 121] on icon "modal" at bounding box center [375, 116] width 3 height 10
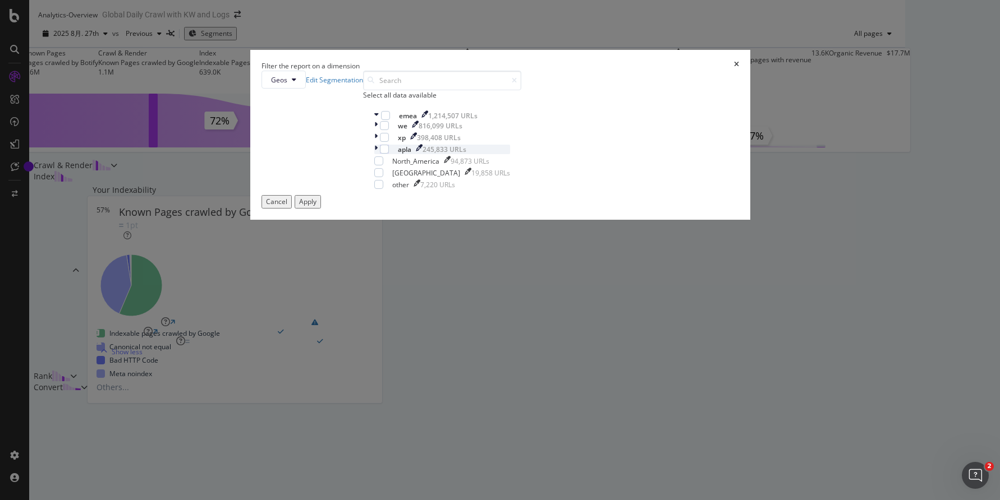
click at [380, 154] on div "modal" at bounding box center [377, 150] width 6 height 10
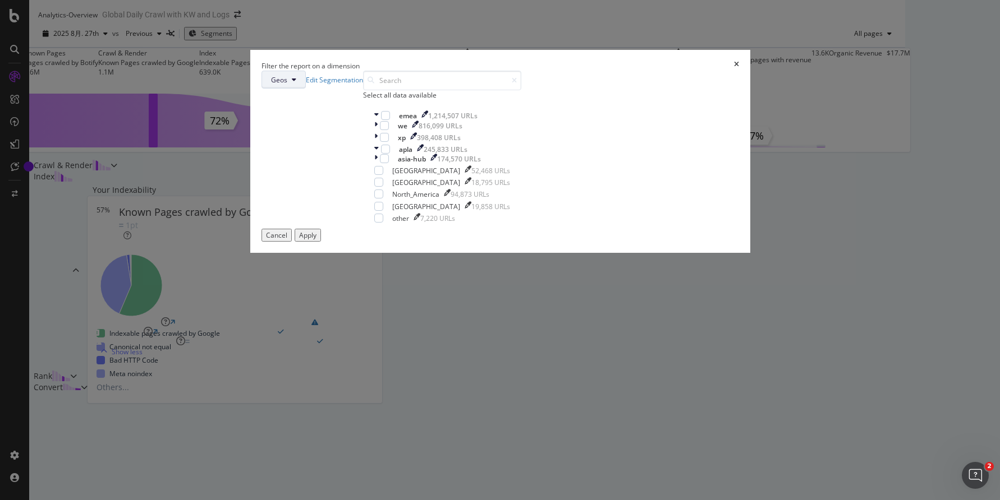
click at [306, 89] on button "Geos" at bounding box center [283, 80] width 44 height 18
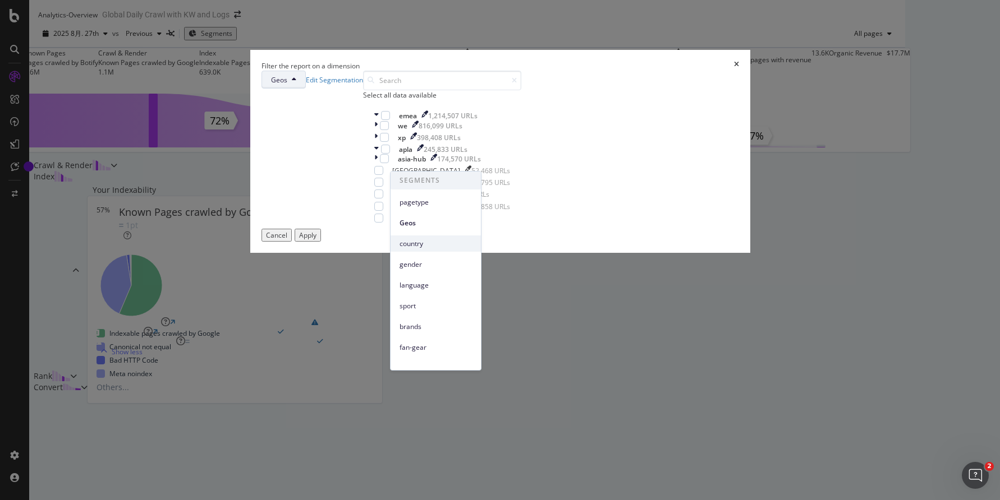
click at [416, 248] on span "country" at bounding box center [435, 244] width 72 height 10
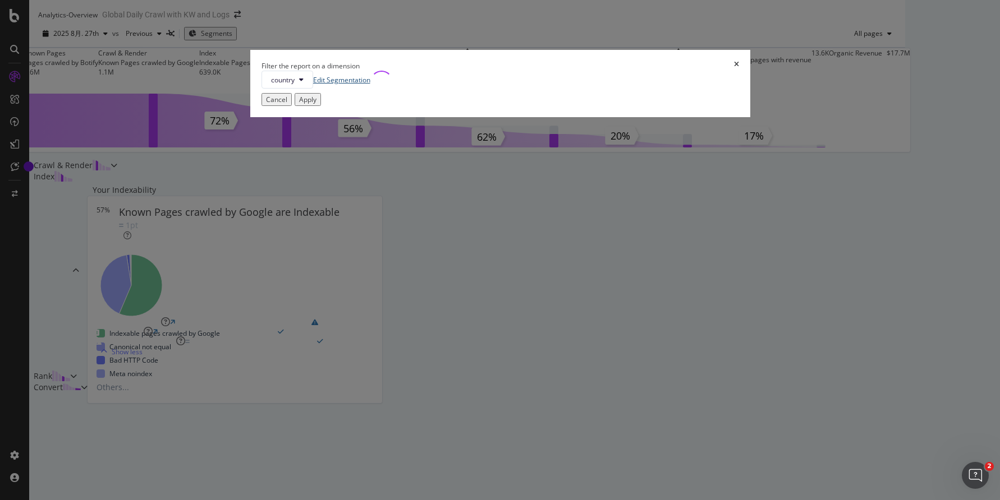
click at [370, 85] on link "Edit Segmentation" at bounding box center [341, 80] width 57 height 10
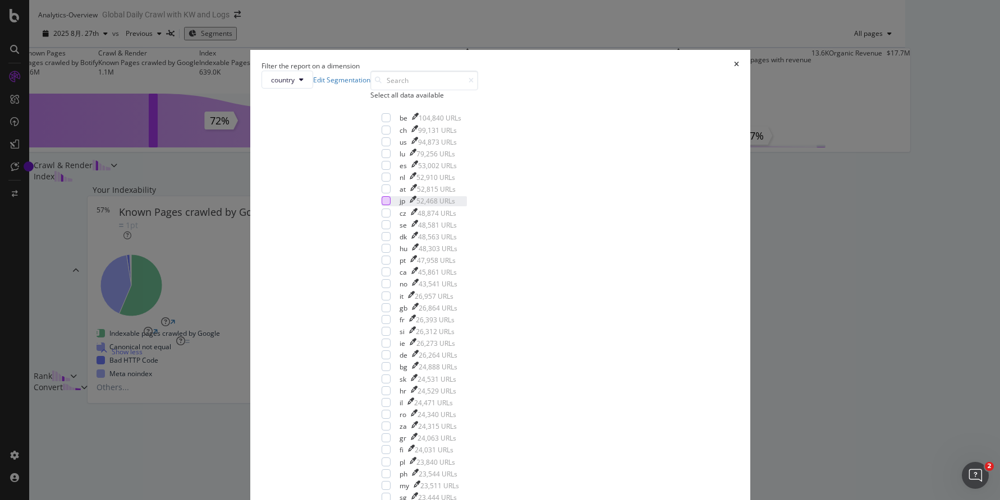
click at [390, 205] on div "modal" at bounding box center [385, 200] width 9 height 9
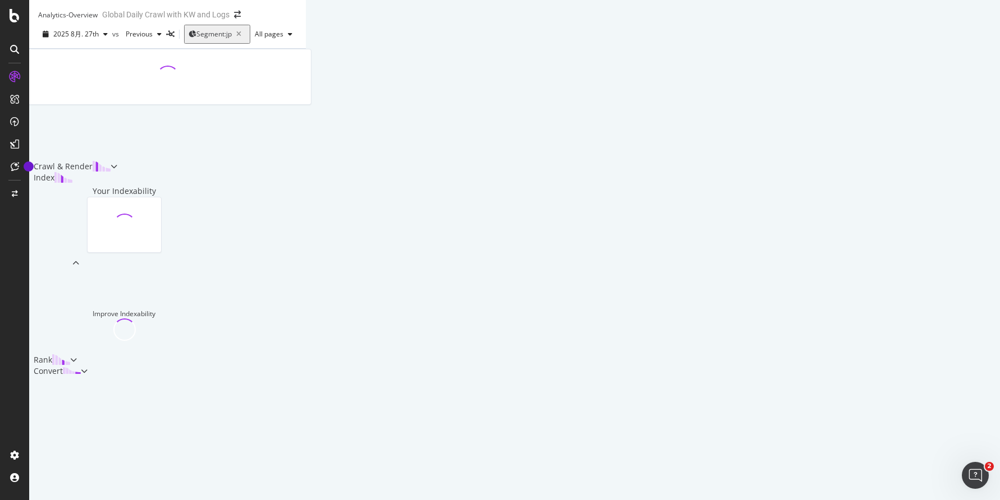
scroll to position [259, 0]
click at [77, 365] on div at bounding box center [73, 359] width 7 height 11
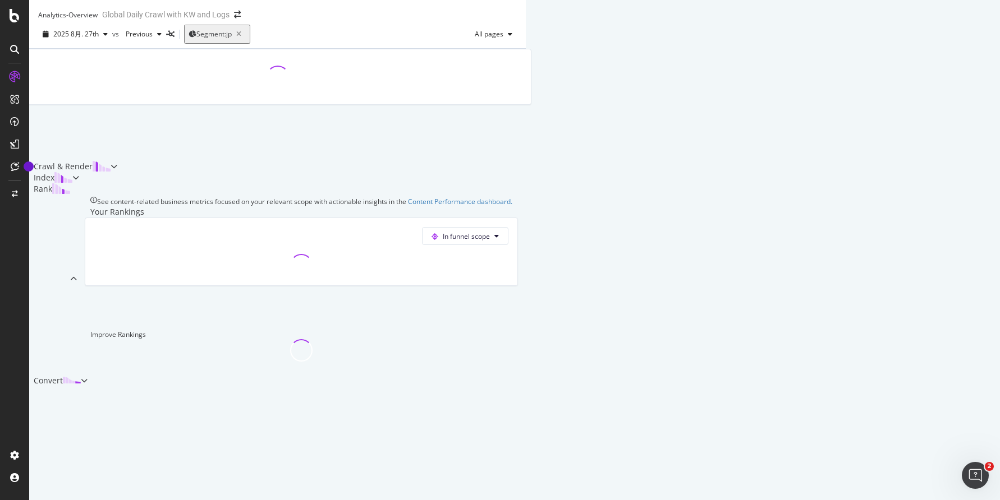
scroll to position [313, 0]
click at [87, 384] on icon at bounding box center [84, 380] width 7 height 7
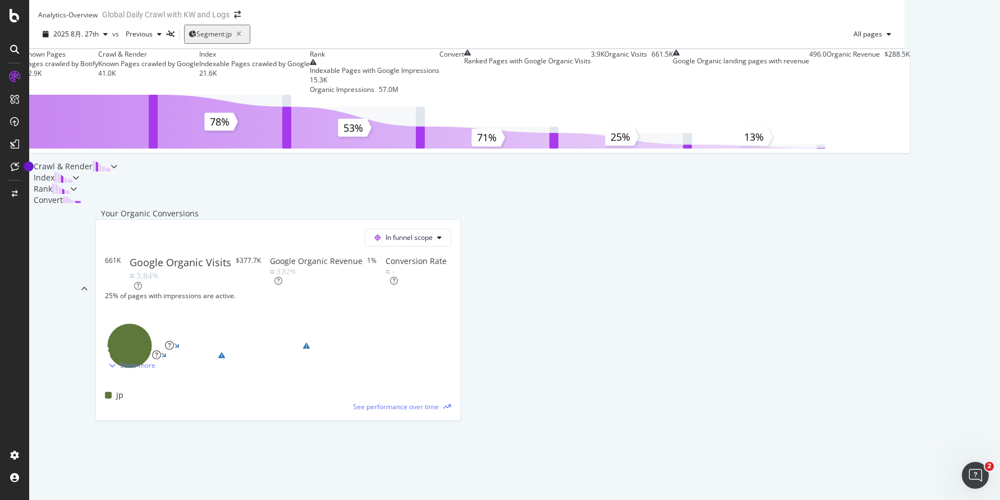
scroll to position [386, 0]
click at [155, 370] on div "Show more" at bounding box center [137, 366] width 35 height 10
click at [432, 233] on span "In funnel scope" at bounding box center [408, 238] width 47 height 10
click at [451, 229] on div "In funnel scope" at bounding box center [278, 238] width 346 height 18
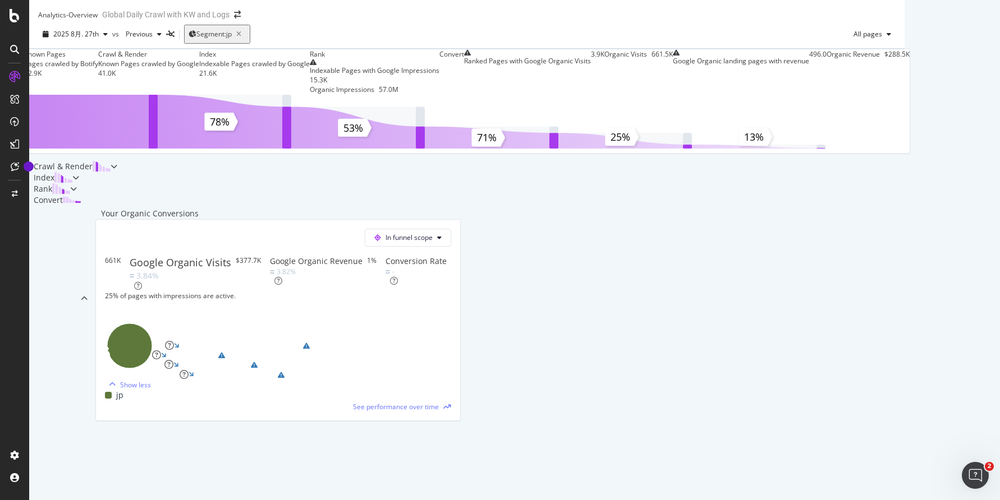
scroll to position [252, 0]
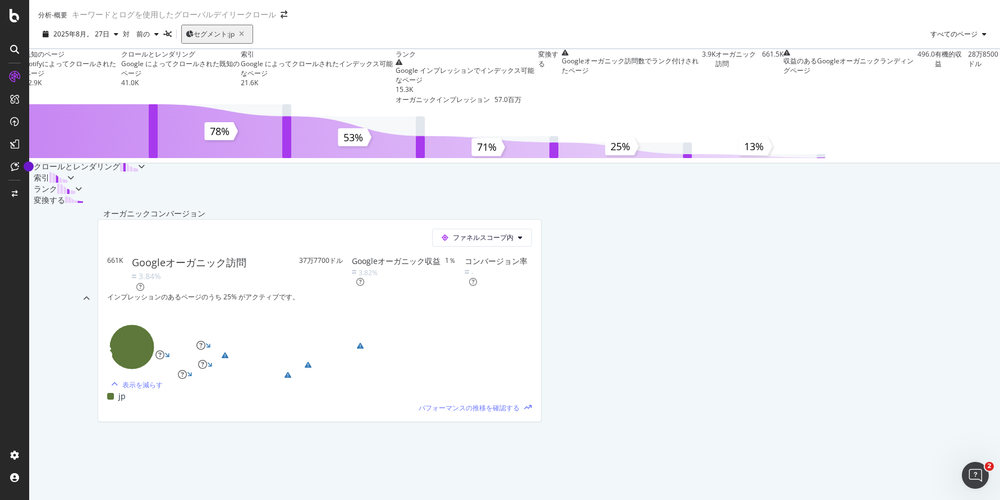
click at [75, 183] on div "ランク" at bounding box center [52, 188] width 46 height 11
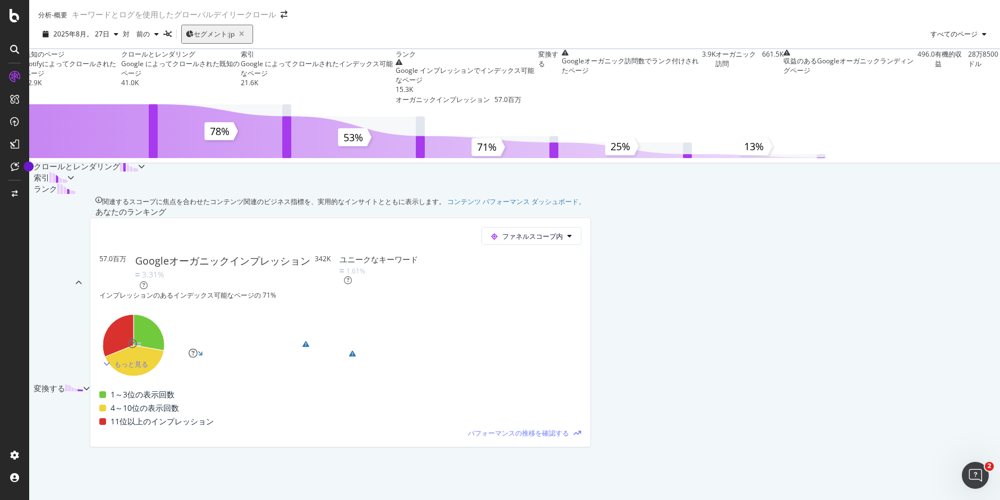
scroll to position [399, 0]
click at [302, 339] on div "100% 言語や地域の指定がないランディングページ" at bounding box center [219, 344] width 165 height 10
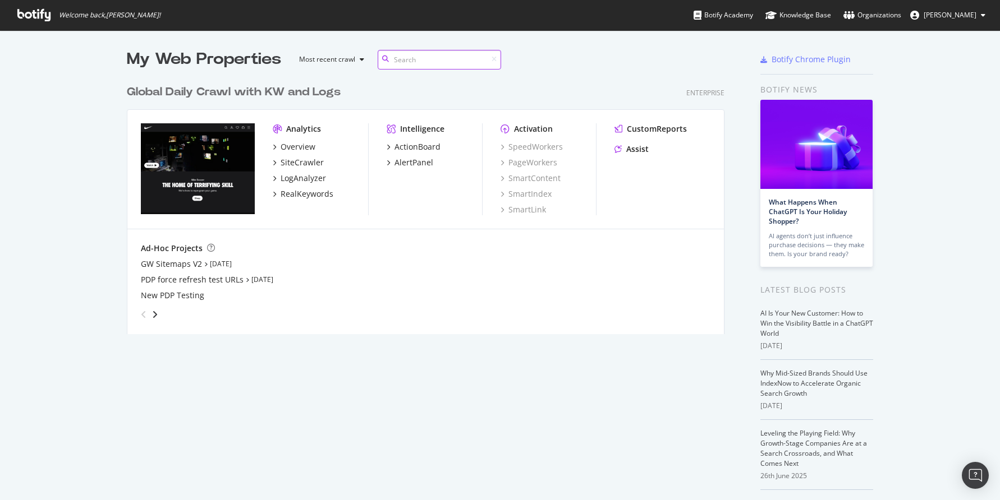
scroll to position [264, 606]
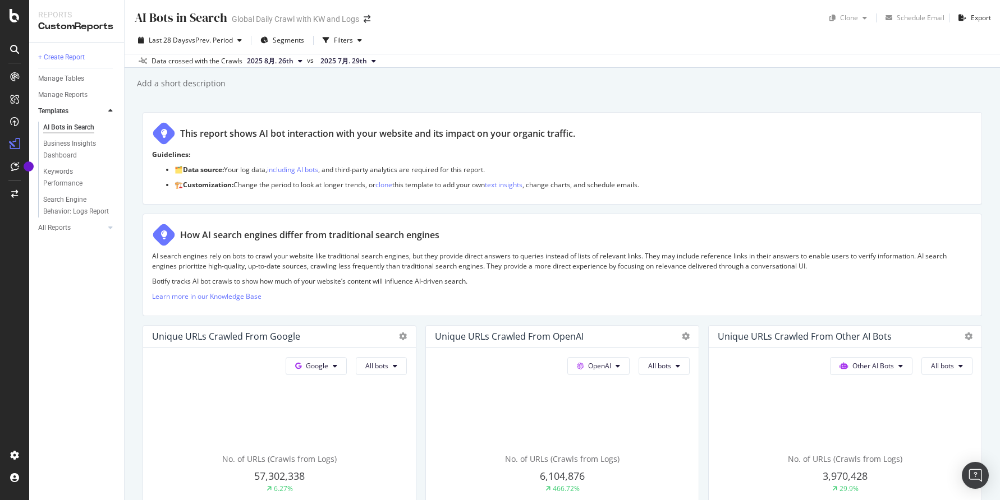
click at [482, 234] on div "How AI search engines differ from traditional search engines" at bounding box center [562, 235] width 820 height 24
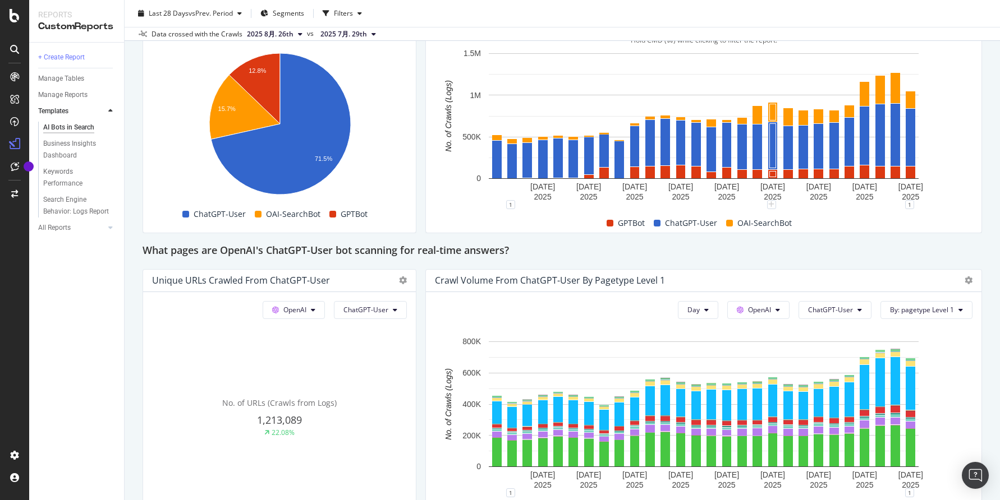
scroll to position [1085, 0]
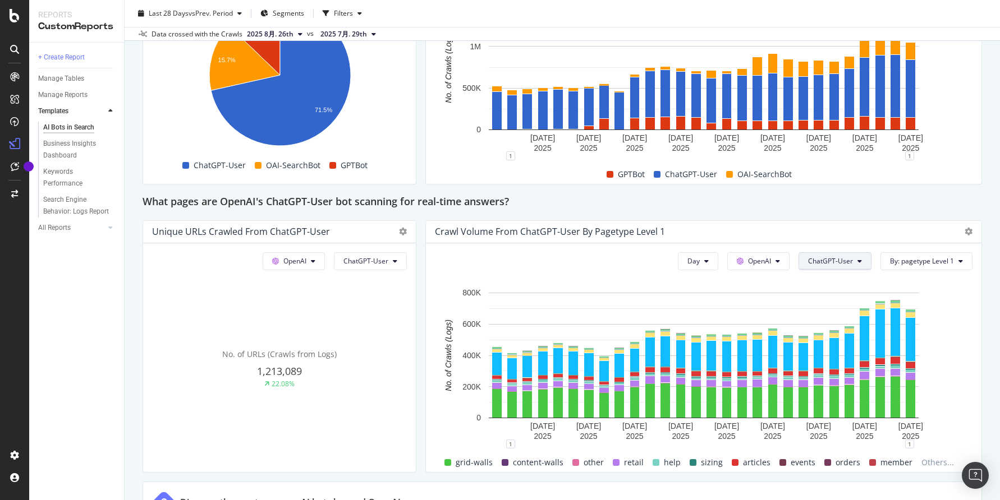
click at [830, 264] on span "ChatGPT-User" at bounding box center [830, 261] width 45 height 10
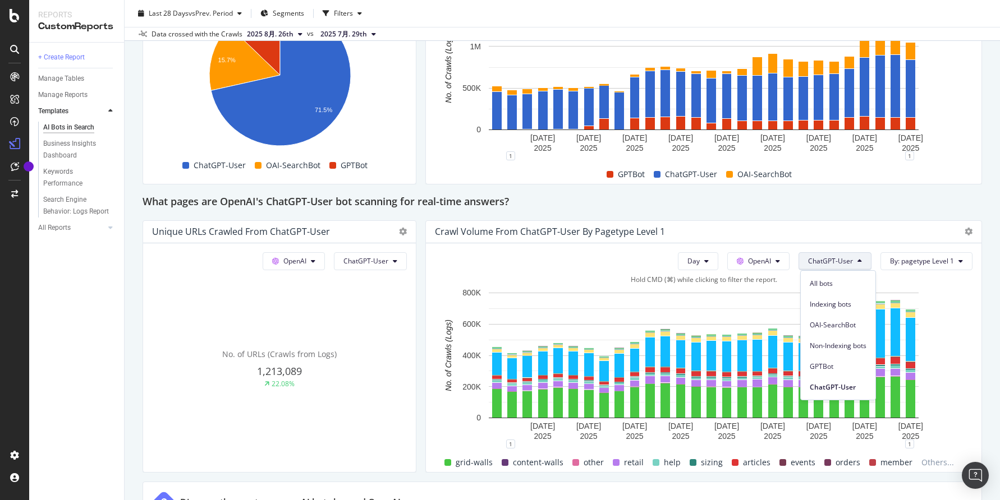
click at [575, 277] on div "Hold CMD (⌘) while clicking to filter the report." at bounding box center [703, 280] width 537 height 10
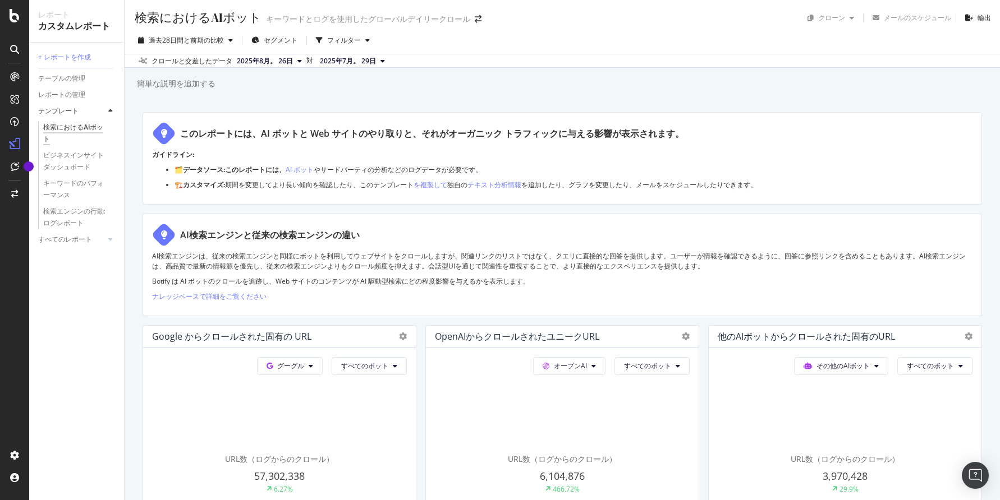
scroll to position [183, 0]
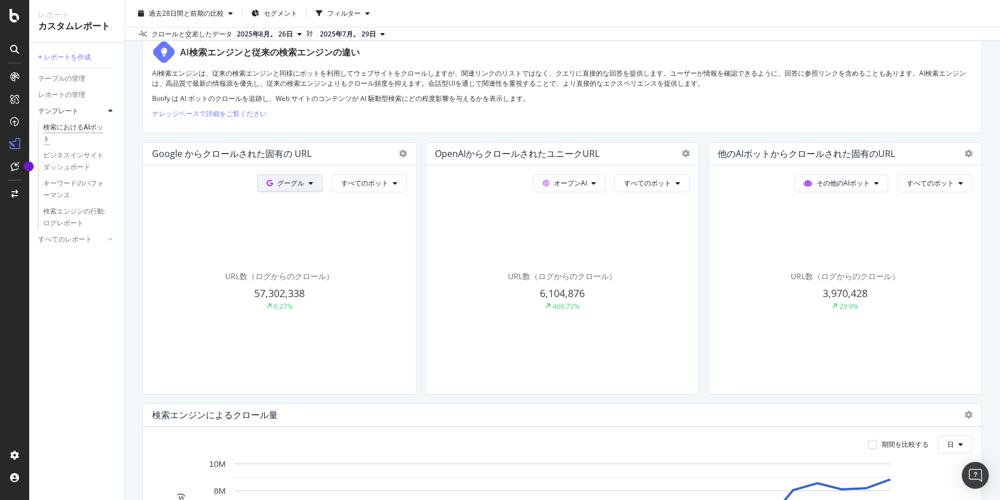
click at [308, 181] on button "グーグル" at bounding box center [290, 183] width 66 height 18
click at [400, 219] on div "URL数（ログからのクロール） 57,302,338 6.27%" at bounding box center [279, 291] width 255 height 188
click at [388, 178] on font "すべてのボット" at bounding box center [364, 183] width 47 height 10
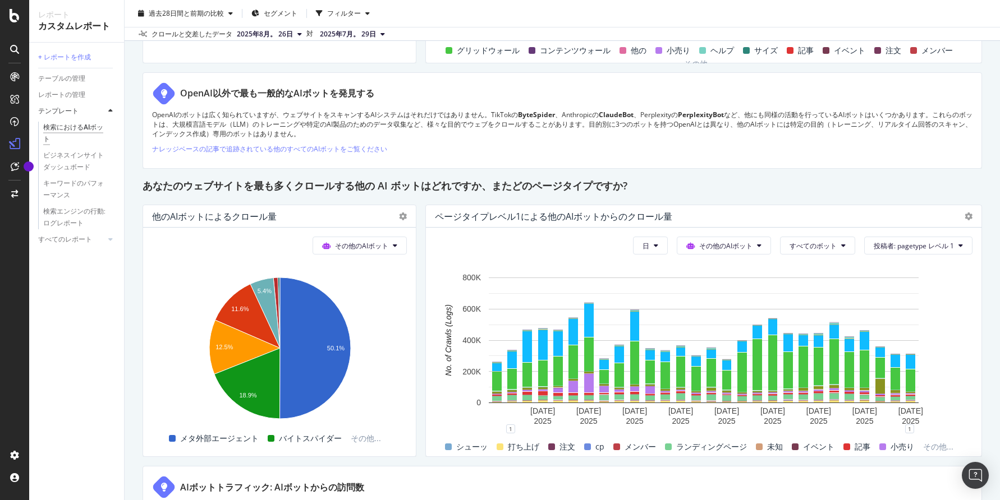
scroll to position [1538, 0]
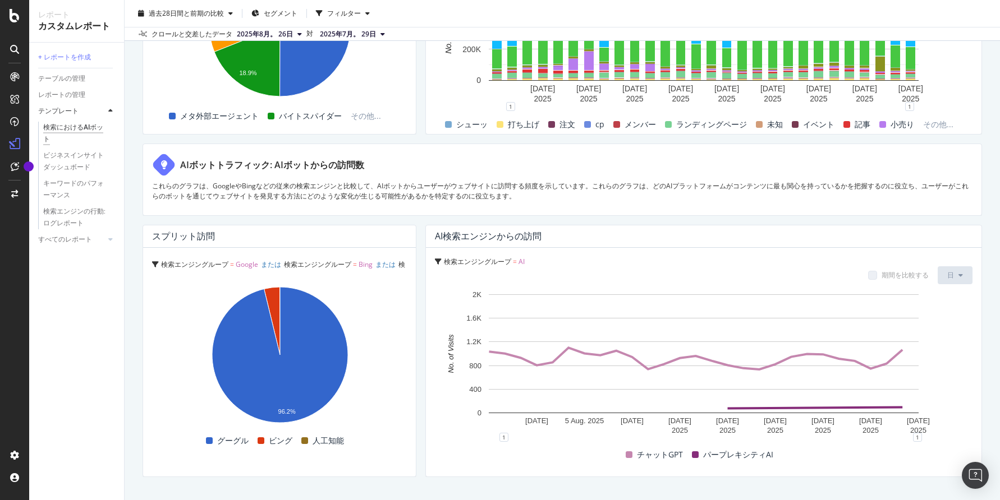
scroll to position [1816, 0]
click at [278, 441] on font "ビング" at bounding box center [281, 441] width 24 height 11
click at [240, 440] on font "グーグル" at bounding box center [232, 441] width 31 height 11
click at [332, 433] on div "グーグル ビング 人工知能" at bounding box center [275, 441] width 255 height 17
click at [331, 440] on font "人工知能" at bounding box center [327, 441] width 31 height 11
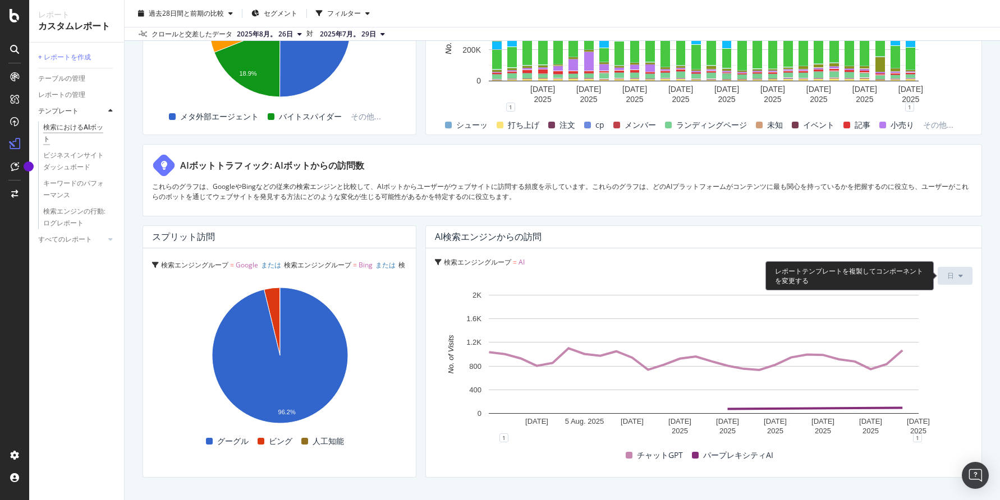
click at [951, 271] on font "日" at bounding box center [950, 276] width 7 height 10
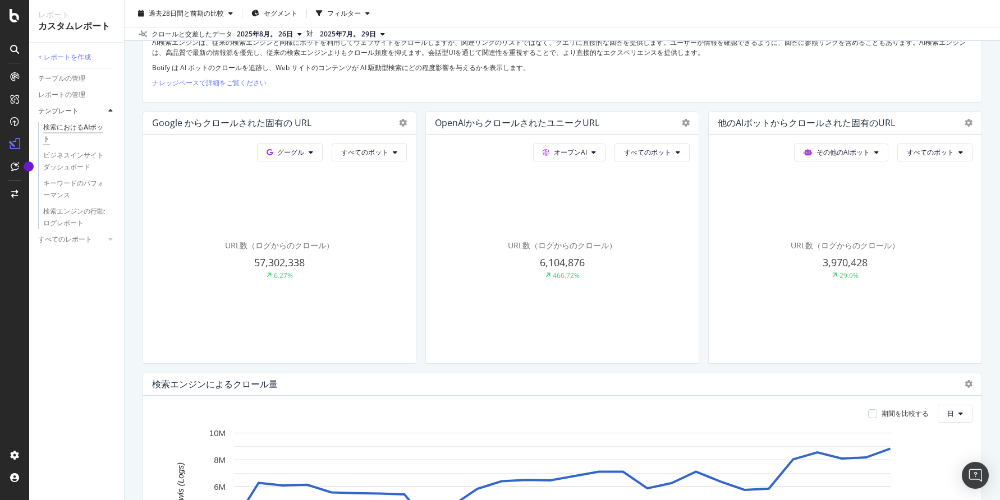
scroll to position [0, 0]
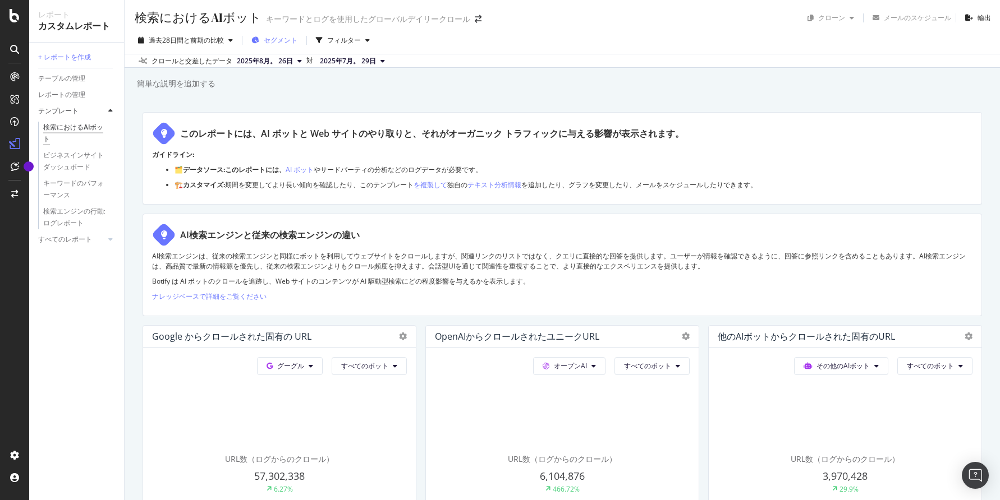
click at [272, 43] on font "セグメント" at bounding box center [281, 40] width 34 height 10
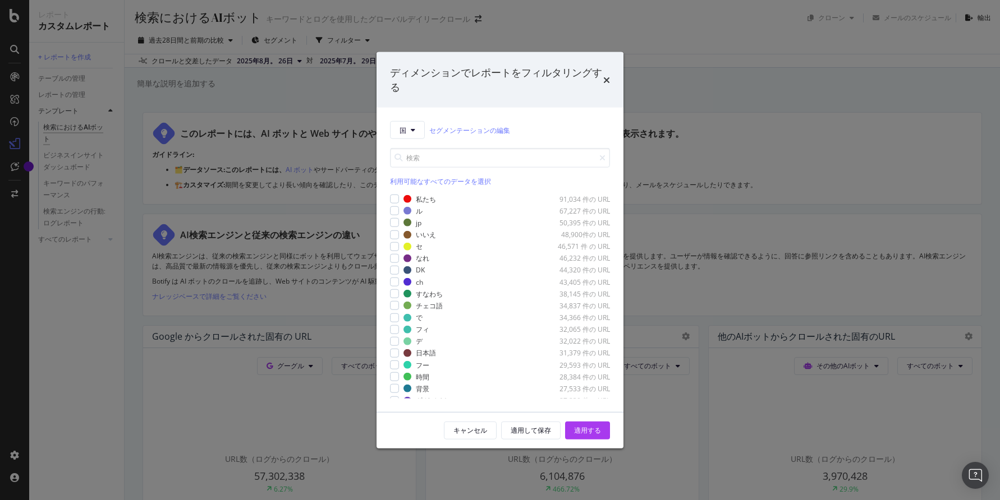
click at [394, 216] on div "私たち 91,034 件の URL ル 67,227 件の URL jp 50,395 件の URL いいえ 48,900件の URL セ 46,571 件 …" at bounding box center [500, 296] width 220 height 204
click at [396, 229] on div "私たち 91,034 件の URL ル 67,227 件の URL jp 50,395 件の URL いいえ 48,900件の URL セ 46,571 件 …" at bounding box center [500, 296] width 220 height 204
click at [394, 222] on div "モーダル" at bounding box center [394, 222] width 9 height 9
click at [589, 429] on font "適用する" at bounding box center [587, 431] width 27 height 10
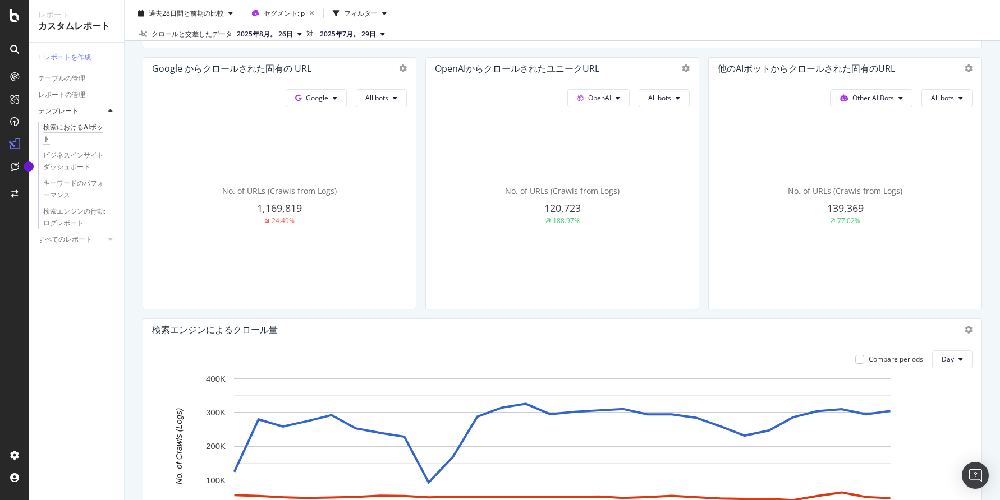
scroll to position [428, 0]
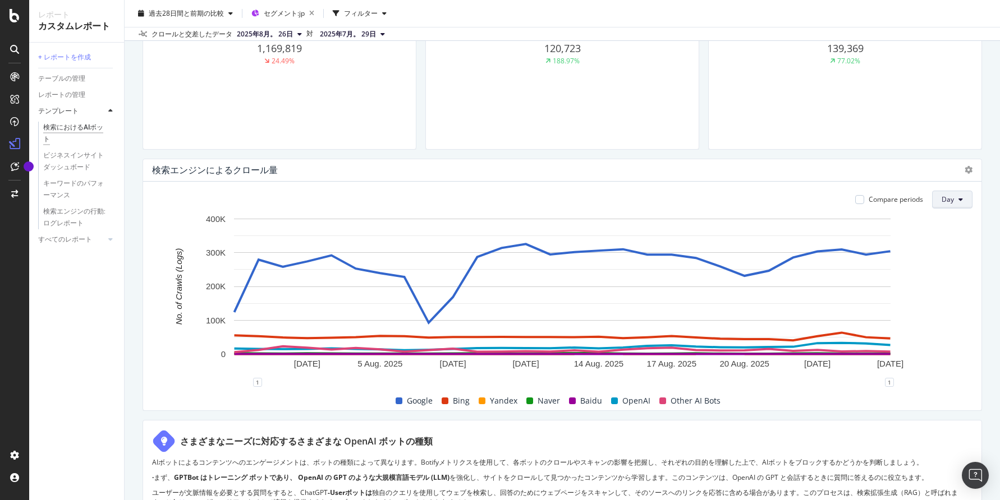
click at [961, 204] on button "Day" at bounding box center [952, 200] width 40 height 18
click at [943, 265] on font "月" at bounding box center [945, 264] width 7 height 10
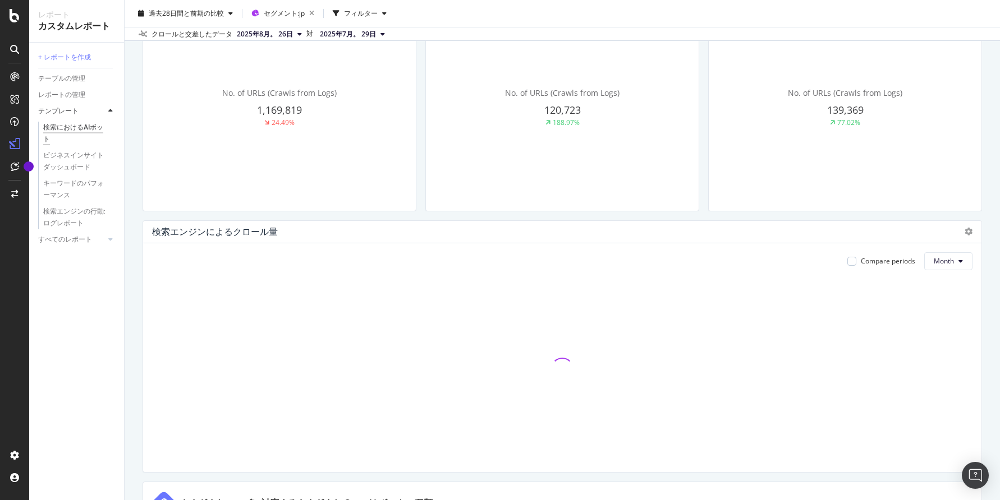
scroll to position [442, 0]
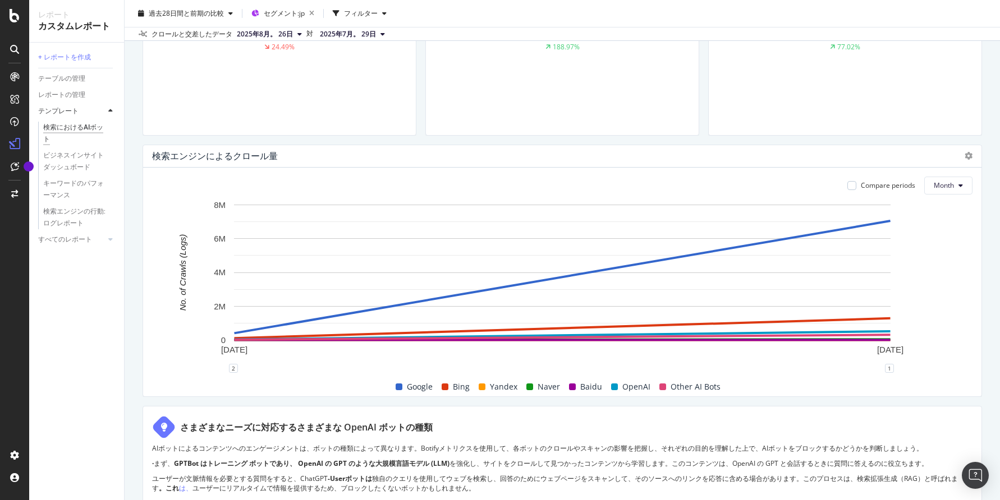
click at [532, 282] on icon "A chart." at bounding box center [562, 277] width 656 height 112
click at [419, 388] on span "Google" at bounding box center [420, 386] width 26 height 13
click at [404, 387] on div "Google" at bounding box center [414, 386] width 46 height 13
click at [398, 387] on span at bounding box center [398, 387] width 7 height 7
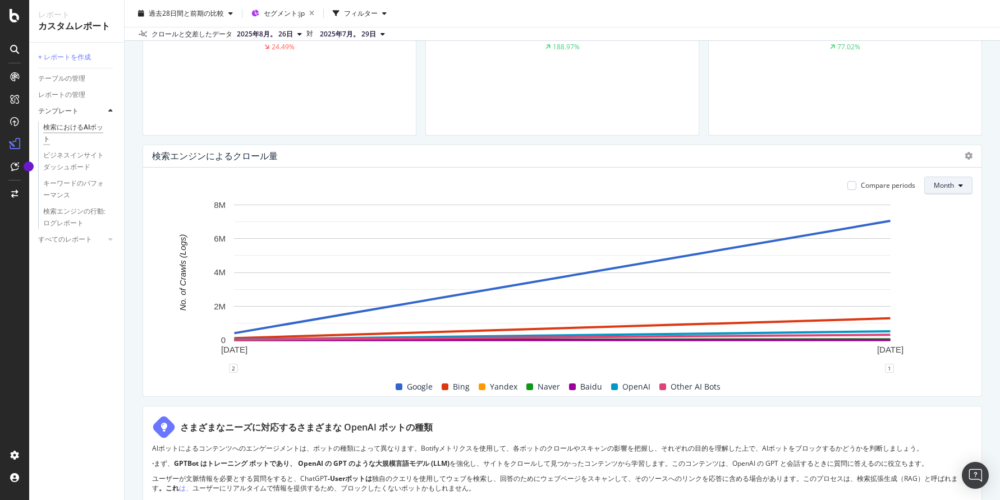
click at [950, 190] on span "Month" at bounding box center [943, 186] width 20 height 10
click at [941, 233] on div "週" at bounding box center [936, 228] width 25 height 16
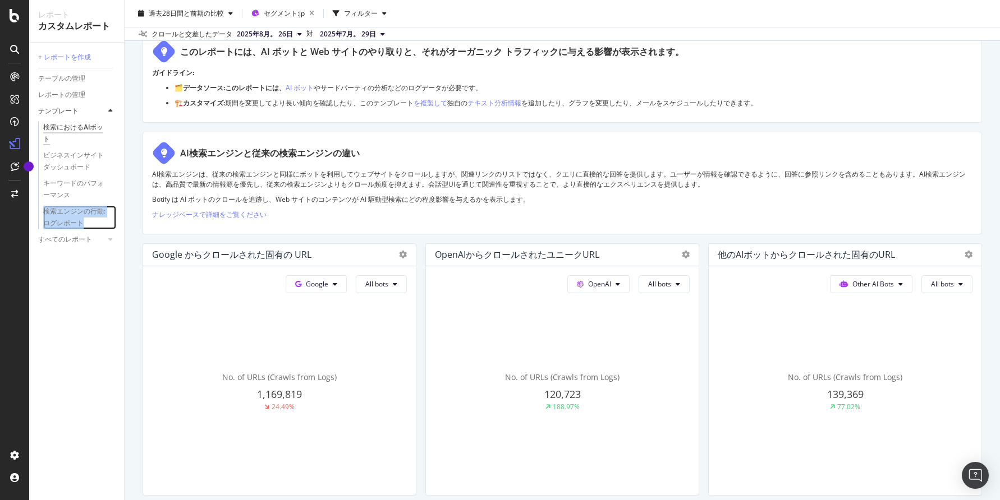
scroll to position [0, 0]
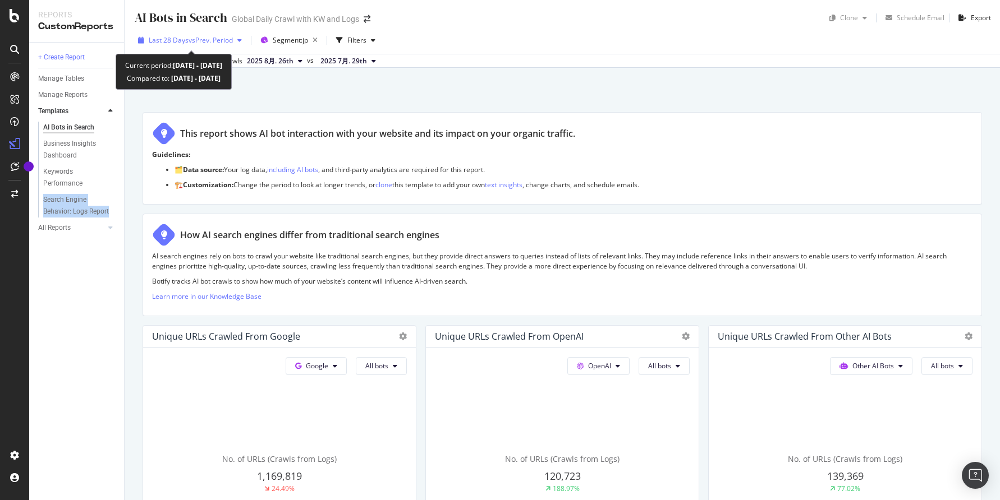
click at [180, 42] on span "Last 28 Days" at bounding box center [169, 40] width 40 height 10
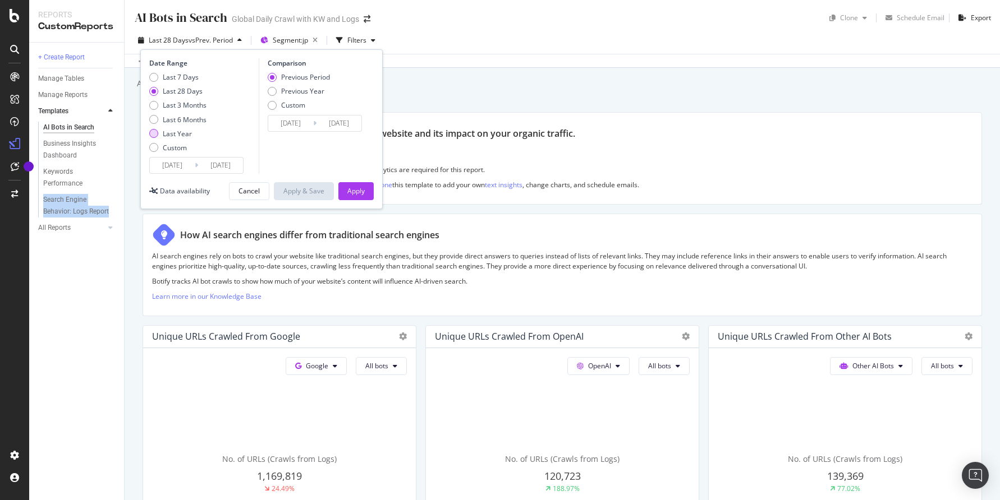
click at [174, 135] on div "Last Year" at bounding box center [177, 134] width 29 height 10
type input "2024/08/27"
type input "2023/08/28"
type input "2024/08/26"
click at [366, 188] on button "Apply" at bounding box center [355, 191] width 35 height 18
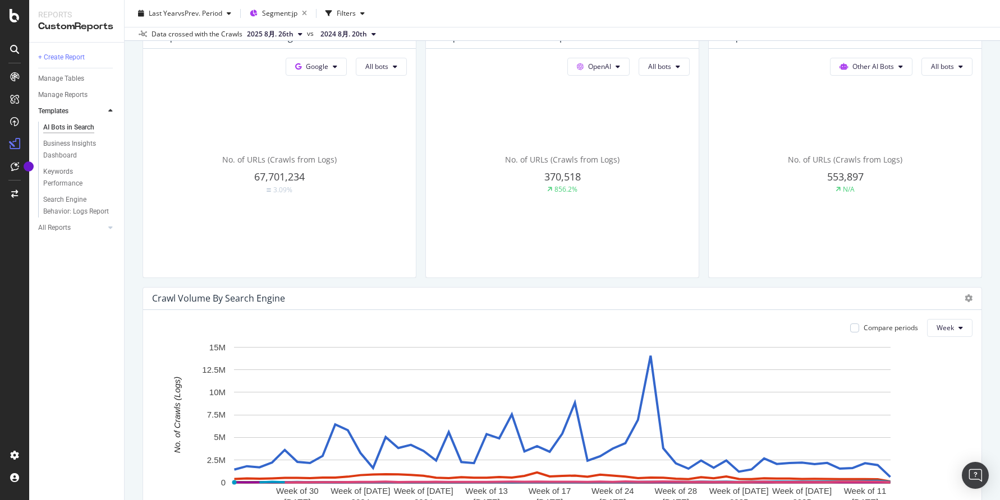
scroll to position [374, 0]
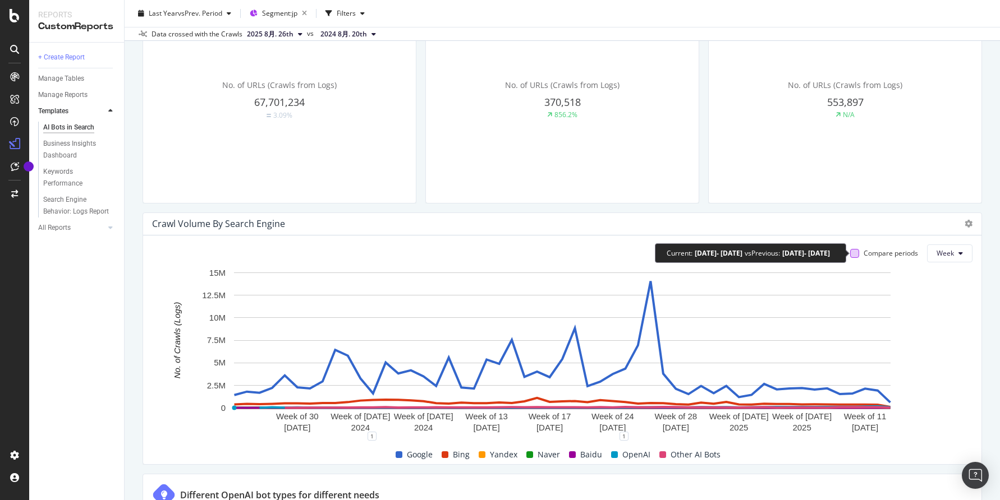
click at [856, 253] on div at bounding box center [854, 253] width 9 height 9
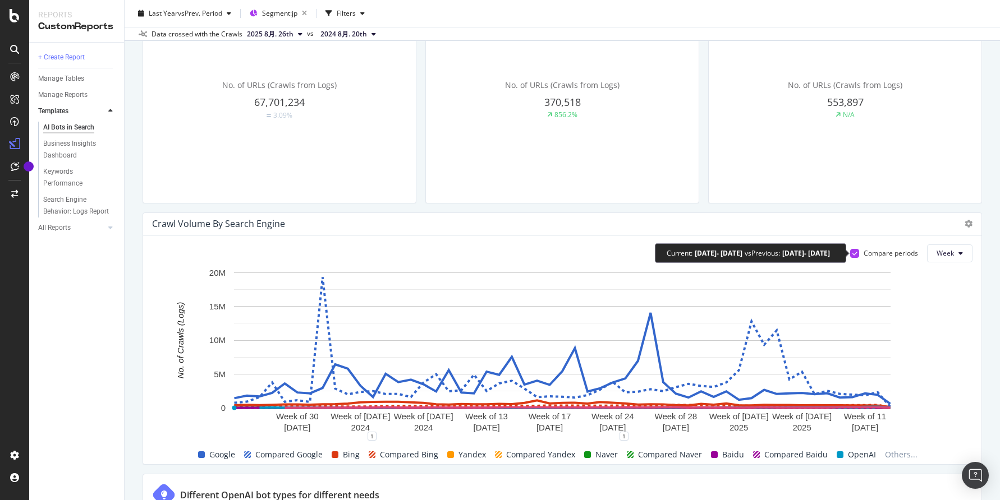
click at [856, 253] on icon at bounding box center [854, 254] width 5 height 6
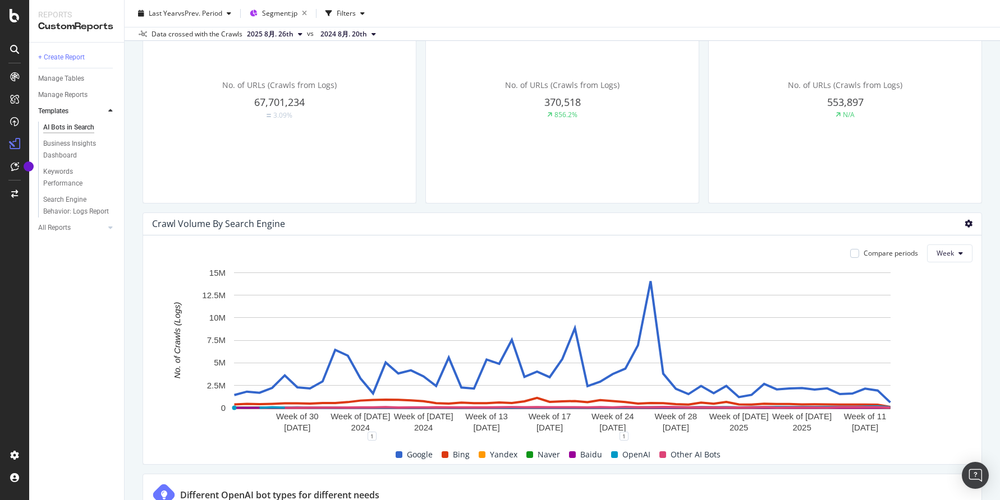
click at [967, 226] on icon at bounding box center [968, 224] width 8 height 8
click at [891, 219] on span "Pie" at bounding box center [913, 224] width 84 height 10
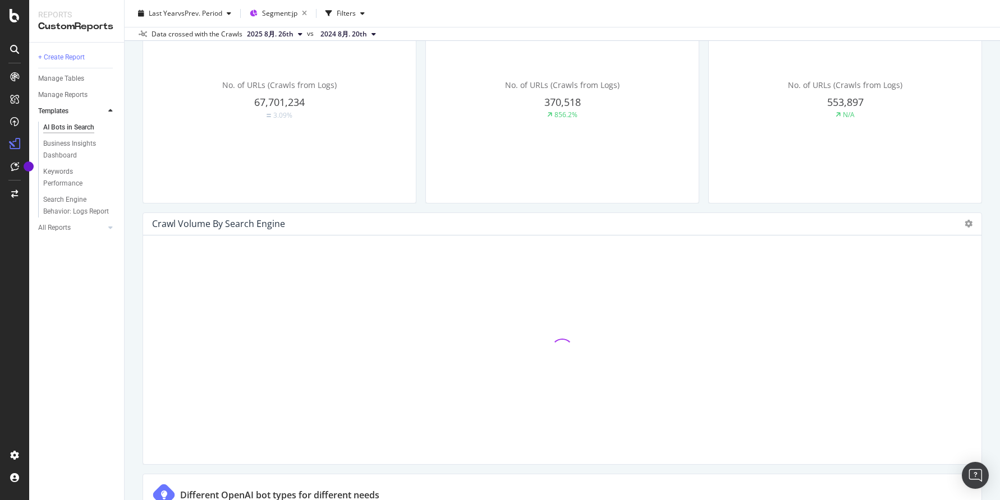
scroll to position [487, 0]
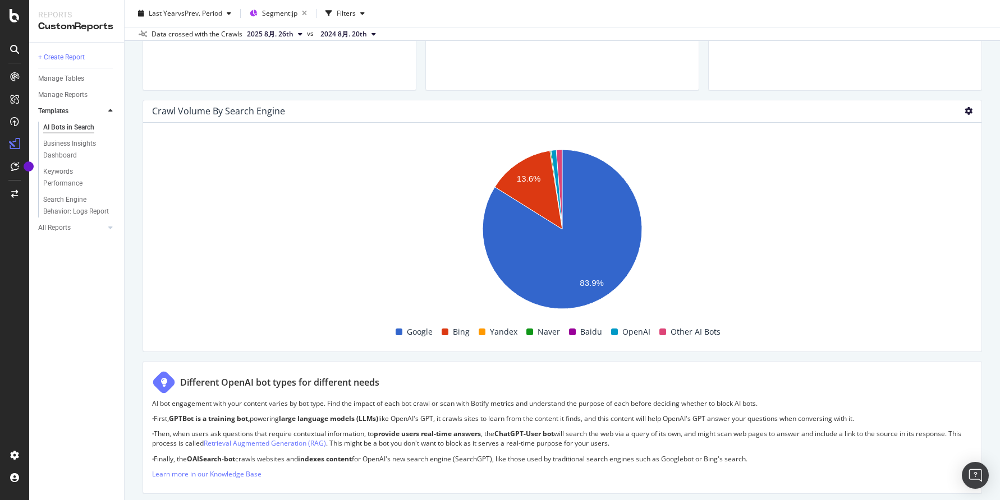
click at [969, 109] on icon at bounding box center [968, 111] width 8 height 8
click at [874, 68] on span "Bar (by Value)" at bounding box center [913, 70] width 84 height 10
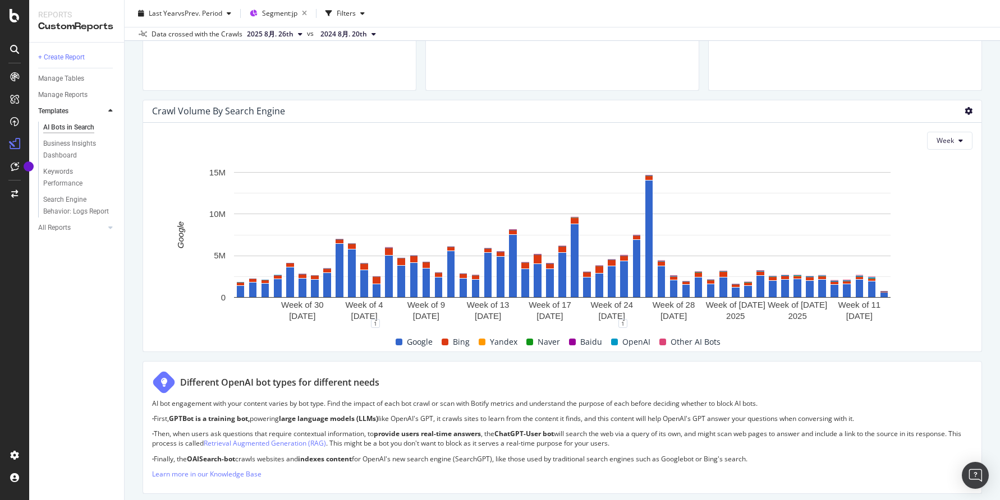
click at [970, 110] on icon at bounding box center [968, 111] width 8 height 8
click at [883, 46] on span "Trend" at bounding box center [913, 49] width 84 height 10
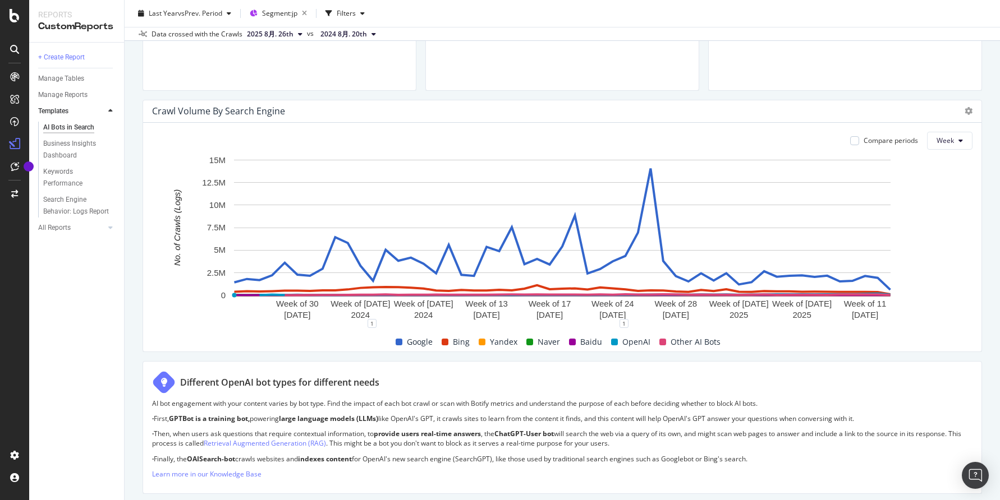
click at [413, 343] on span "Google" at bounding box center [420, 341] width 26 height 13
click at [371, 342] on div "Google Bing Yandex Naver Baidu OpenAI Other AI Bots" at bounding box center [558, 342] width 820 height 19
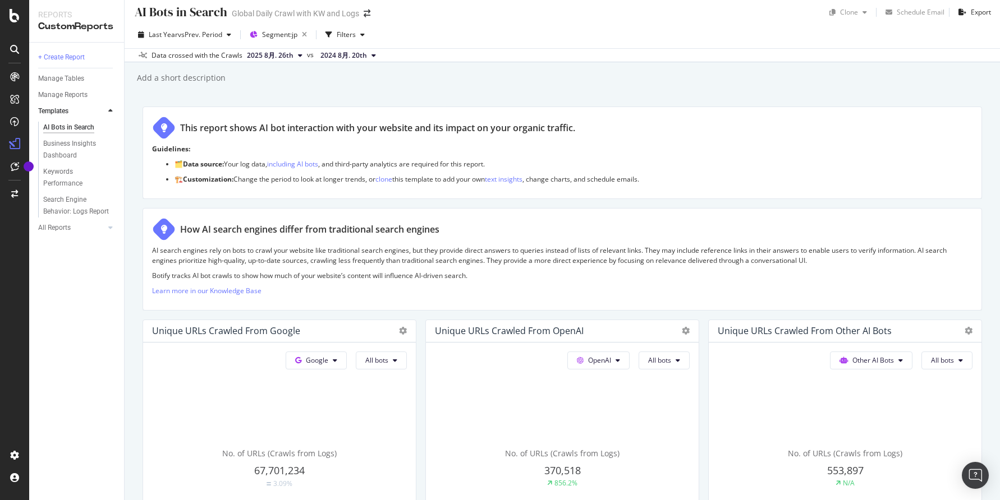
scroll to position [0, 0]
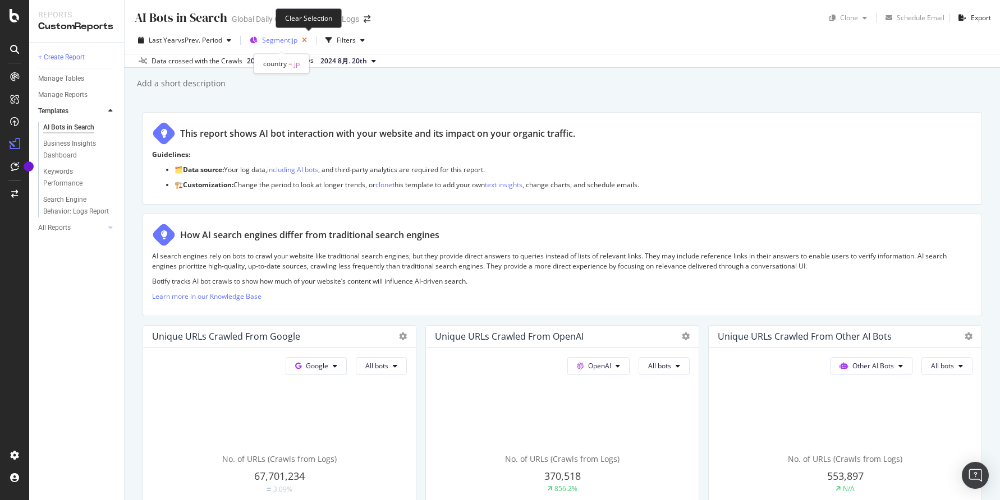
click at [310, 43] on icon "button" at bounding box center [304, 41] width 14 height 16
click at [278, 46] on div "Segments" at bounding box center [272, 40] width 44 height 17
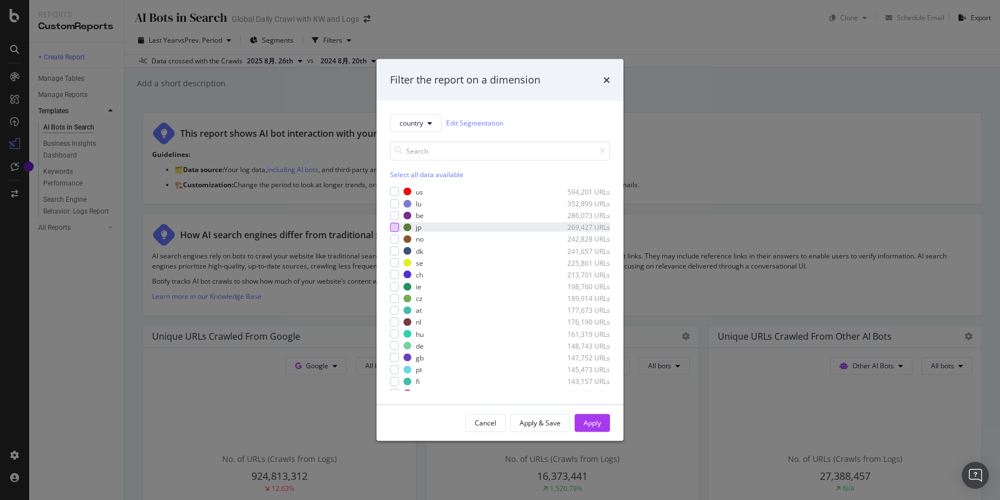
click at [392, 225] on div "modal" at bounding box center [394, 227] width 9 height 9
click at [592, 427] on div "Apply" at bounding box center [591, 423] width 17 height 10
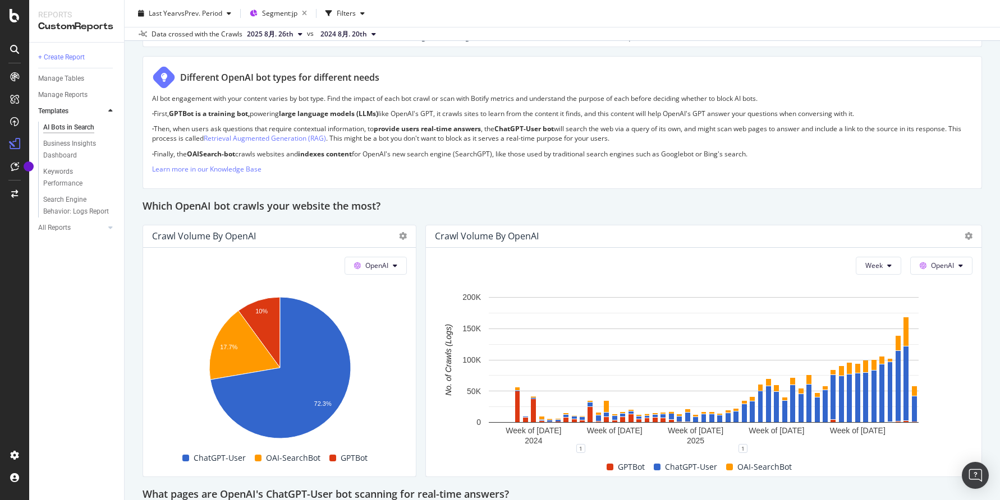
scroll to position [819, 0]
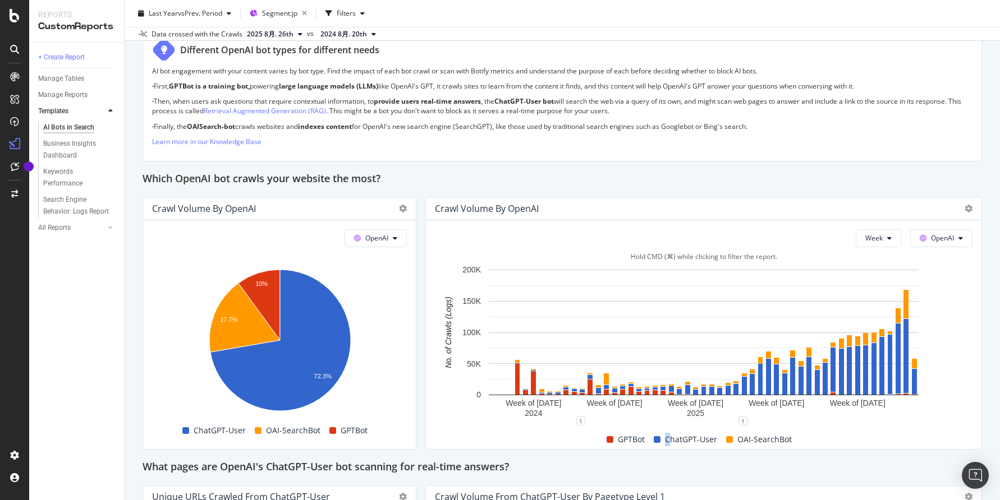
click at [668, 439] on span "ChatGPT-User" at bounding box center [691, 439] width 52 height 13
drag, startPoint x: 668, startPoint y: 439, endPoint x: 709, endPoint y: 441, distance: 41.0
click at [710, 441] on span "ChatGPT-User" at bounding box center [691, 439] width 52 height 13
drag, startPoint x: 716, startPoint y: 440, endPoint x: 669, endPoint y: 437, distance: 47.8
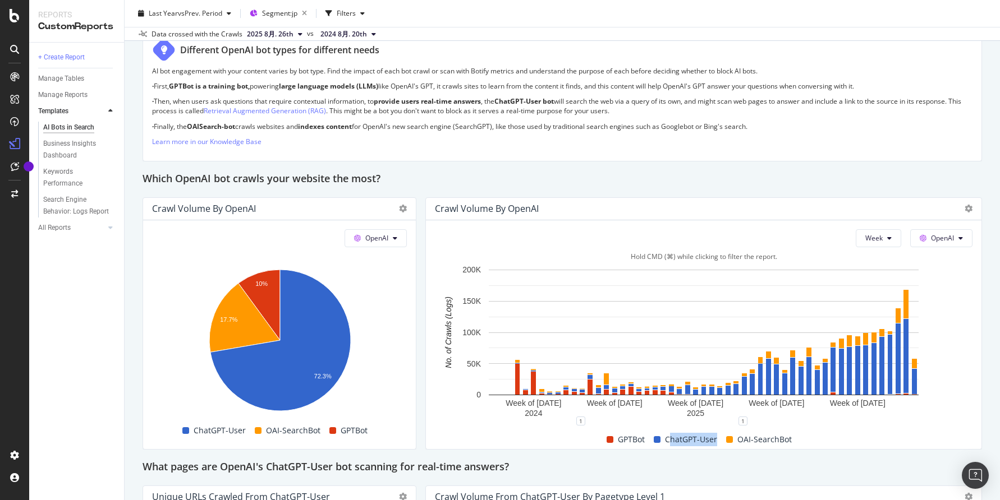
click at [669, 437] on span "ChatGPT-User" at bounding box center [691, 439] width 52 height 13
copy span "hatGPT-User"
drag, startPoint x: 667, startPoint y: 437, endPoint x: 715, endPoint y: 439, distance: 48.2
click at [715, 439] on span "ChatGPT-User" at bounding box center [691, 439] width 52 height 13
click at [719, 440] on div "ChatGPT-User" at bounding box center [685, 439] width 72 height 13
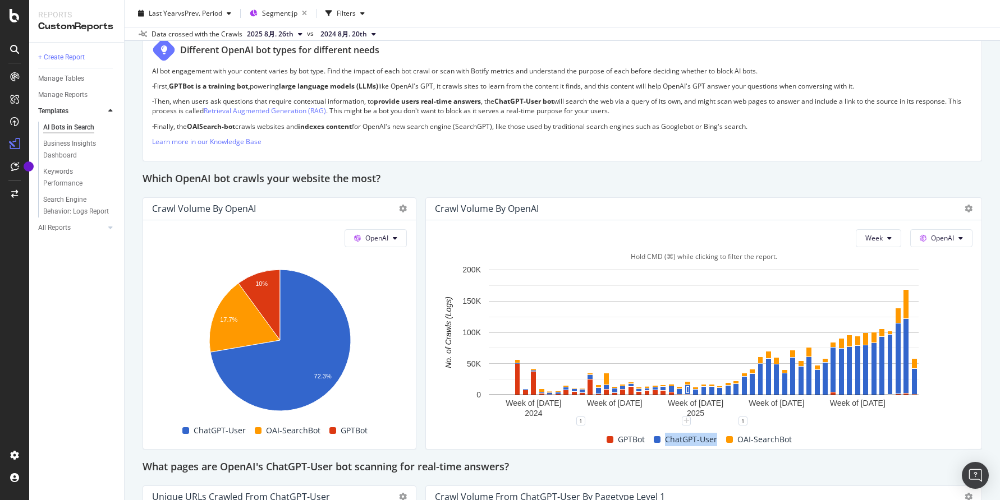
copy span "ChatGPT-User"
drag, startPoint x: 736, startPoint y: 438, endPoint x: 797, endPoint y: 441, distance: 60.6
click at [797, 441] on div "GPTBot ChatGPT-User OAI-SearchBot" at bounding box center [698, 439] width 537 height 19
copy span "OAI-SearchBot"
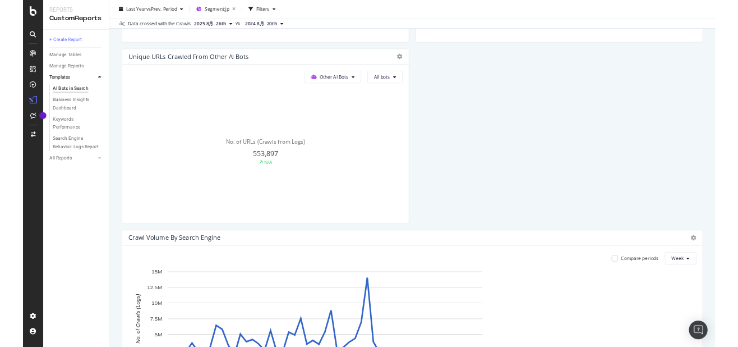
scroll to position [526, 0]
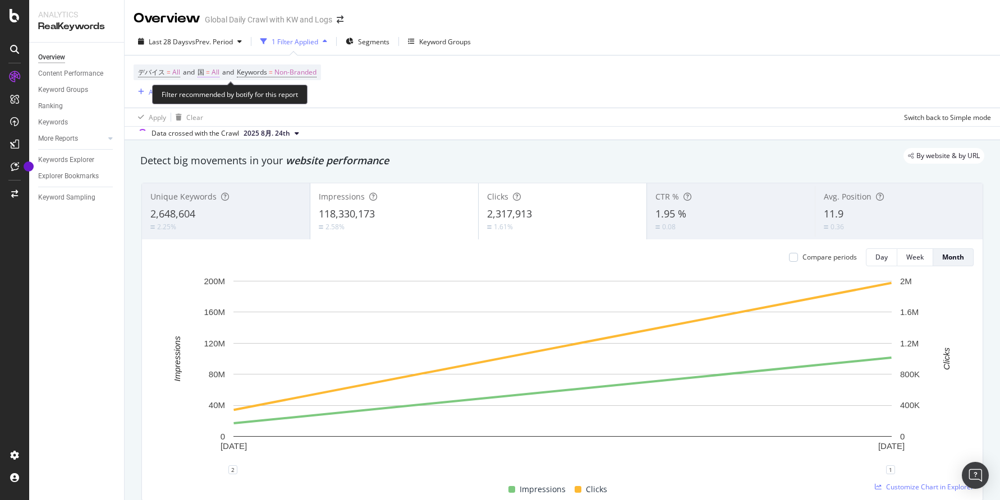
click at [219, 73] on span "All" at bounding box center [215, 73] width 8 height 16
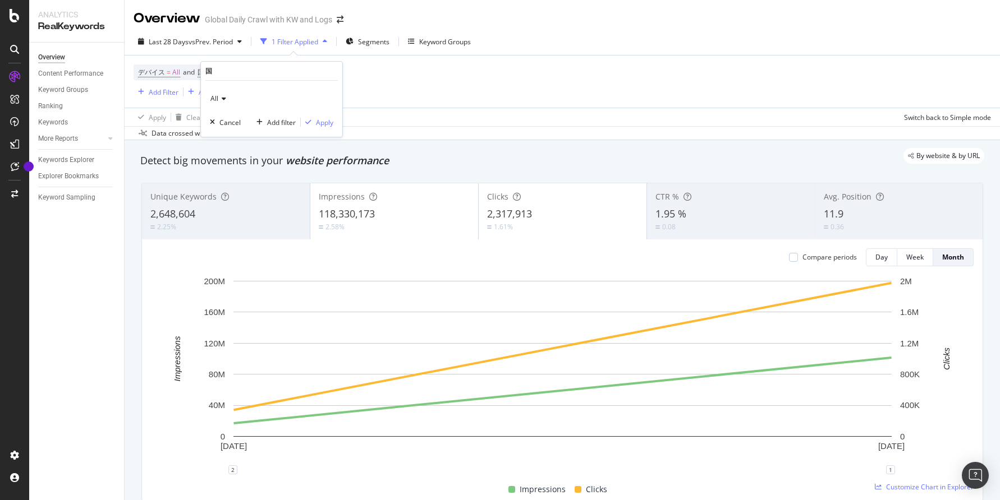
click at [218, 99] on icon at bounding box center [222, 98] width 8 height 7
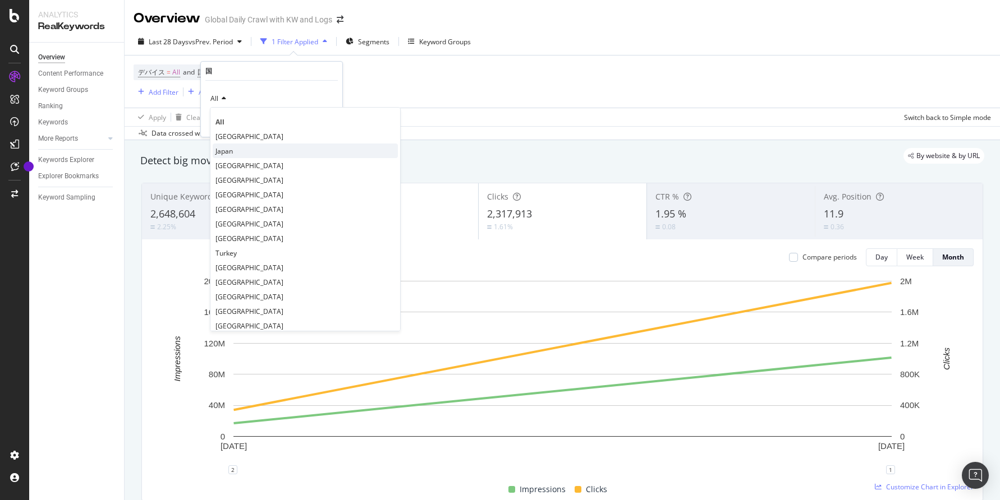
click at [230, 151] on span "Japan" at bounding box center [223, 151] width 17 height 10
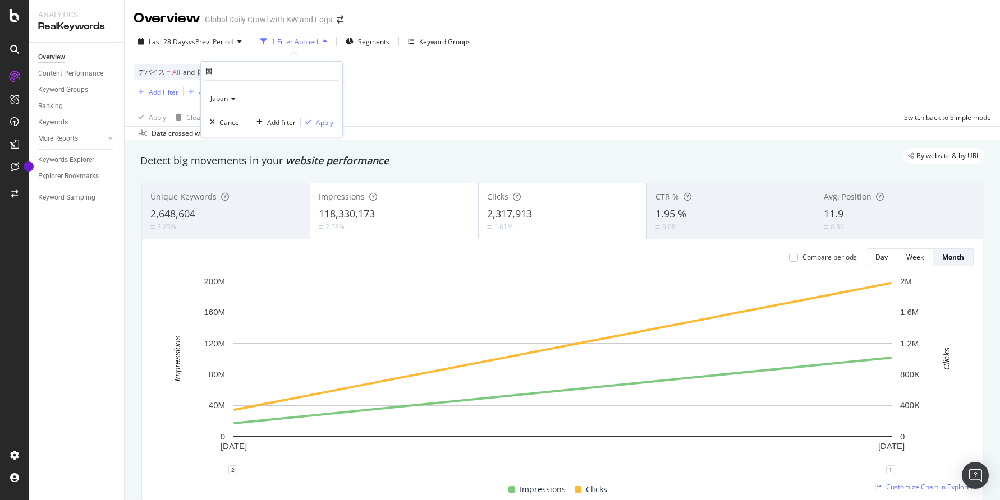
click at [324, 121] on div "Apply" at bounding box center [324, 123] width 17 height 10
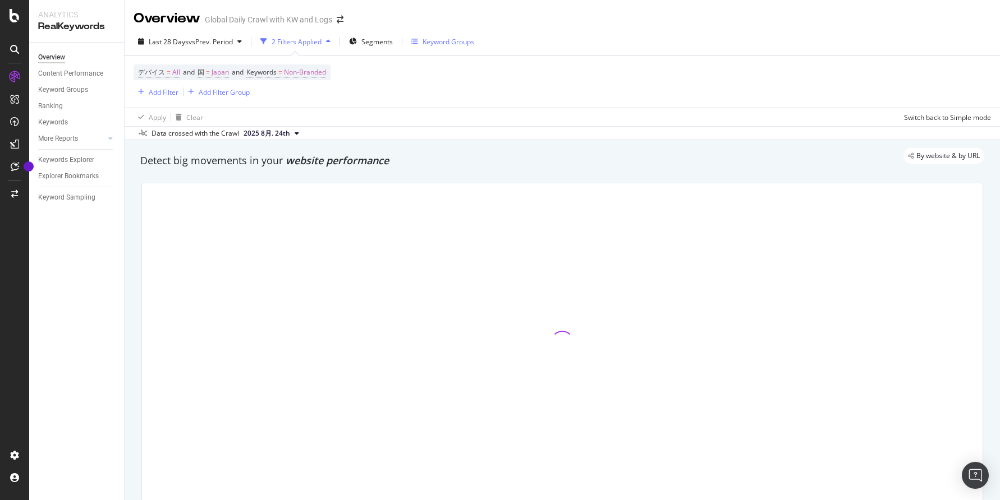
click at [441, 44] on div "Keyword Groups" at bounding box center [448, 42] width 52 height 10
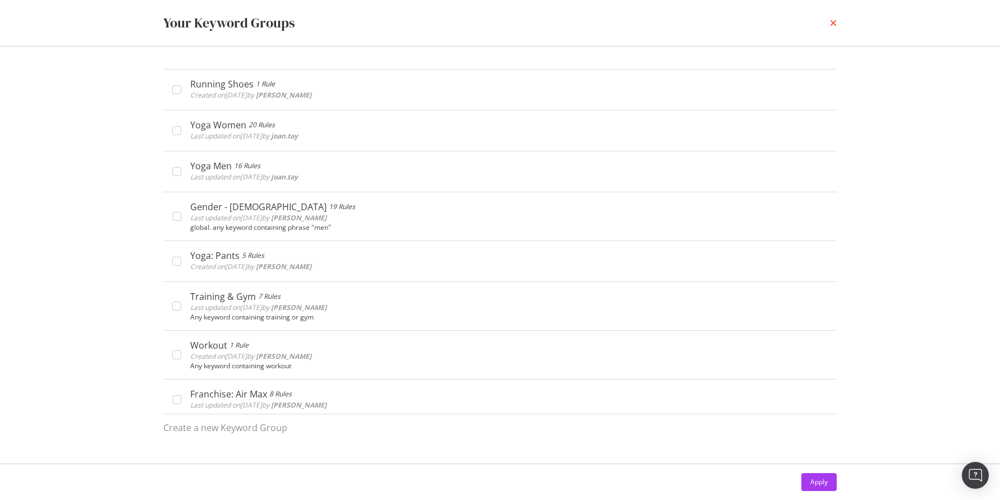
click at [832, 25] on icon "times" at bounding box center [833, 23] width 7 height 9
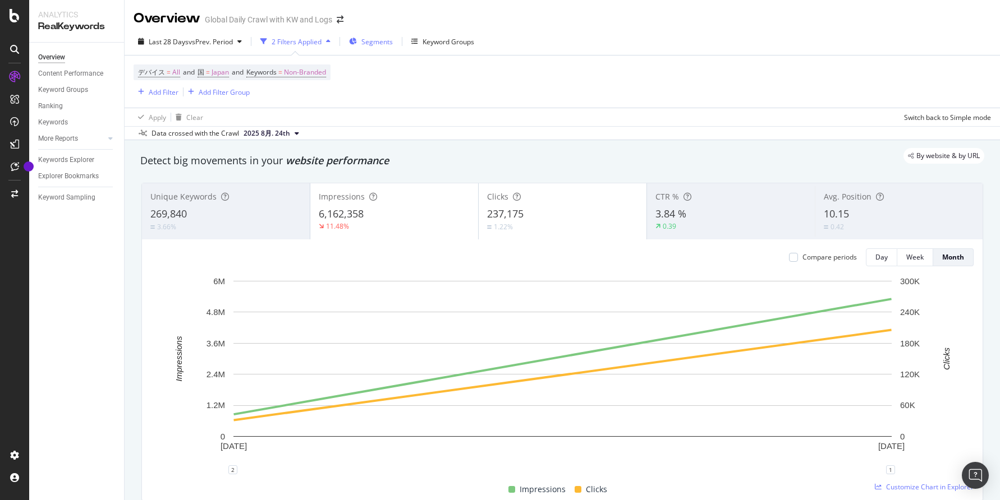
click at [376, 39] on span "Segments" at bounding box center [376, 42] width 31 height 10
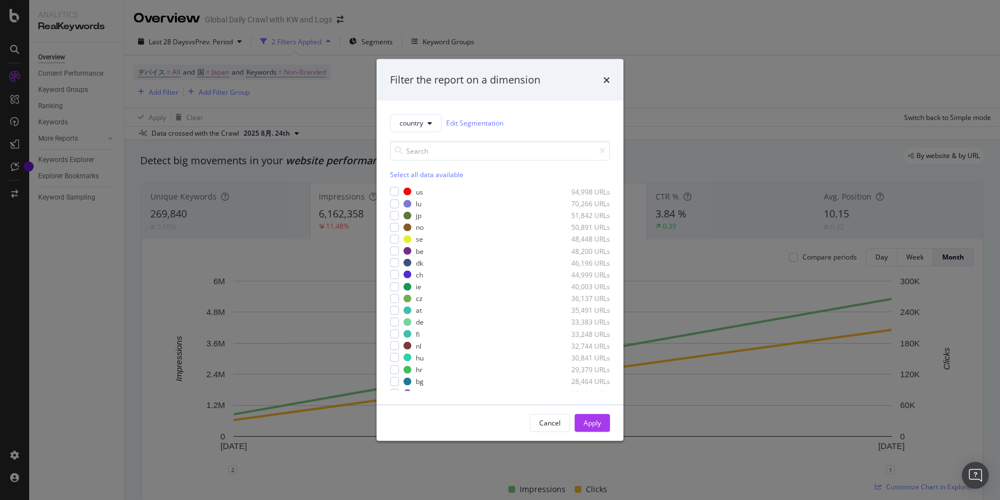
click at [601, 80] on div "Filter the report on a dimension" at bounding box center [500, 80] width 220 height 15
click at [604, 81] on icon "times" at bounding box center [606, 79] width 7 height 9
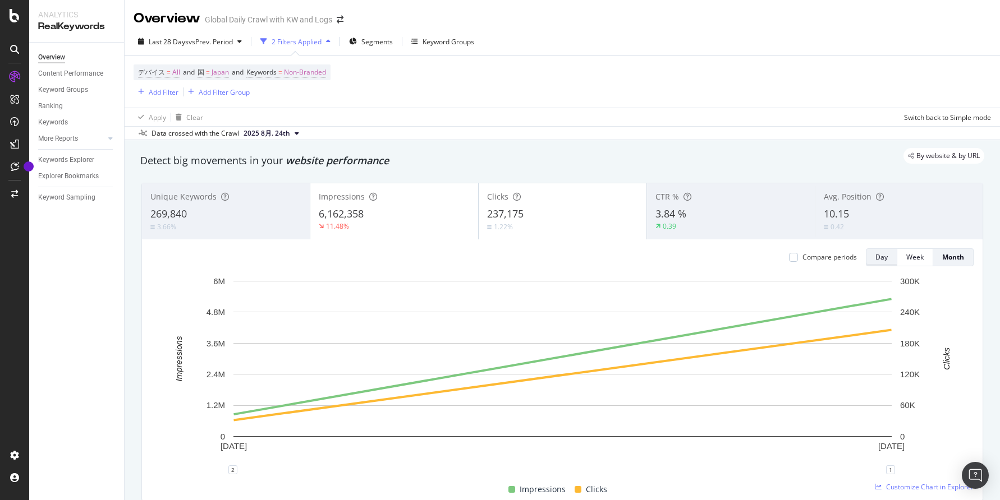
click at [878, 253] on div "Day" at bounding box center [881, 257] width 12 height 10
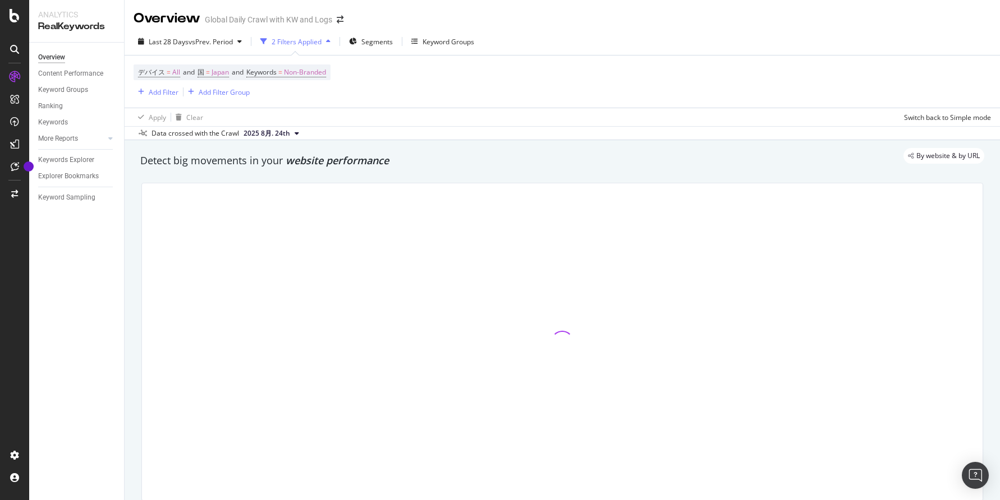
click at [270, 135] on span "2025 8月. 24th" at bounding box center [266, 133] width 47 height 10
click at [343, 105] on div "デバイス = All and 国 = [GEOGRAPHIC_DATA] and Keywords = Non-Branded Add Filter Add …" at bounding box center [561, 82] width 857 height 52
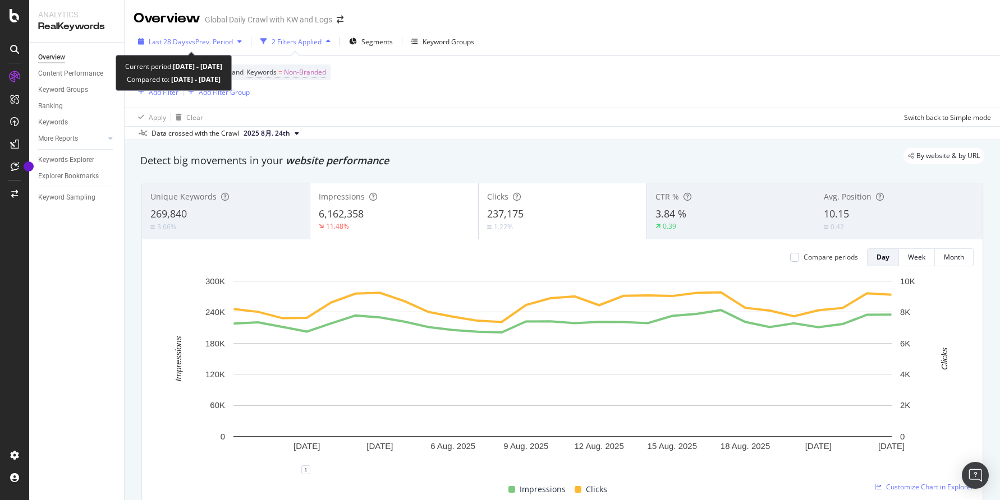
click at [176, 41] on span "Last 28 Days" at bounding box center [169, 42] width 40 height 10
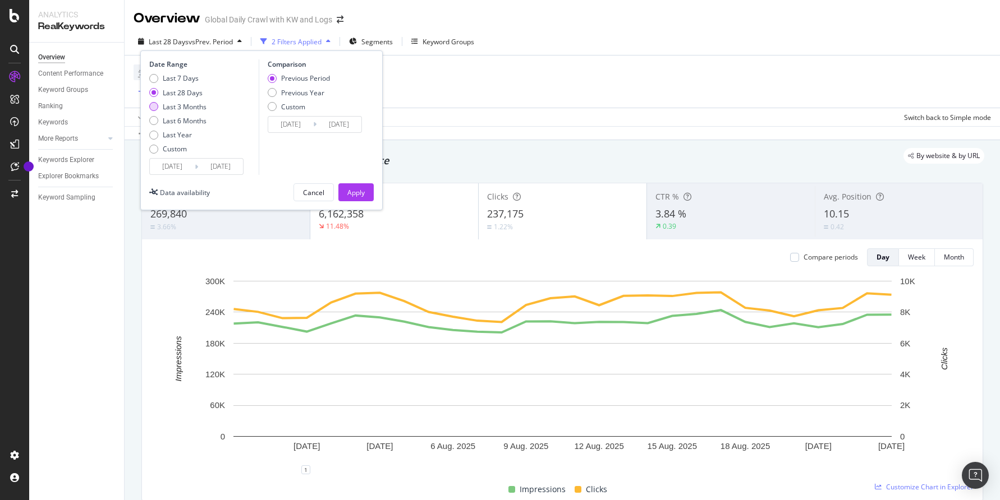
click at [174, 108] on div "Last 3 Months" at bounding box center [185, 107] width 44 height 10
type input "[DATE]"
click at [360, 194] on div "Apply" at bounding box center [355, 193] width 17 height 10
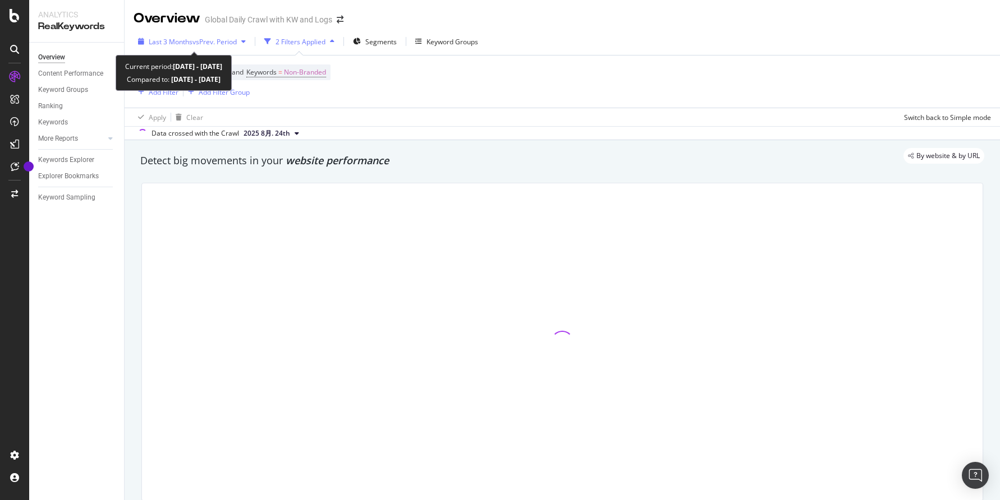
click at [233, 39] on span "vs Prev. Period" at bounding box center [214, 42] width 44 height 10
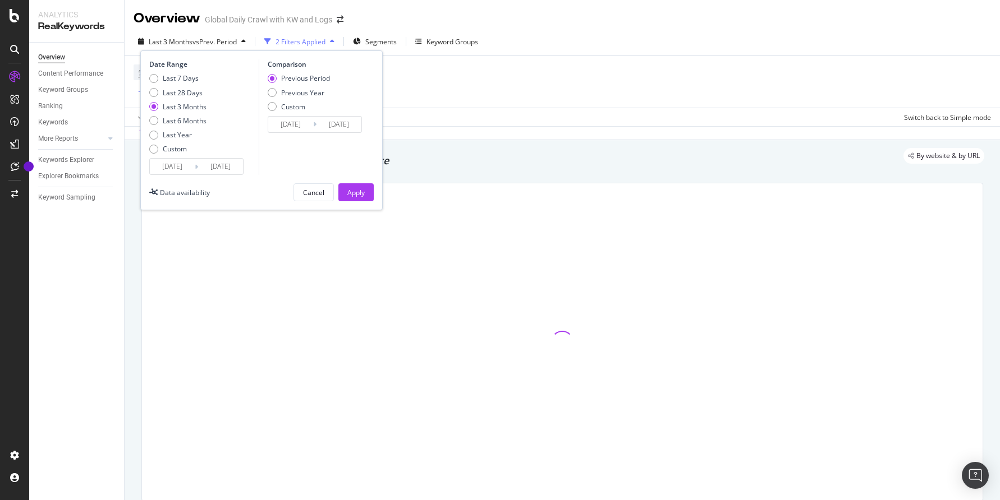
click at [290, 97] on div "Previous Period Previous Year Custom" at bounding box center [299, 94] width 62 height 42
click at [288, 94] on div "Previous Year" at bounding box center [302, 93] width 43 height 10
type input "[DATE]"
click at [358, 190] on div "Apply" at bounding box center [355, 193] width 17 height 10
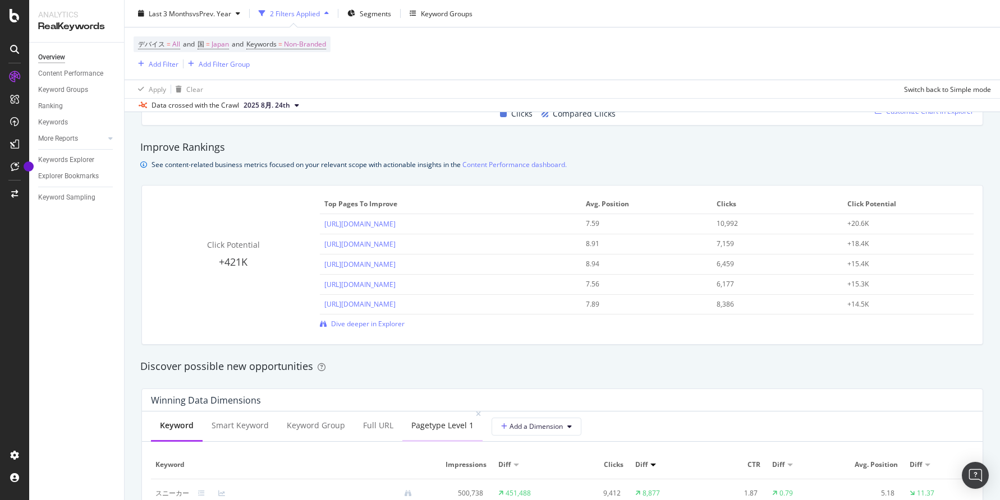
scroll to position [729, 0]
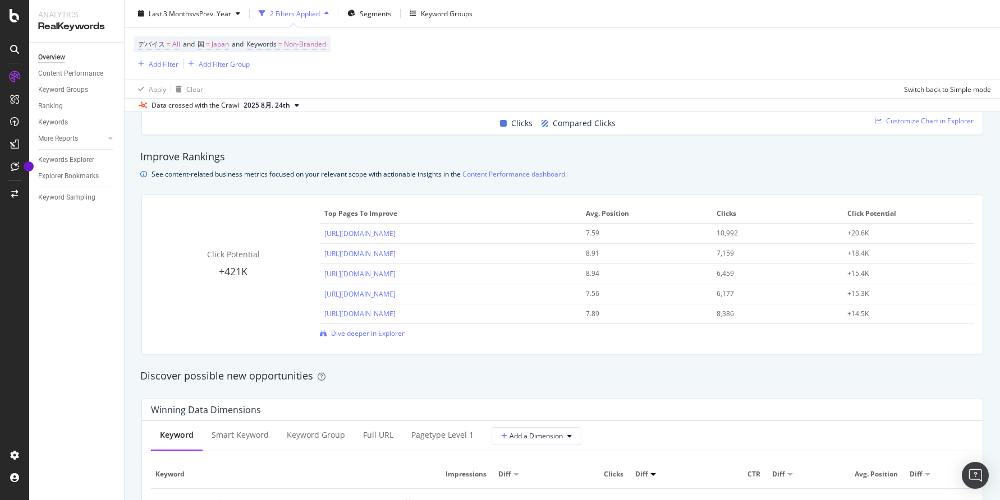
click at [403, 194] on div "Click Potential +421K Top pages to improve Avg. Position Clicks Click Potential…" at bounding box center [562, 275] width 855 height 178
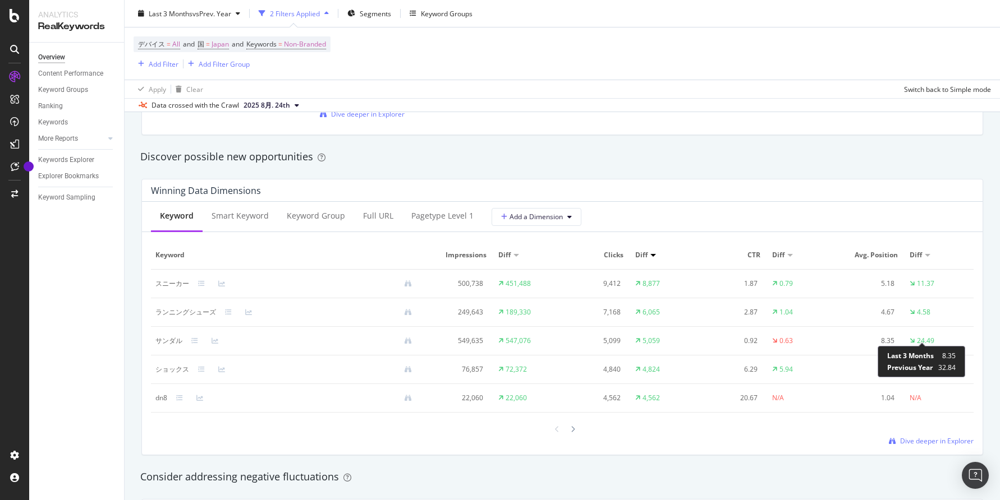
scroll to position [952, 0]
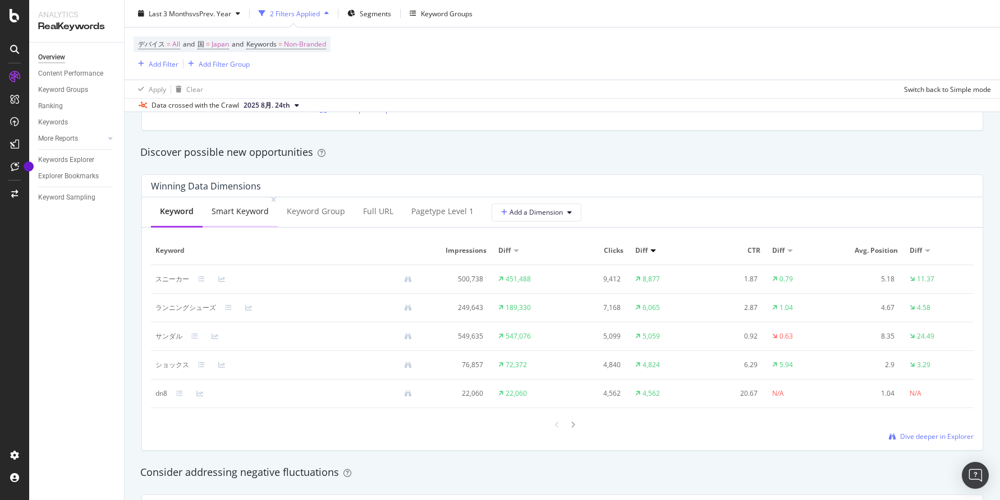
click at [245, 213] on div "Smart Keyword" at bounding box center [239, 211] width 57 height 11
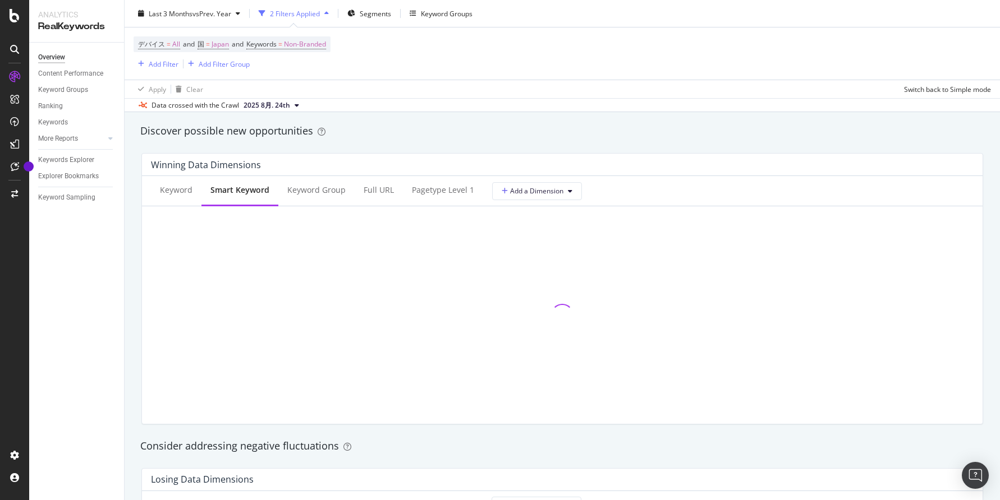
scroll to position [1203, 0]
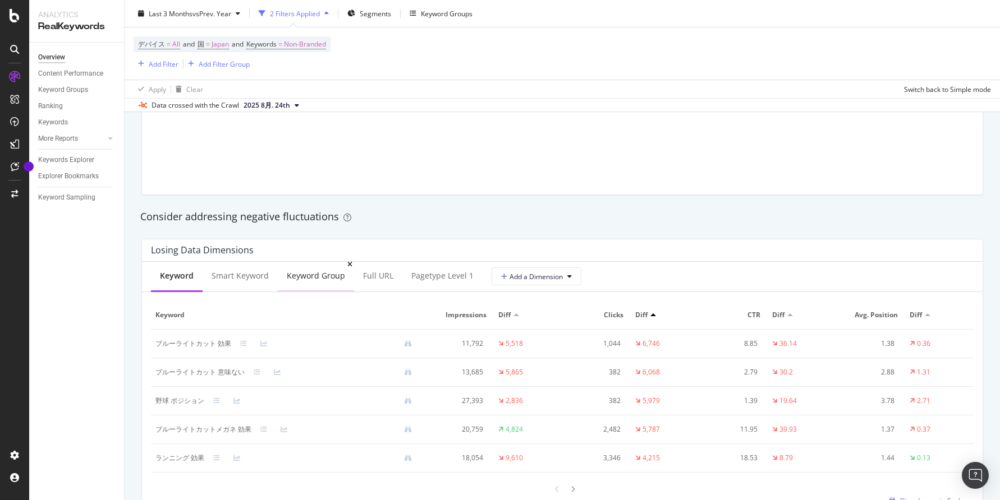
click at [316, 280] on div "Keyword Group" at bounding box center [316, 275] width 58 height 11
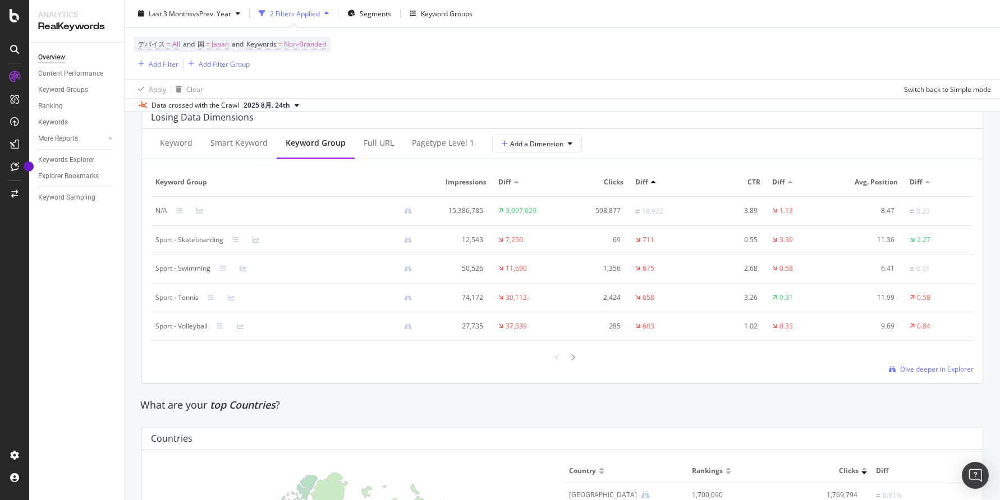
scroll to position [1338, 0]
click at [178, 149] on div "Keyword" at bounding box center [176, 145] width 33 height 11
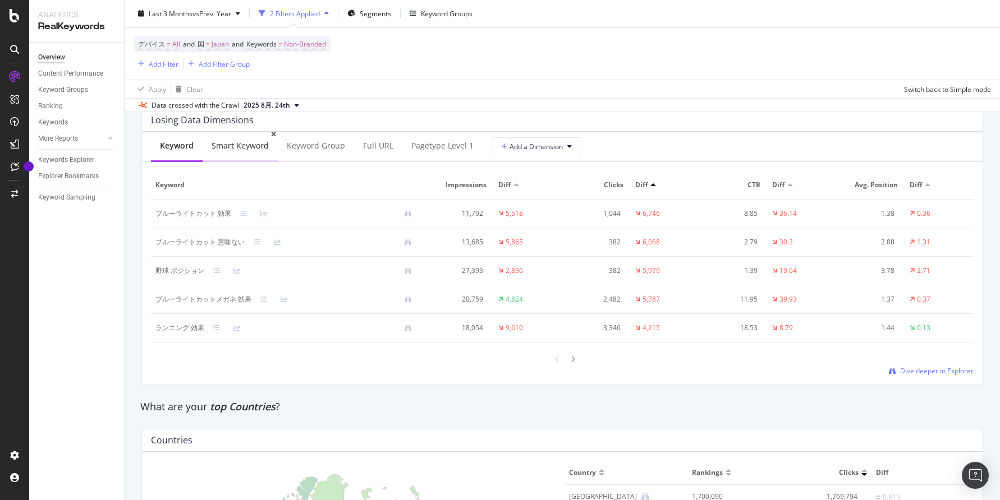
click at [255, 154] on div "Smart Keyword" at bounding box center [239, 146] width 75 height 31
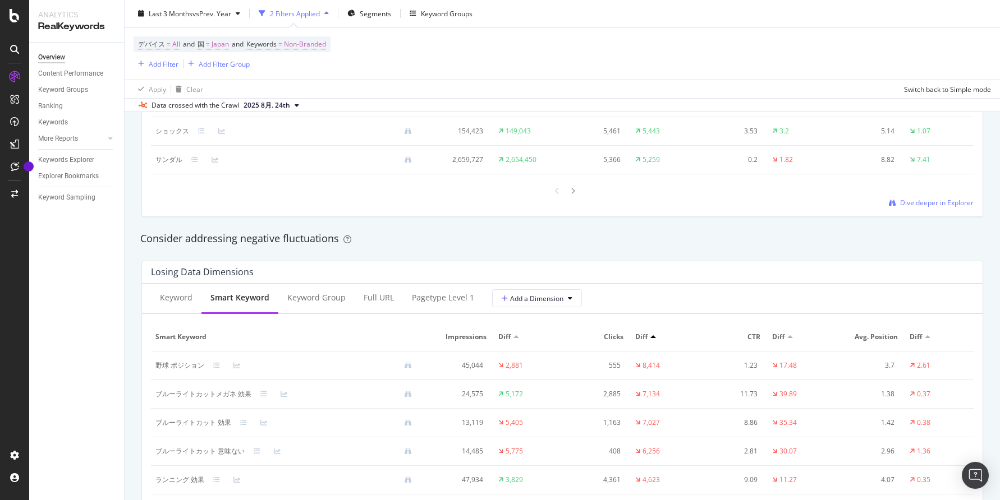
scroll to position [1205, 0]
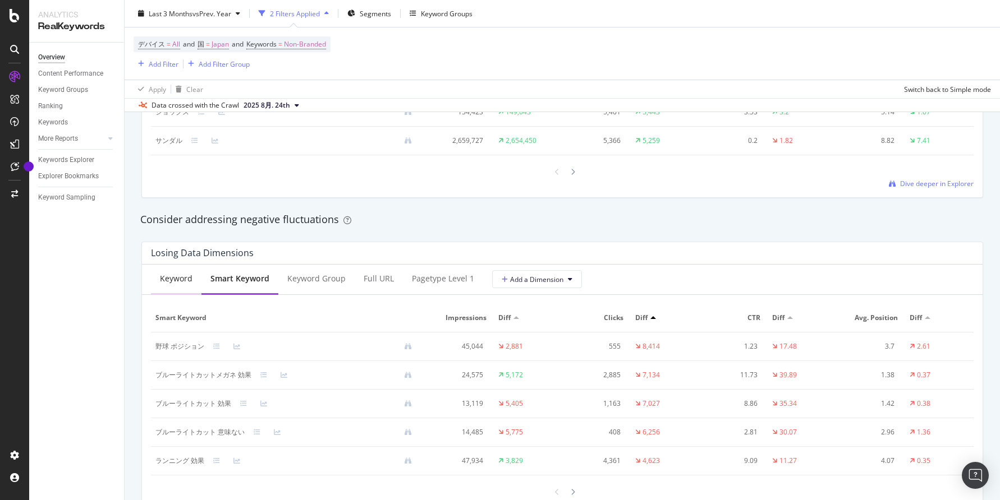
click at [171, 285] on div "Keyword" at bounding box center [176, 279] width 50 height 31
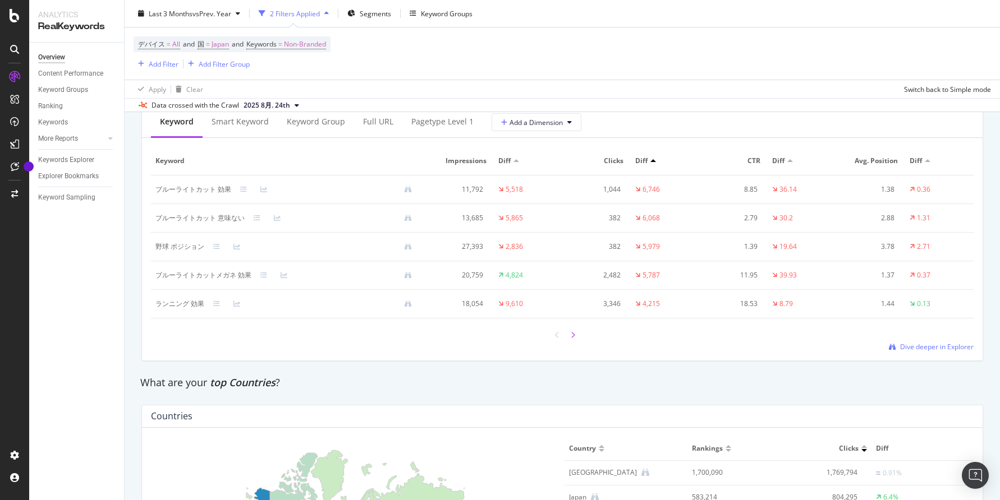
click at [576, 335] on div at bounding box center [573, 335] width 10 height 15
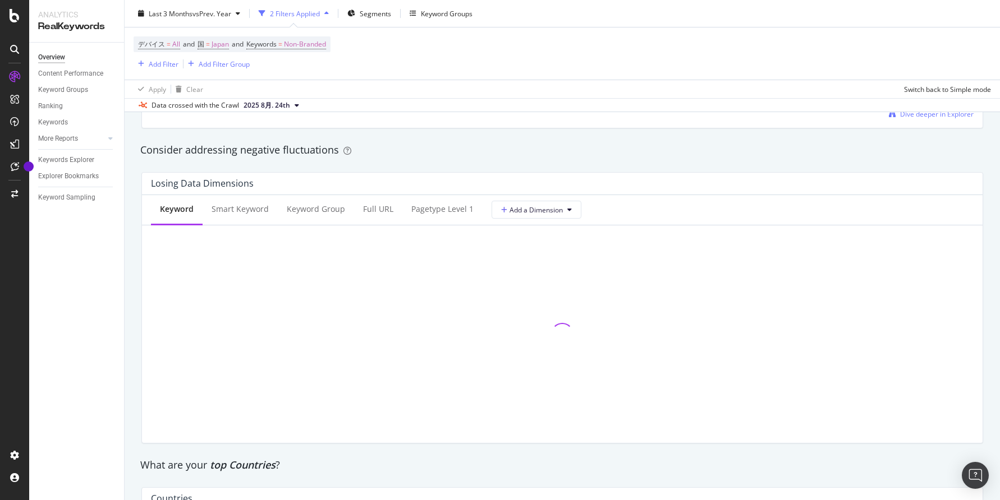
scroll to position [1274, 0]
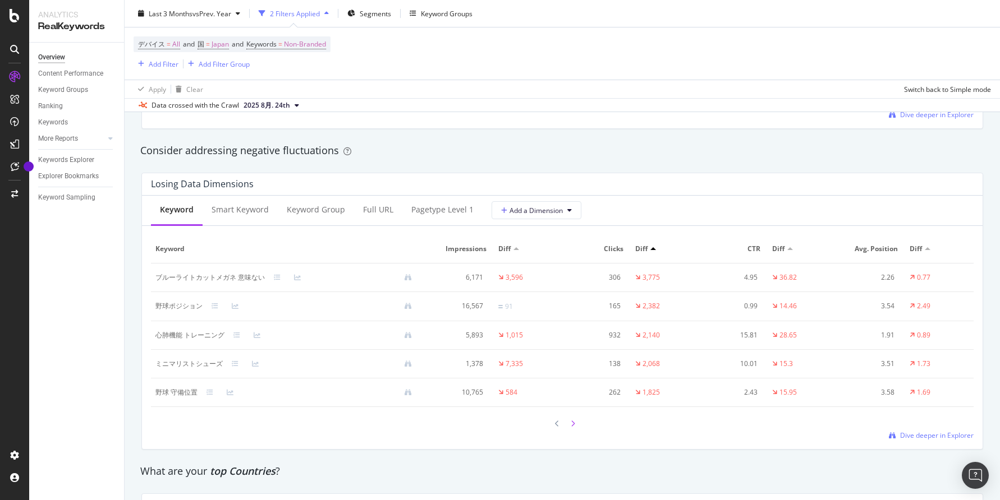
click at [572, 426] on icon at bounding box center [572, 424] width 4 height 7
click at [572, 425] on icon at bounding box center [572, 424] width 4 height 7
click at [381, 211] on div "Full URL" at bounding box center [378, 209] width 30 height 11
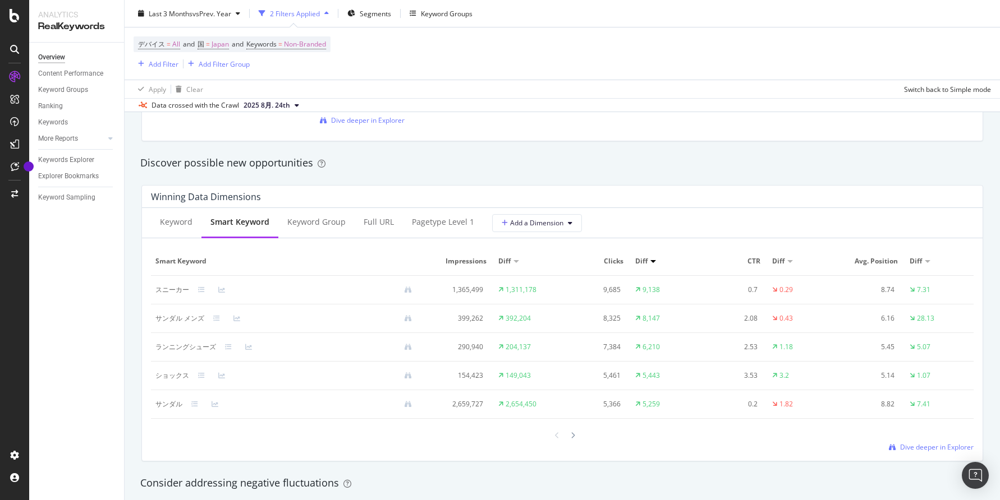
scroll to position [943, 0]
click at [188, 219] on div "Keyword" at bounding box center [176, 220] width 33 height 11
click at [572, 432] on icon at bounding box center [572, 434] width 4 height 7
click at [572, 432] on icon at bounding box center [572, 435] width 4 height 7
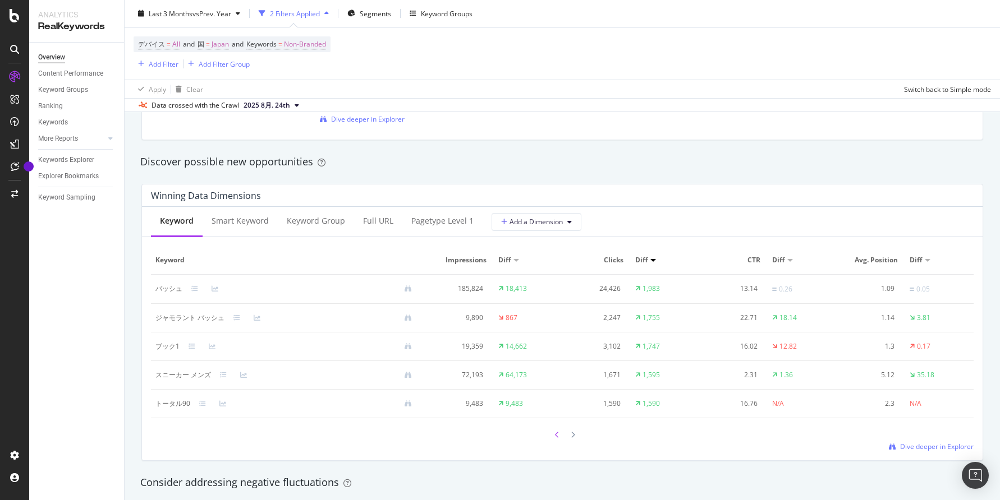
click at [556, 436] on icon at bounding box center [557, 435] width 4 height 7
click at [556, 436] on icon at bounding box center [557, 434] width 4 height 7
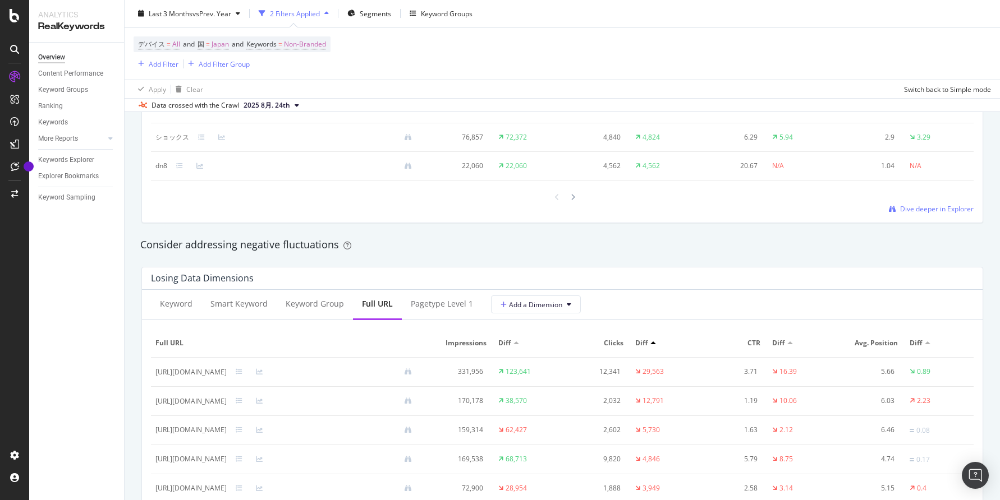
scroll to position [1273, 0]
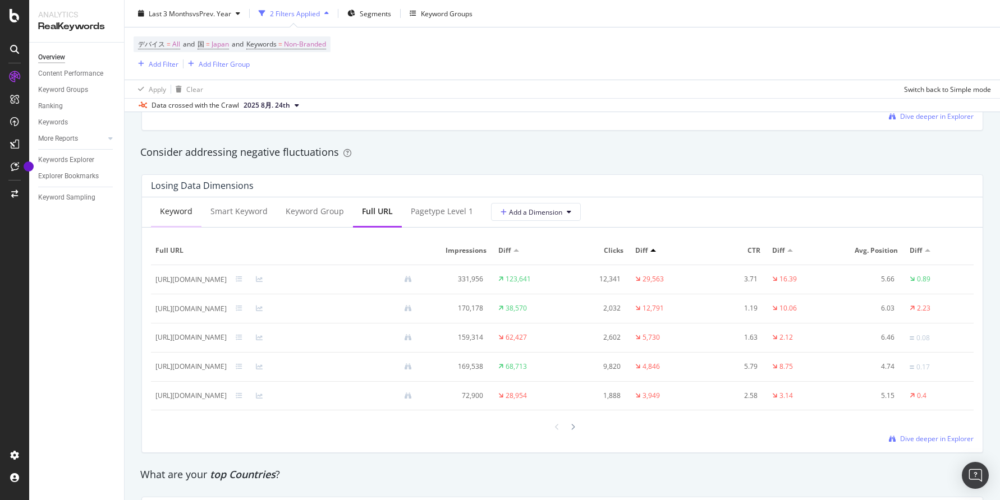
click at [182, 209] on div "Keyword" at bounding box center [176, 211] width 33 height 11
click at [537, 214] on span "Add a Dimension" at bounding box center [532, 213] width 62 height 10
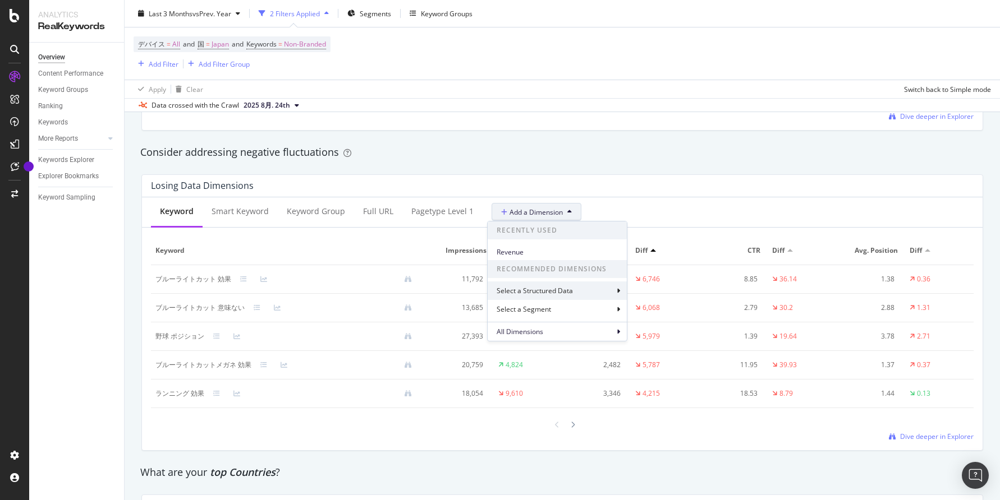
click at [618, 292] on icon at bounding box center [617, 291] width 3 height 7
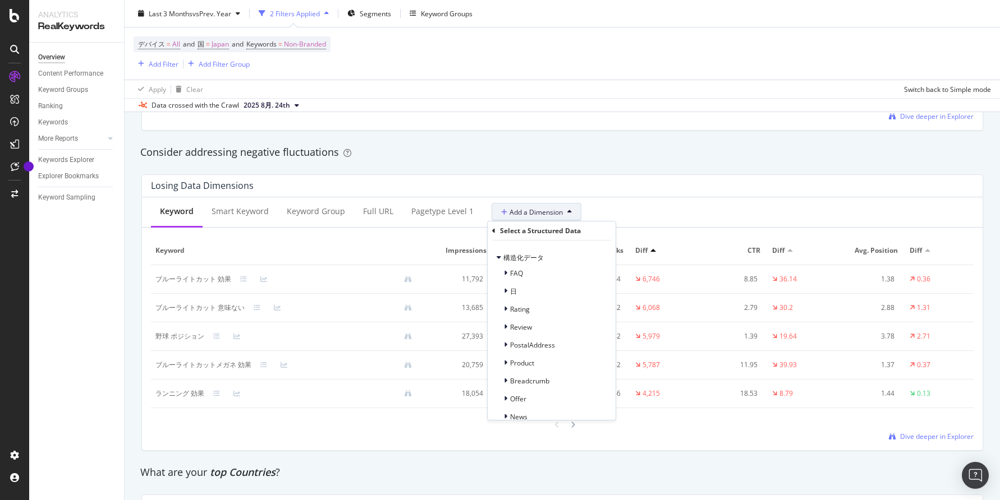
click at [491, 229] on div "Select a Structured Data 構造化データ FAQ 日 Rating Review PostalAddress Product Bread…" at bounding box center [551, 321] width 128 height 199
click at [493, 231] on icon at bounding box center [493, 231] width 3 height 7
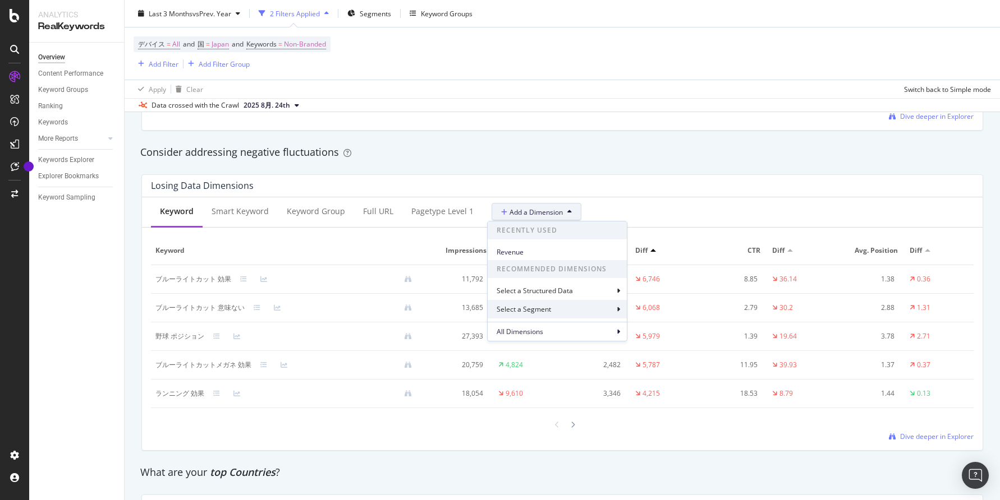
click at [621, 306] on div "Select a Segment" at bounding box center [556, 309] width 139 height 19
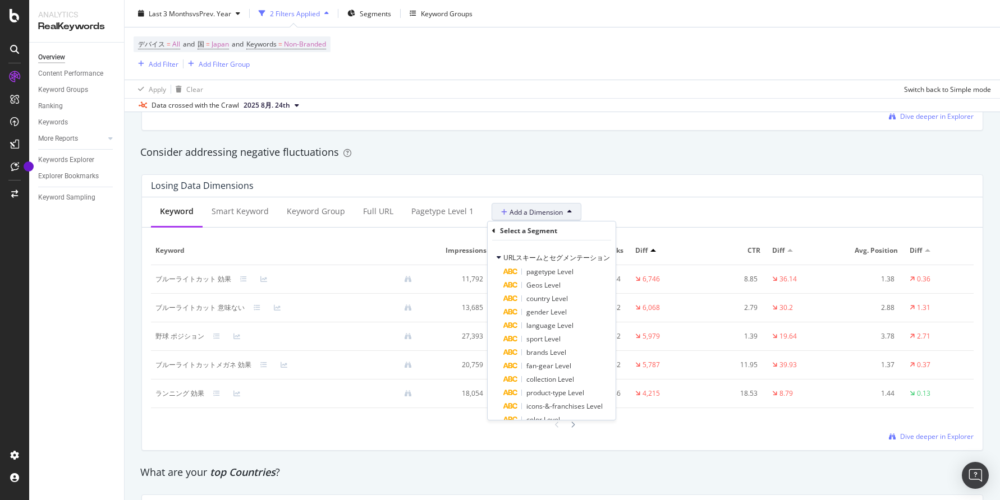
click at [491, 232] on div "Select a Segment URLスキームとセグメンテーション pagetype Level Geos Level country Level gend…" at bounding box center [551, 321] width 128 height 199
click at [494, 232] on icon at bounding box center [493, 231] width 3 height 7
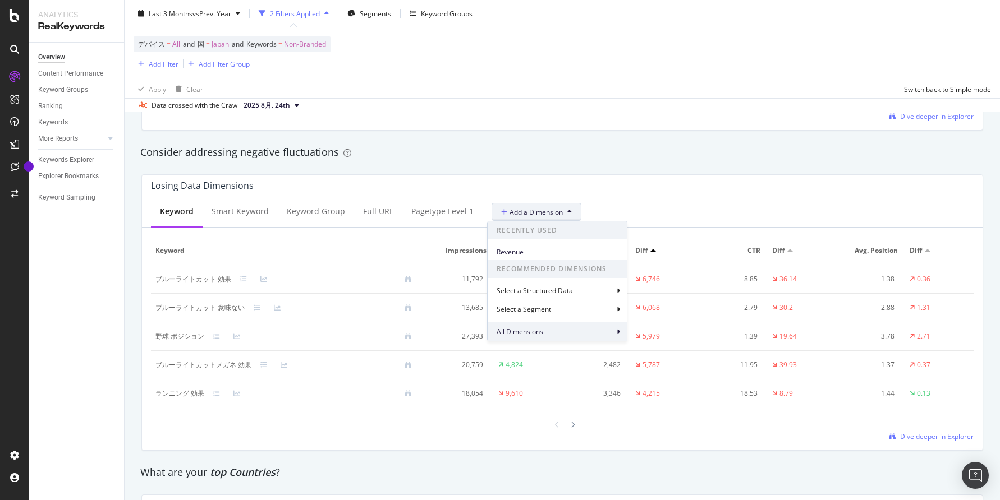
click at [616, 330] on icon at bounding box center [617, 332] width 3 height 7
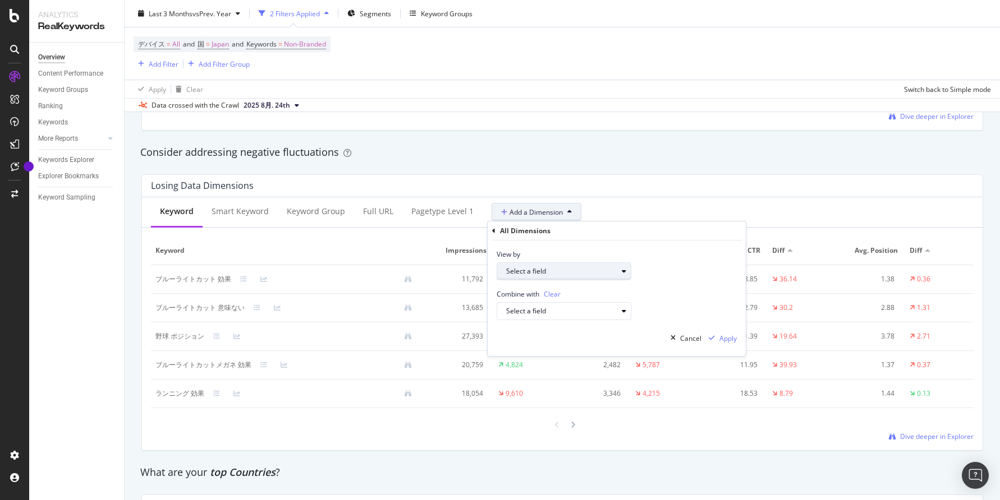
click at [605, 273] on div "Select a field" at bounding box center [561, 271] width 111 height 7
click at [657, 264] on div "View by Select a field" at bounding box center [616, 261] width 258 height 40
click at [576, 316] on div "Select a field" at bounding box center [568, 311] width 125 height 16
click at [543, 349] on div "Cancel Apply" at bounding box center [616, 338] width 258 height 36
click at [678, 338] on div "button" at bounding box center [673, 338] width 14 height 7
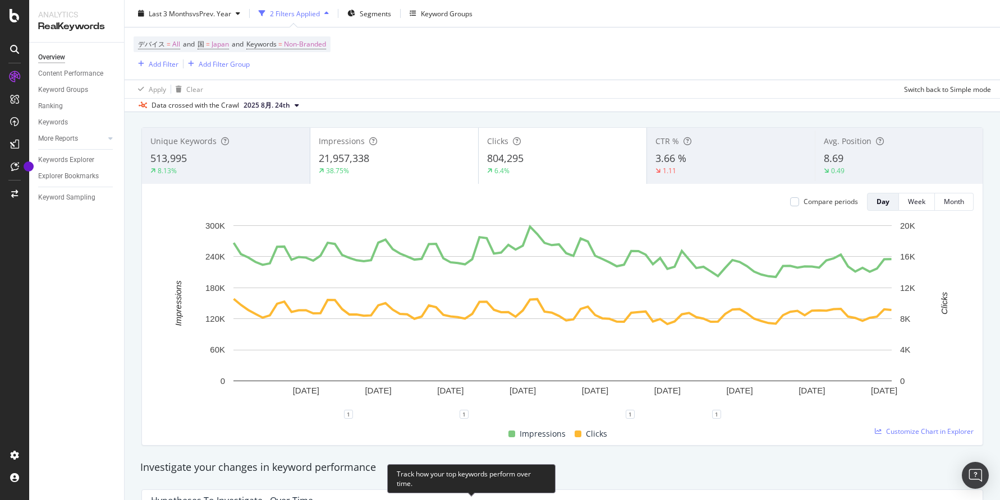
scroll to position [0, 0]
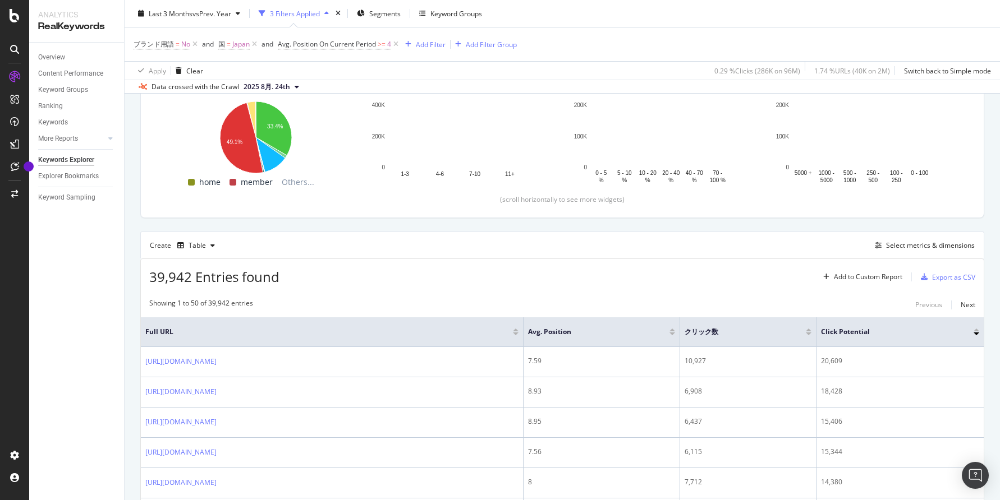
scroll to position [23, 0]
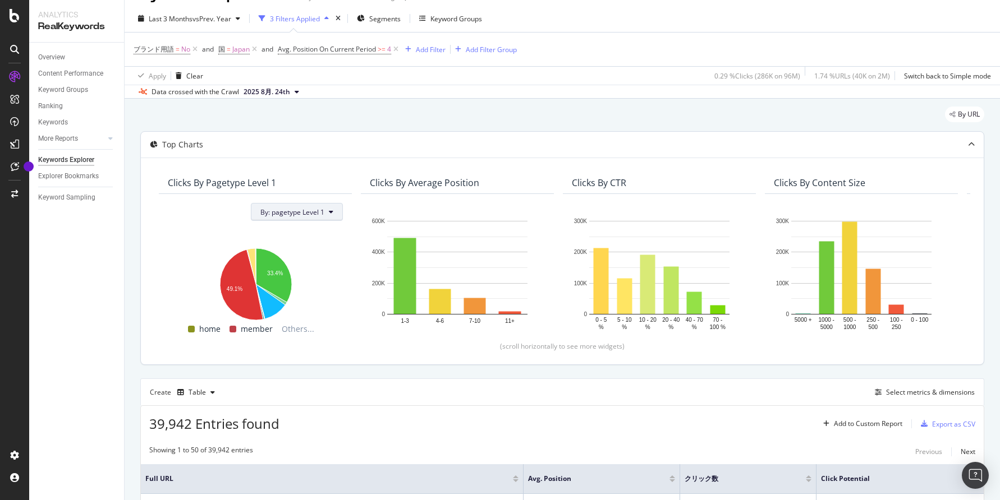
click at [333, 210] on icon at bounding box center [331, 212] width 4 height 7
click at [386, 254] on div "Select a Segment" at bounding box center [321, 252] width 139 height 19
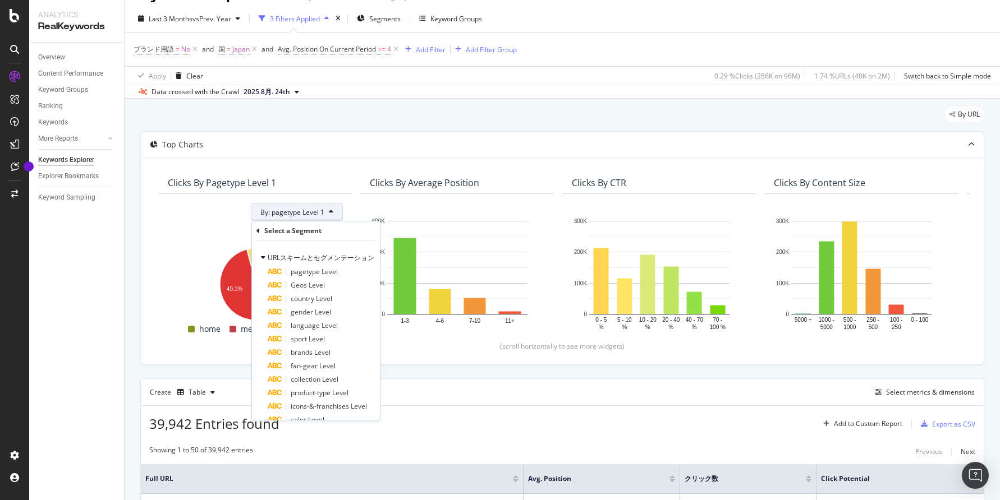
click at [260, 232] on div "Select a Segment" at bounding box center [315, 231] width 119 height 19
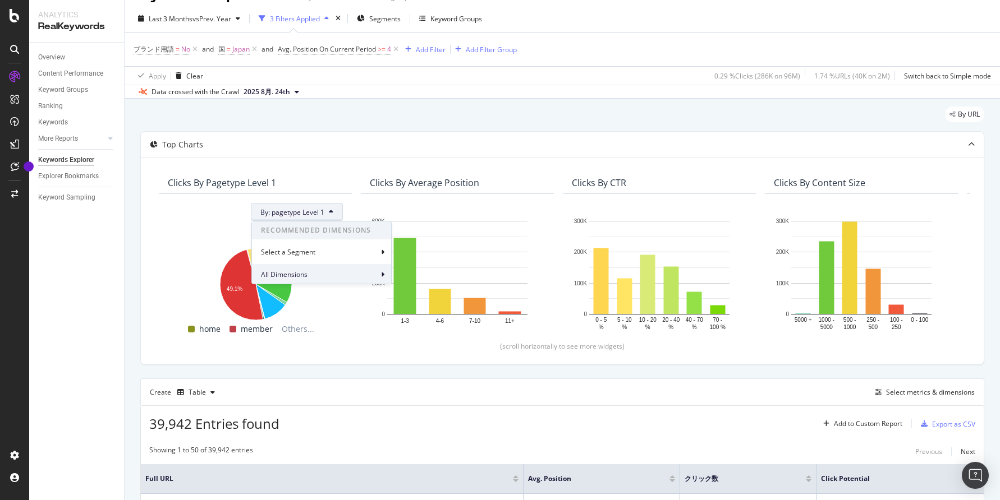
click at [288, 271] on span "All Dimensions" at bounding box center [284, 275] width 47 height 10
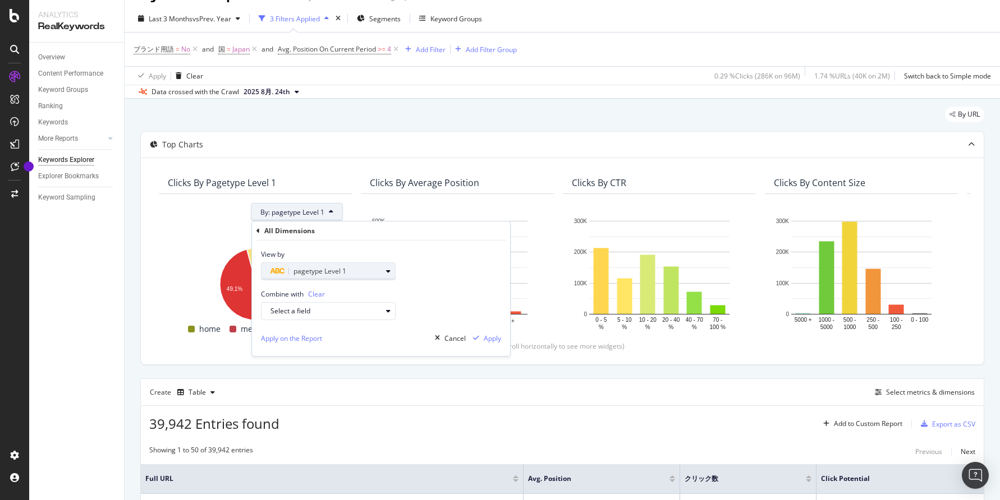
click at [313, 269] on span "pagetype Level 1" at bounding box center [319, 271] width 53 height 10
click at [301, 358] on div "Level 2" at bounding box center [333, 355] width 120 height 15
click at [267, 292] on icon at bounding box center [267, 290] width 3 height 7
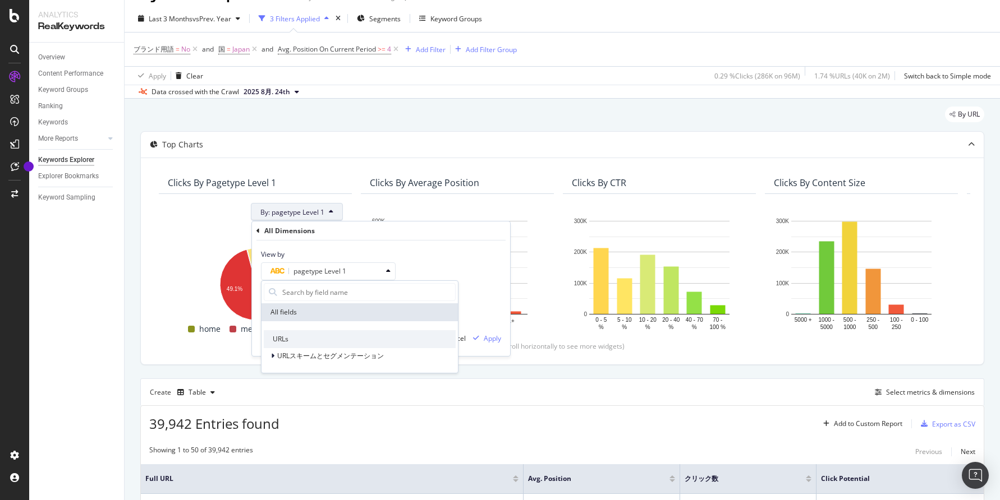
click at [256, 231] on icon at bounding box center [257, 231] width 3 height 7
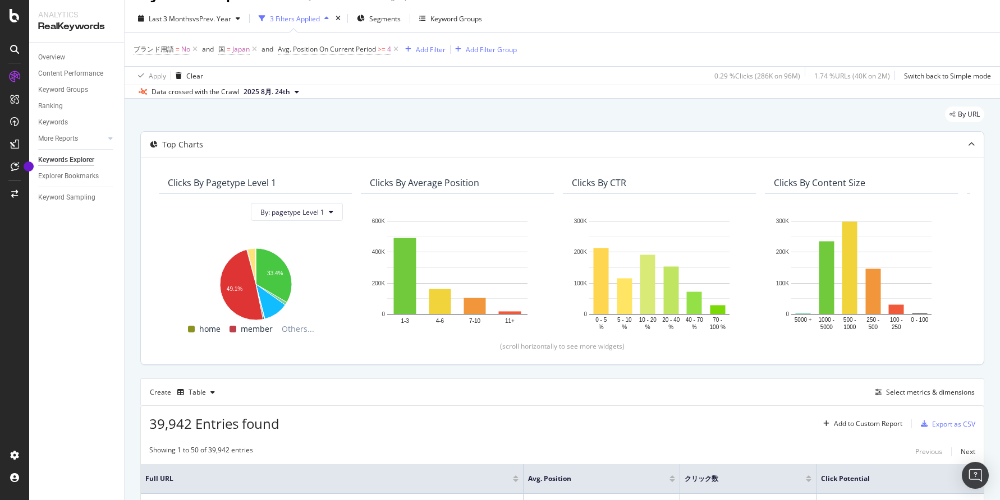
click at [235, 220] on div "By: pagetype Level 1" at bounding box center [255, 212] width 175 height 18
click at [568, 47] on div "ブランド用語 = No and 国 = Japan and Avg. Position On Current Period >= 4 Add Filter A…" at bounding box center [561, 50] width 857 height 34
